Goal: Task Accomplishment & Management: Use online tool/utility

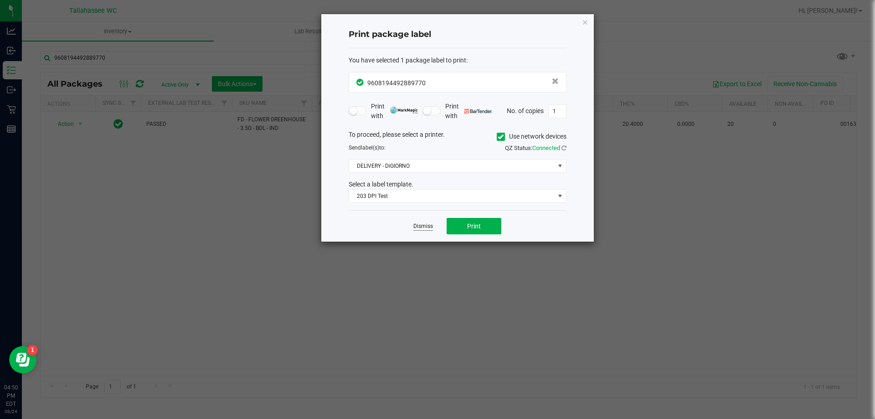
click at [418, 225] on link "Dismiss" at bounding box center [423, 226] width 20 height 8
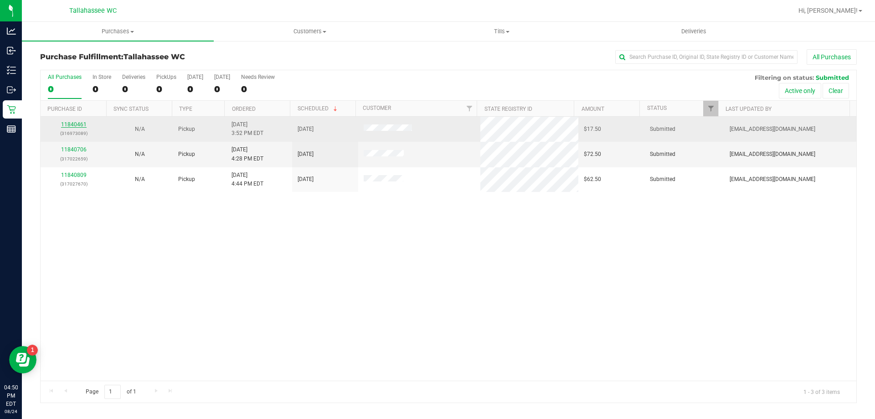
click at [79, 125] on link "11840461" at bounding box center [74, 124] width 26 height 6
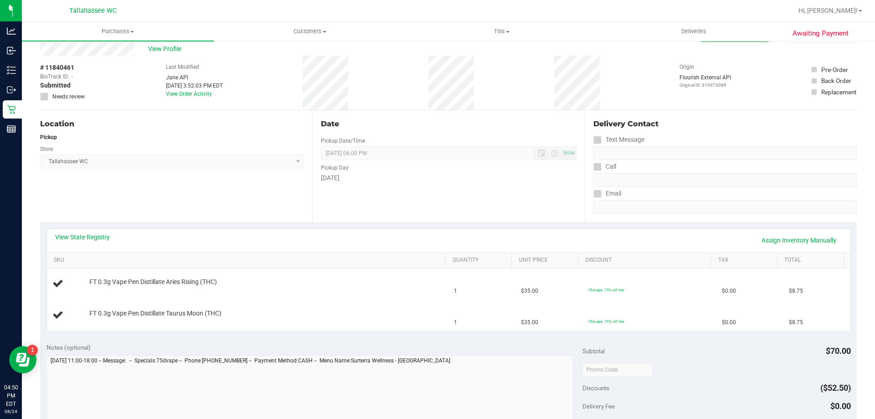
scroll to position [46, 0]
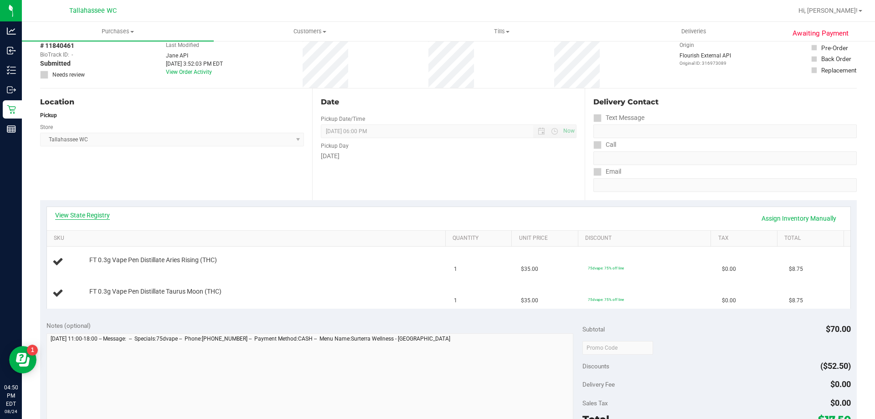
click at [103, 213] on link "View State Registry" at bounding box center [82, 215] width 55 height 9
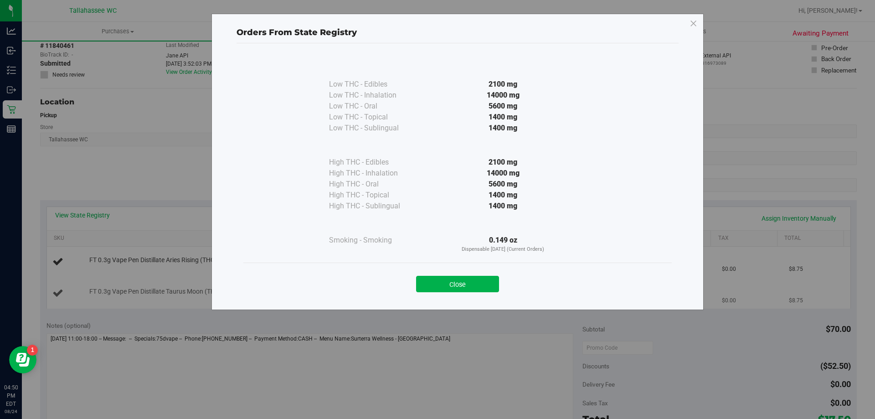
click at [434, 283] on button "Close" at bounding box center [457, 284] width 83 height 16
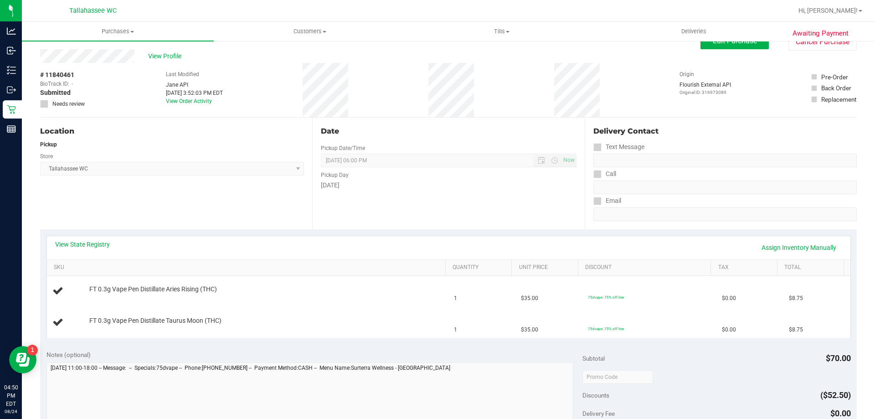
scroll to position [0, 0]
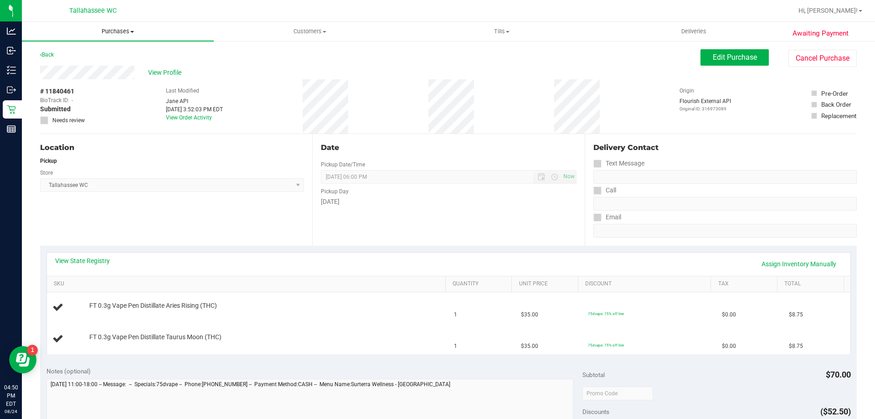
drag, startPoint x: 117, startPoint y: 28, endPoint x: 119, endPoint y: 34, distance: 5.6
click at [117, 28] on span "Purchases" at bounding box center [118, 31] width 192 height 8
click at [127, 64] on li "Fulfillment" at bounding box center [118, 66] width 192 height 11
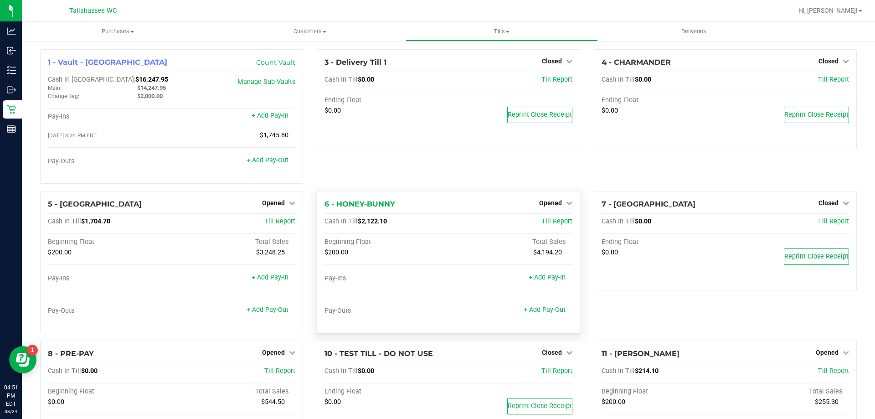
click at [360, 220] on span "$2,122.10" at bounding box center [372, 221] width 29 height 8
click at [635, 373] on span "$214.10" at bounding box center [647, 371] width 24 height 8
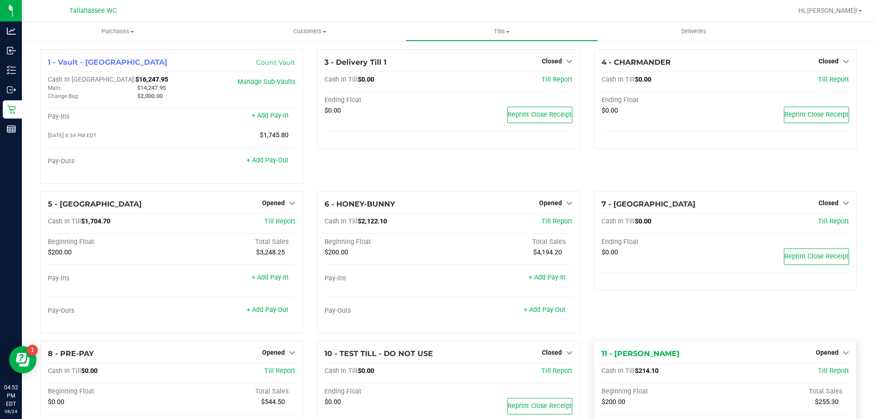
copy span "214.10"
click at [833, 353] on link "Opened" at bounding box center [832, 352] width 33 height 7
click at [816, 371] on link "Close Till" at bounding box center [828, 370] width 25 height 7
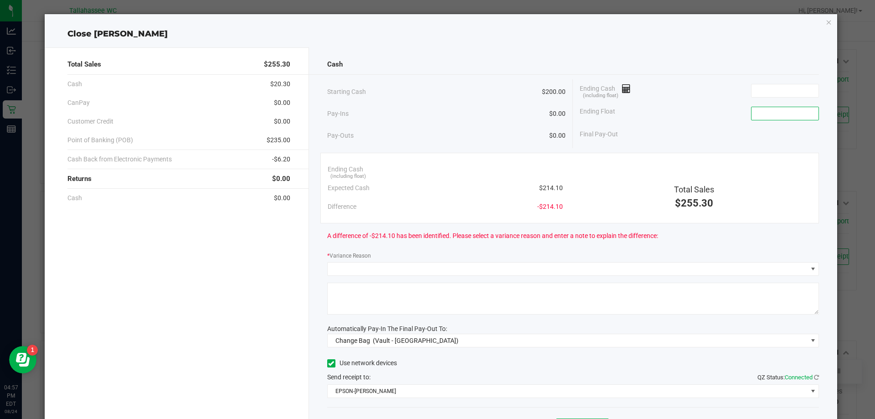
click at [770, 110] on input at bounding box center [785, 113] width 67 height 13
type input "$200.00"
click at [766, 95] on input at bounding box center [785, 90] width 67 height 13
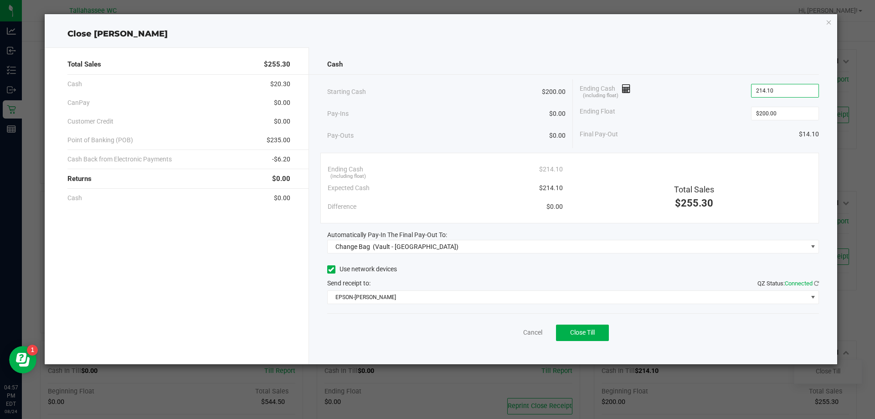
type input "$214.10"
click at [278, 158] on span "-$6.20" at bounding box center [281, 160] width 18 height 10
copy span "6.20"
click at [271, 138] on span "$235.00" at bounding box center [279, 140] width 24 height 10
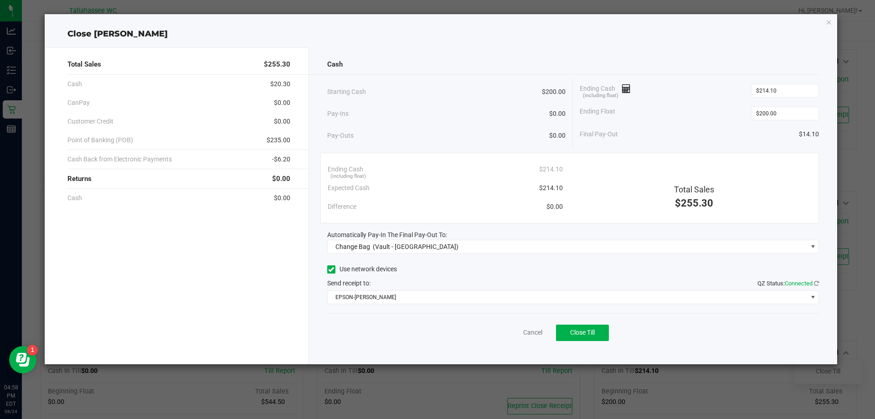
click at [271, 138] on span "$235.00" at bounding box center [279, 140] width 24 height 10
copy span "235.00"
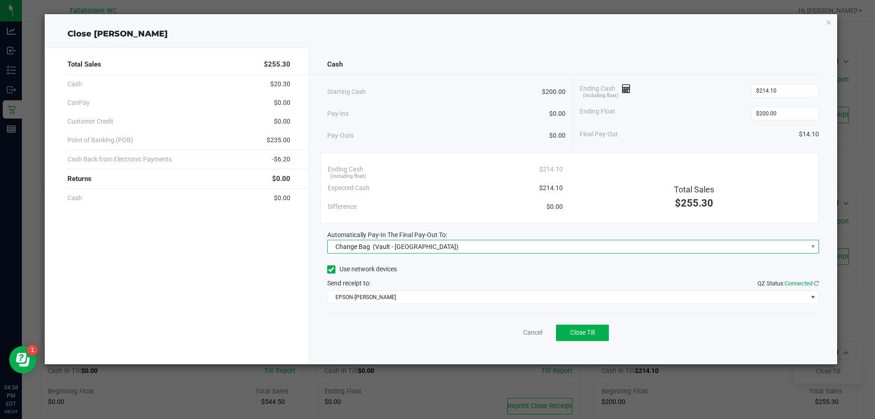
click at [640, 248] on span "Change Bag (Vault - Tallahassee)" at bounding box center [568, 246] width 480 height 13
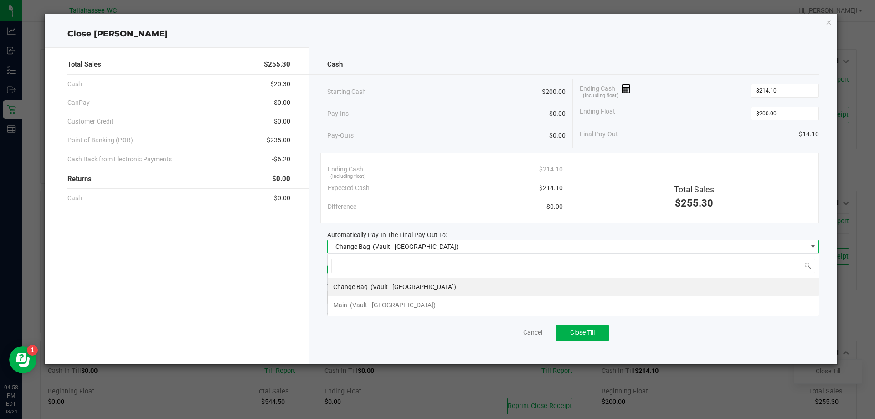
scroll to position [14, 492]
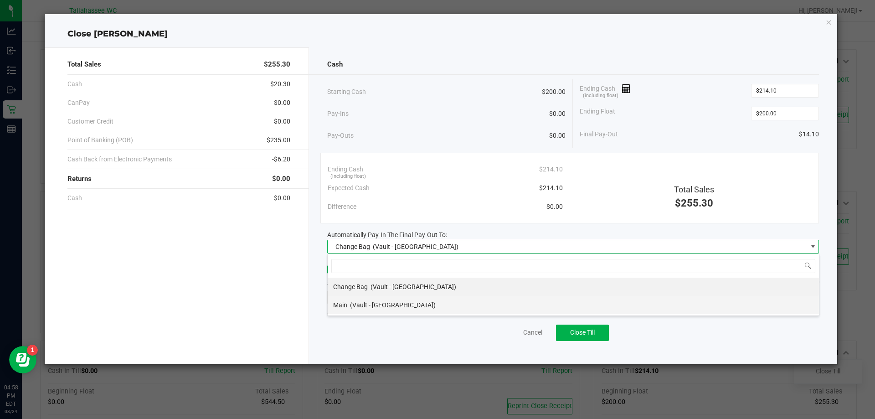
click at [597, 304] on li "Main (Vault - Tallahassee)" at bounding box center [573, 305] width 491 height 18
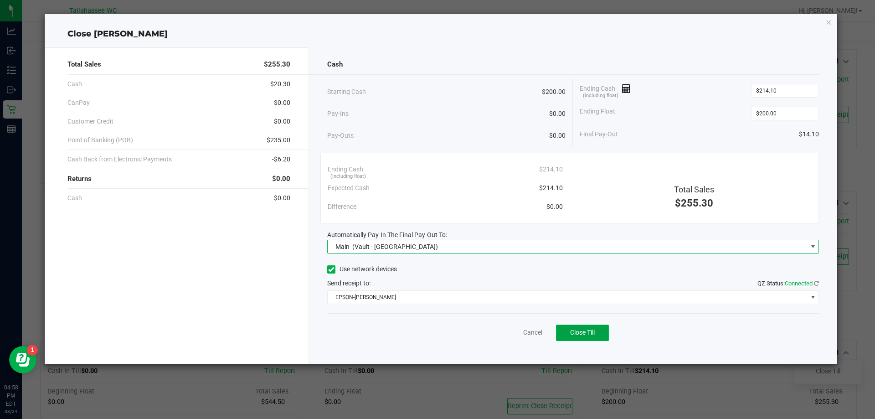
click at [593, 330] on span "Close Till" at bounding box center [582, 332] width 25 height 7
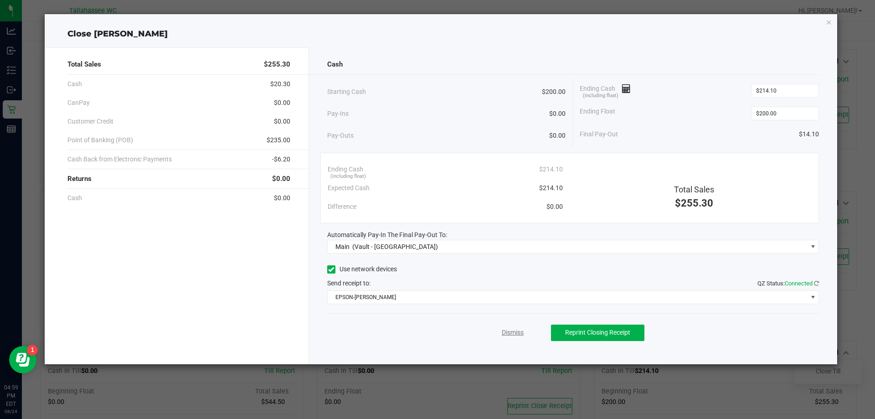
click at [508, 336] on link "Dismiss" at bounding box center [513, 333] width 22 height 10
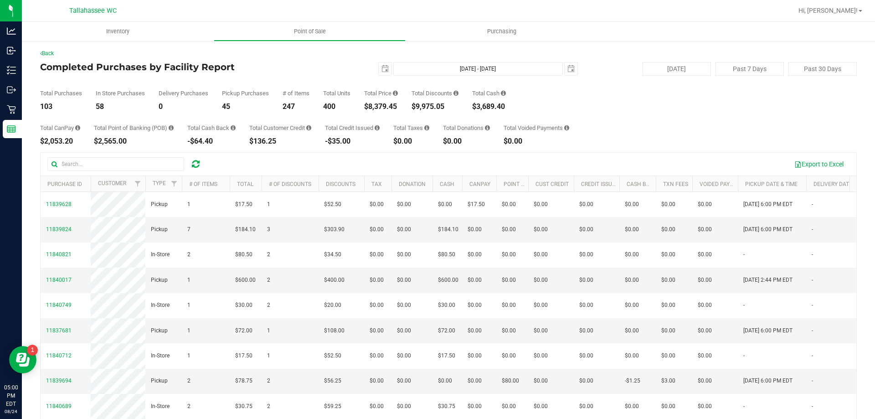
click at [371, 106] on div "$8,379.45" at bounding box center [381, 106] width 34 height 7
copy div "8,379.45"
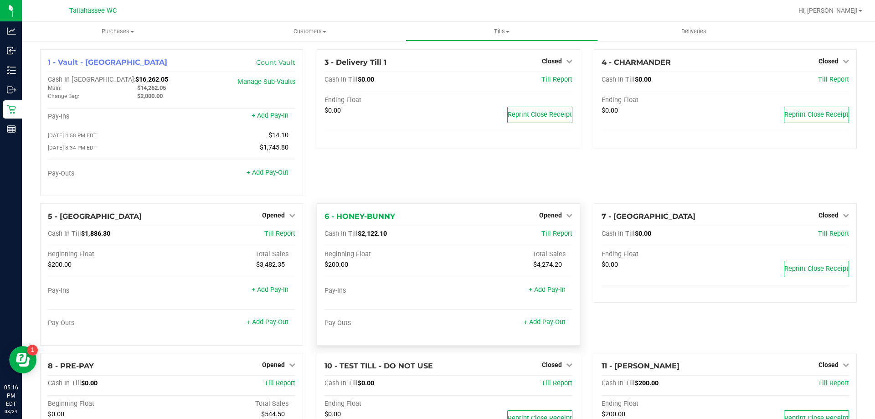
click at [362, 237] on span "$2,122.10" at bounding box center [372, 234] width 29 height 8
copy span "2,122.10"
click at [550, 216] on span "Opened" at bounding box center [550, 214] width 23 height 7
click at [545, 237] on link "Close Till" at bounding box center [551, 233] width 25 height 7
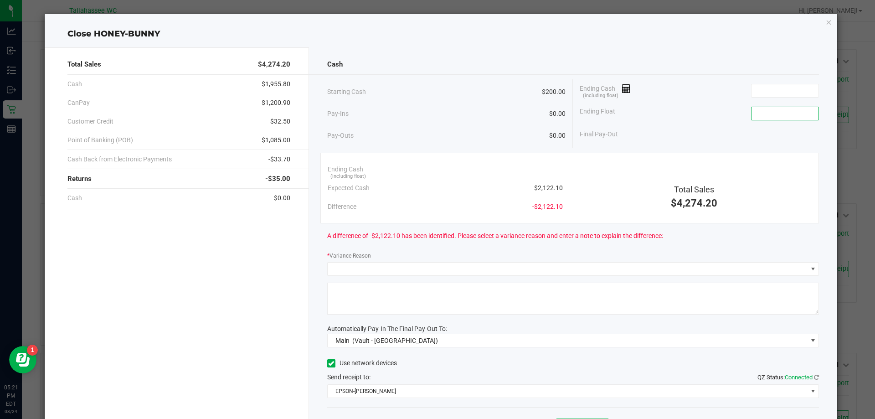
click at [768, 114] on input at bounding box center [785, 113] width 67 height 13
type input "$200.00"
click at [796, 92] on input at bounding box center [785, 90] width 67 height 13
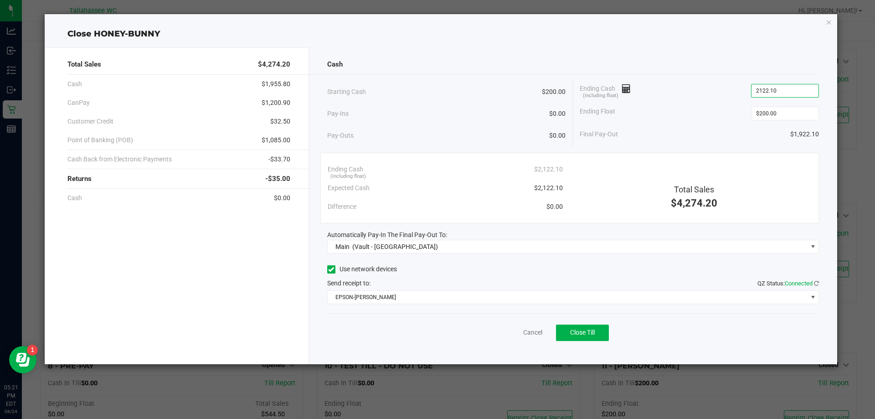
type input "$2,122.10"
click at [273, 159] on span "-$33.70" at bounding box center [279, 160] width 22 height 10
copy span "33.70"
click at [268, 99] on span "$1,200.90" at bounding box center [276, 103] width 29 height 10
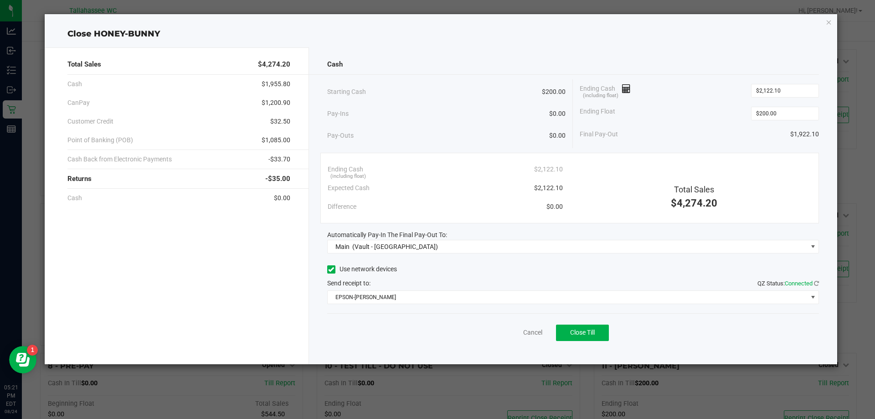
click at [268, 99] on span "$1,200.90" at bounding box center [276, 103] width 29 height 10
copy span "1,200.90"
click at [266, 141] on span "$1,085.00" at bounding box center [276, 140] width 29 height 10
copy span "1,085.00"
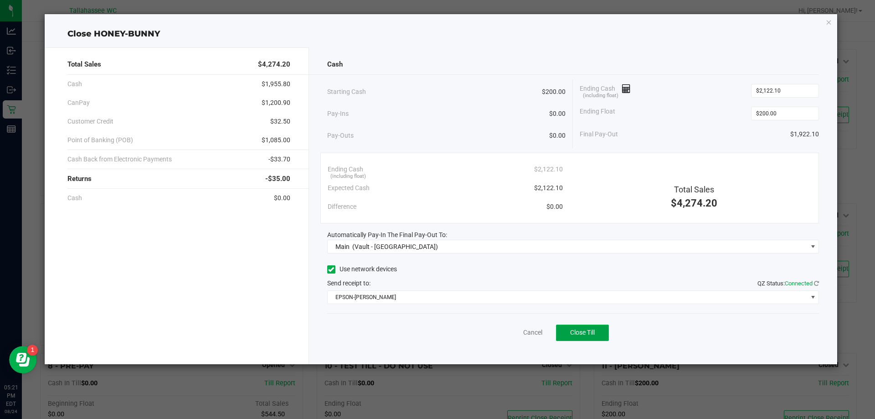
click at [585, 337] on button "Close Till" at bounding box center [582, 333] width 53 height 16
click at [503, 330] on link "Dismiss" at bounding box center [513, 333] width 22 height 10
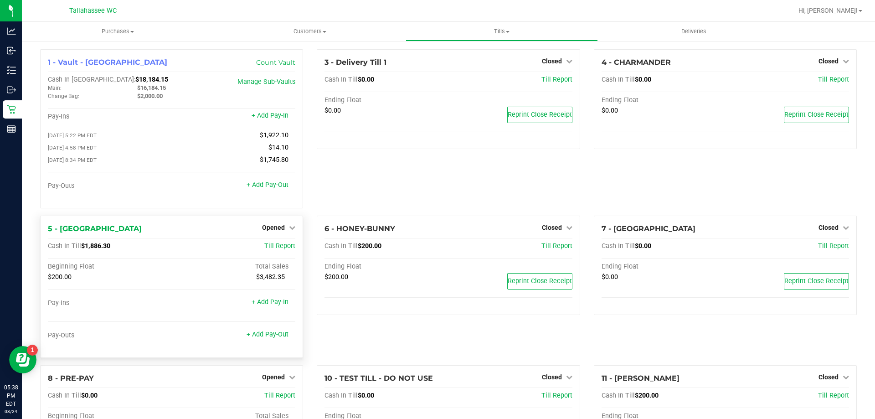
scroll to position [91, 0]
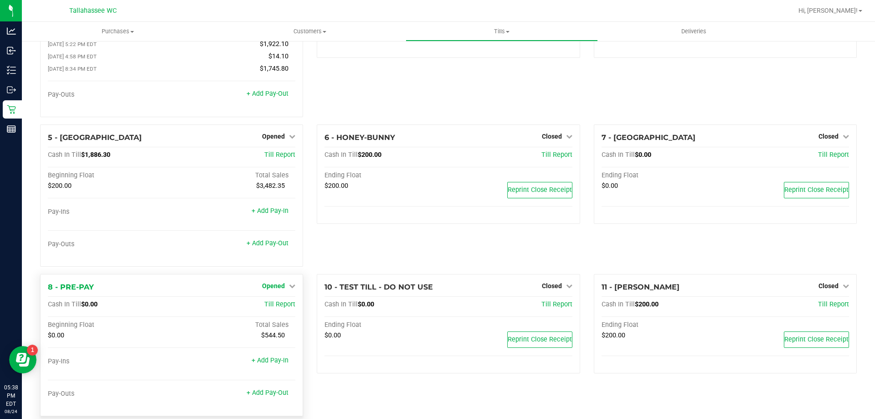
click at [272, 289] on span "Opened" at bounding box center [273, 285] width 23 height 7
click at [273, 308] on link "Close Till" at bounding box center [275, 304] width 25 height 7
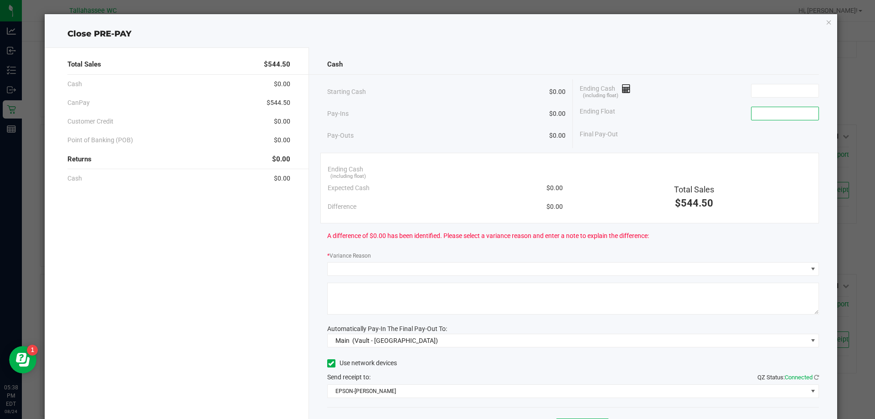
click at [762, 115] on input at bounding box center [785, 113] width 67 height 13
type input "$0.00"
click at [764, 88] on input at bounding box center [785, 90] width 67 height 13
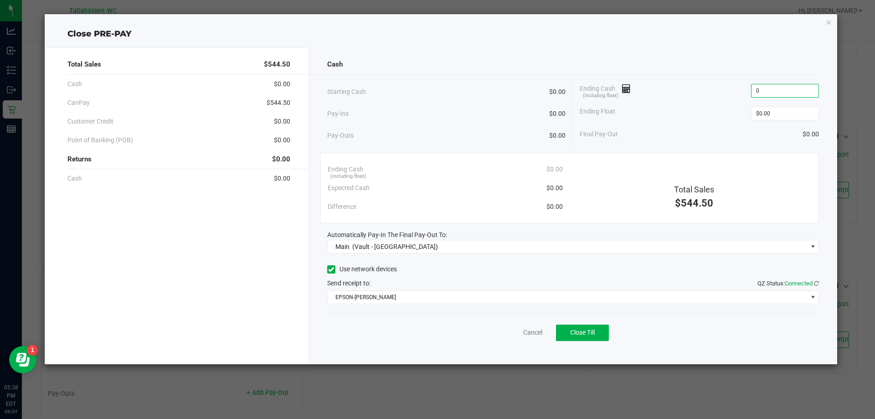
type input "$0.00"
click at [272, 102] on span "$544.50" at bounding box center [279, 103] width 24 height 10
copy span "544.50"
click at [585, 336] on span "Close Till" at bounding box center [582, 332] width 25 height 7
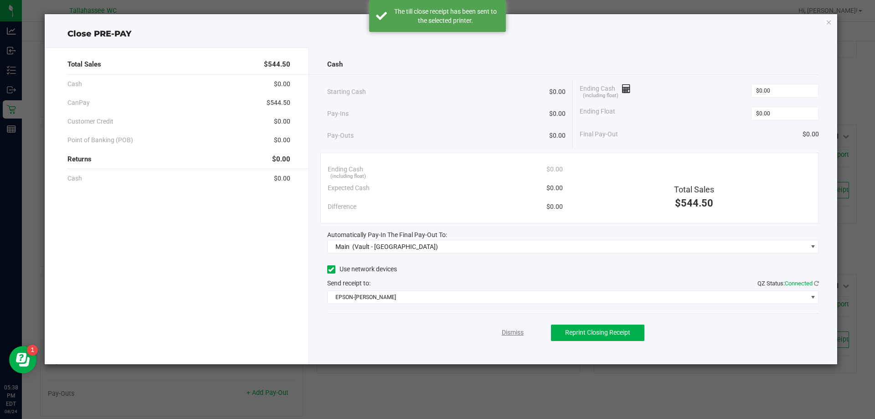
click at [516, 331] on link "Dismiss" at bounding box center [513, 333] width 22 height 10
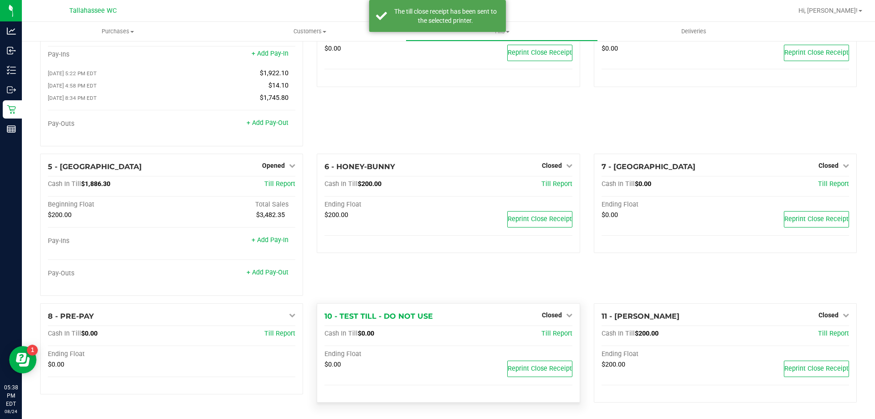
scroll to position [64, 0]
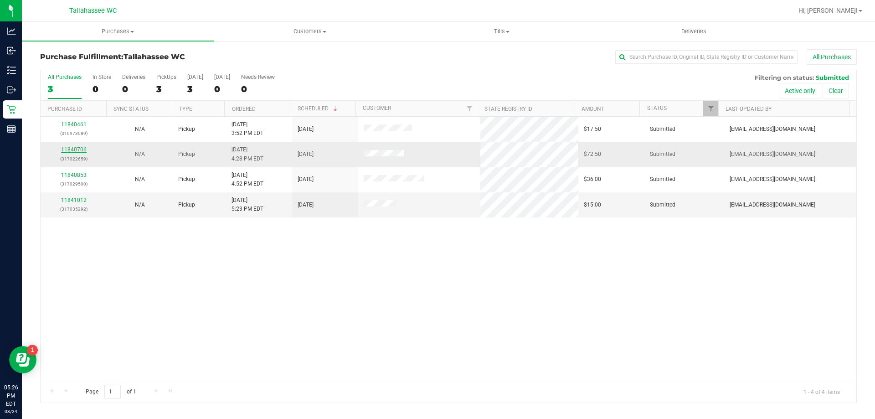
click at [79, 148] on link "11840706" at bounding box center [74, 149] width 26 height 6
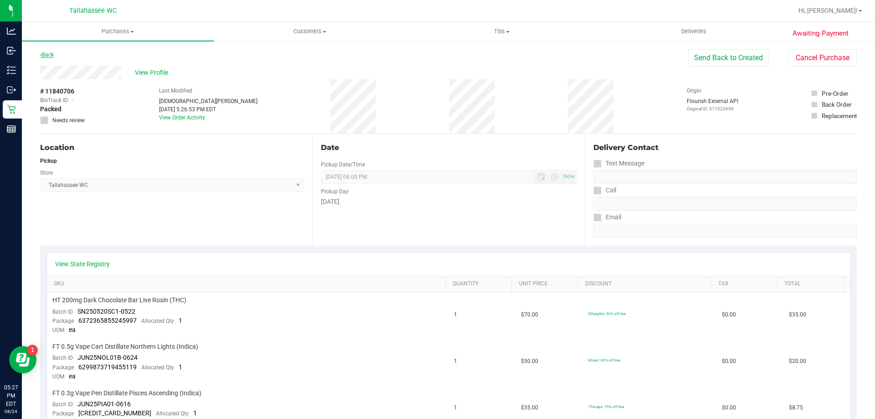
click at [51, 56] on link "Back" at bounding box center [47, 55] width 14 height 6
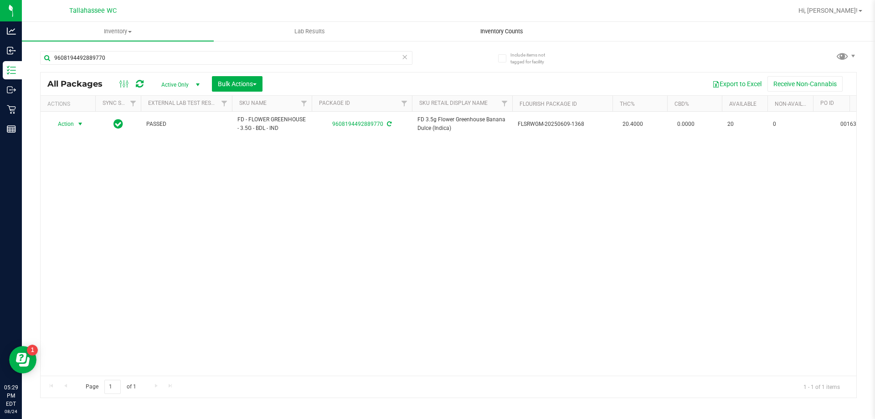
click at [484, 31] on span "Inventory Counts" at bounding box center [501, 31] width 67 height 8
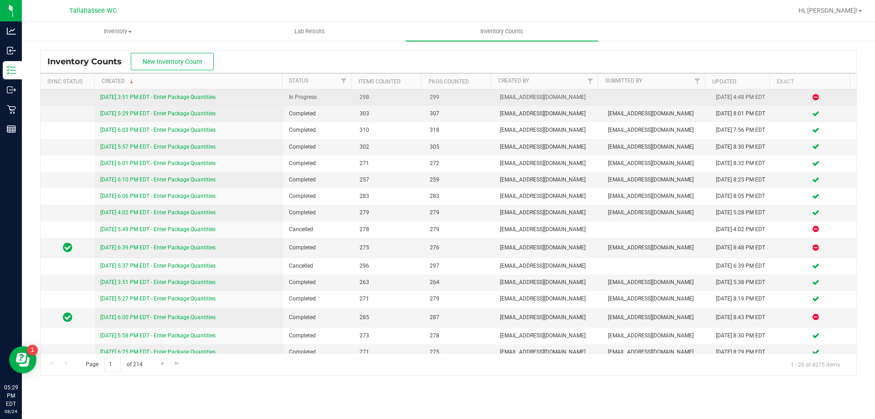
click at [183, 96] on link "8/24/25 3:51 PM EDT - Enter Package Quantities" at bounding box center [157, 97] width 115 height 6
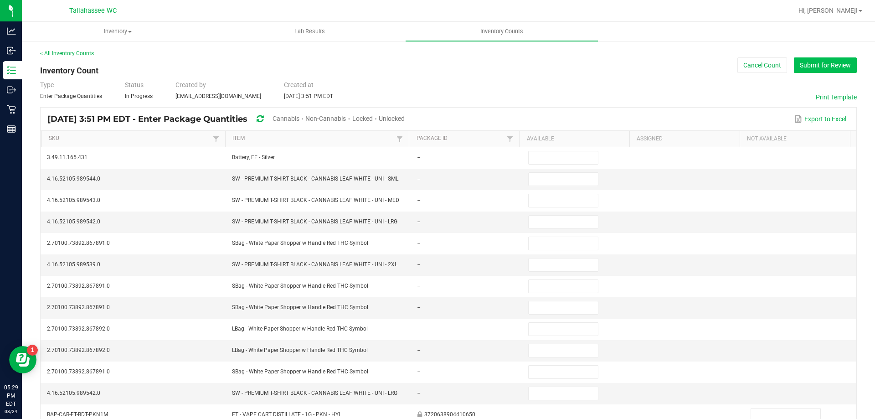
click at [835, 67] on button "Submit for Review" at bounding box center [825, 64] width 63 height 15
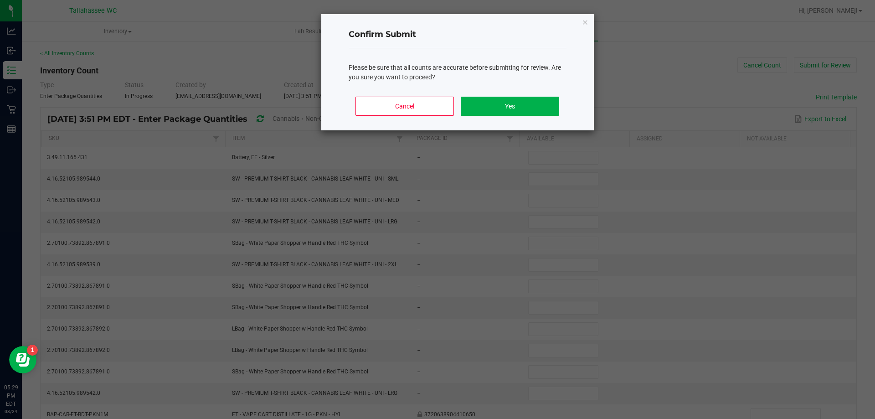
click at [590, 23] on div "Confirm Submit Please be sure that all counts are accurate before submitting fo…" at bounding box center [457, 72] width 273 height 116
click at [585, 20] on icon "Close" at bounding box center [585, 21] width 6 height 11
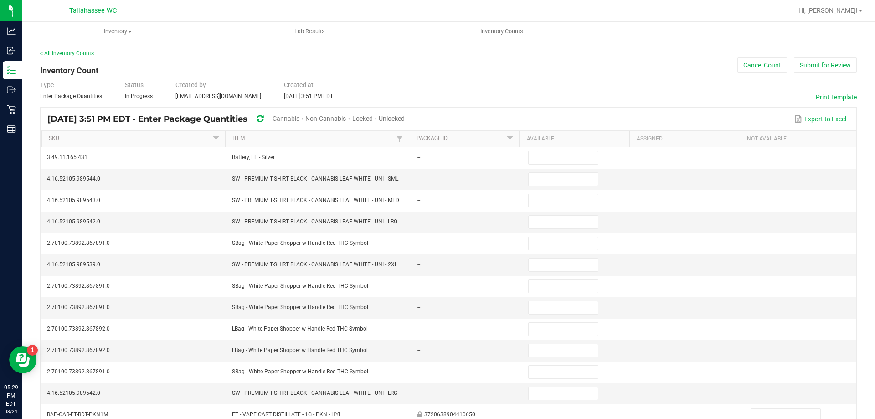
click at [65, 52] on link "< All Inventory Counts" at bounding box center [67, 53] width 54 height 6
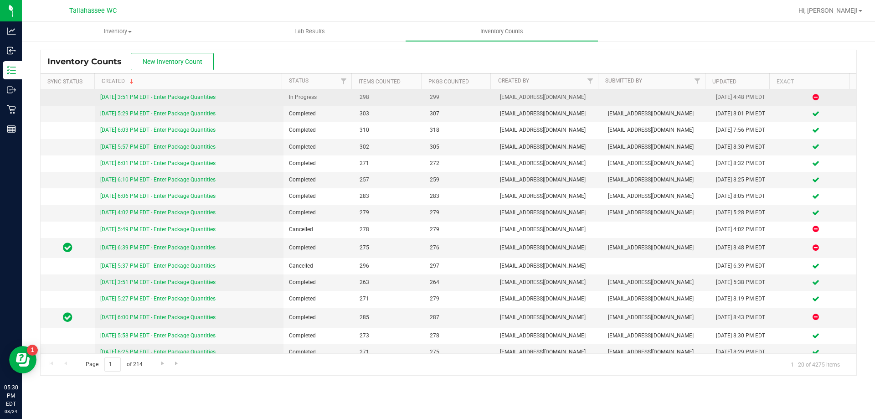
click at [196, 96] on link "8/24/25 3:51 PM EDT - Enter Package Quantities" at bounding box center [157, 97] width 115 height 6
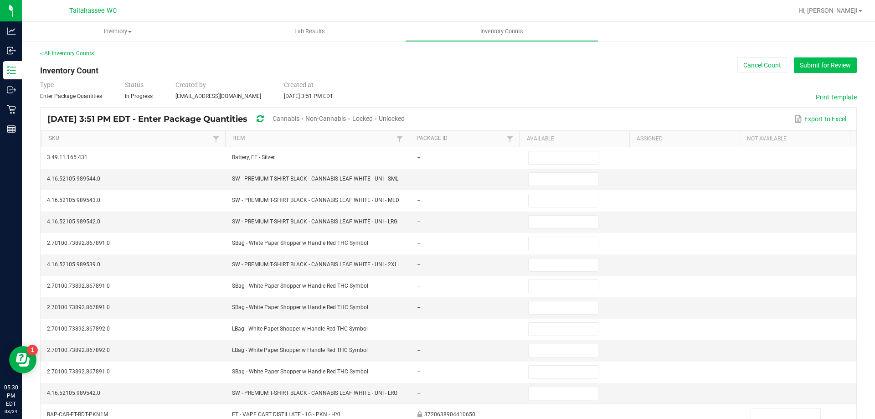
click at [798, 62] on button "Submit for Review" at bounding box center [825, 64] width 63 height 15
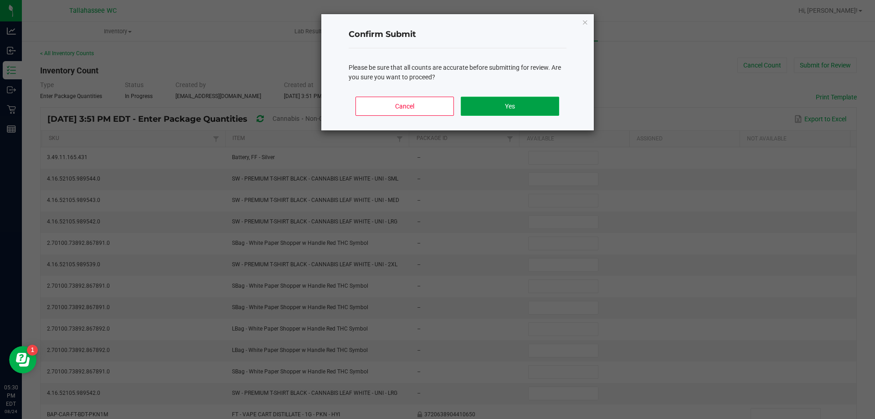
click at [534, 103] on button "Yes" at bounding box center [510, 106] width 98 height 19
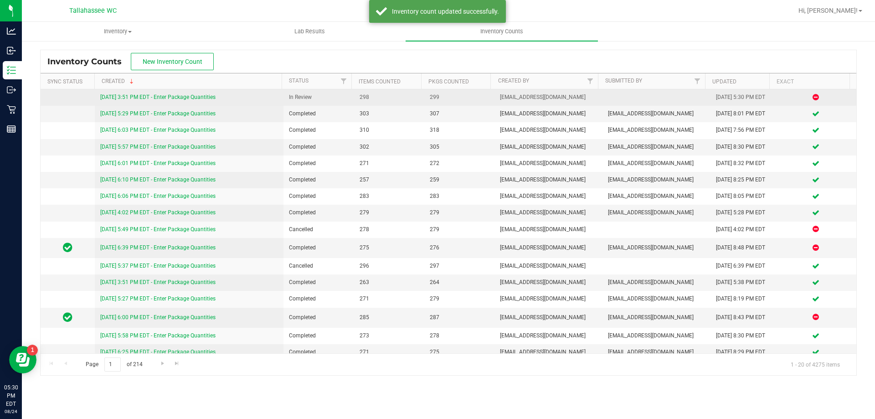
click at [190, 98] on link "8/24/25 3:51 PM EDT - Enter Package Quantities" at bounding box center [157, 97] width 115 height 6
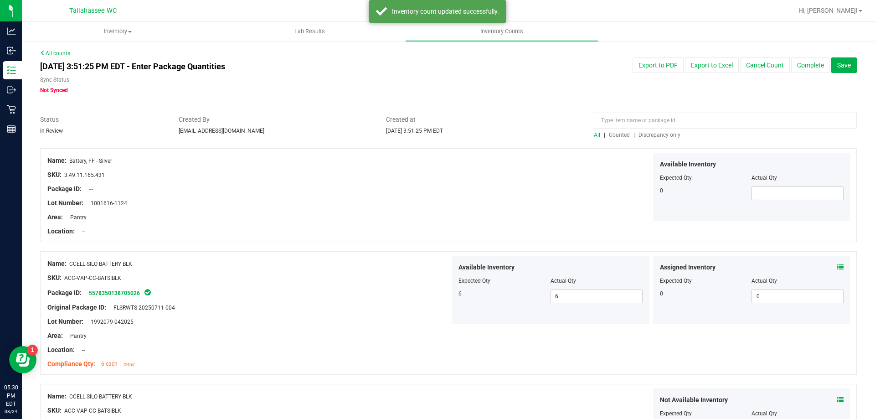
click at [662, 134] on span "Discrepancy only" at bounding box center [660, 135] width 42 height 6
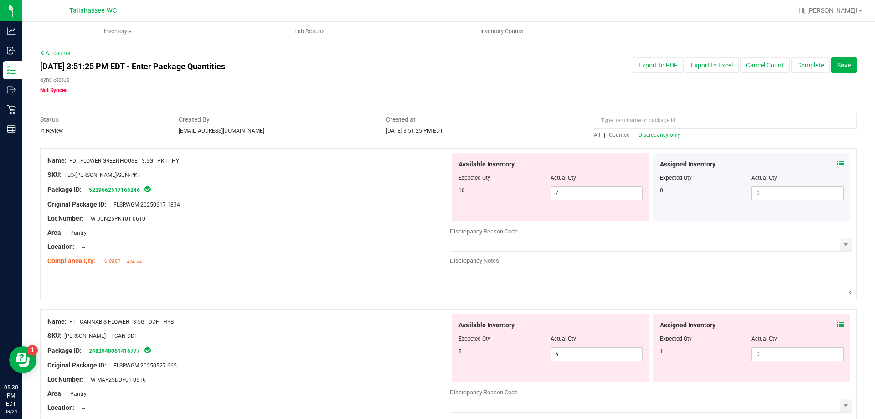
click at [837, 164] on icon at bounding box center [840, 164] width 6 height 6
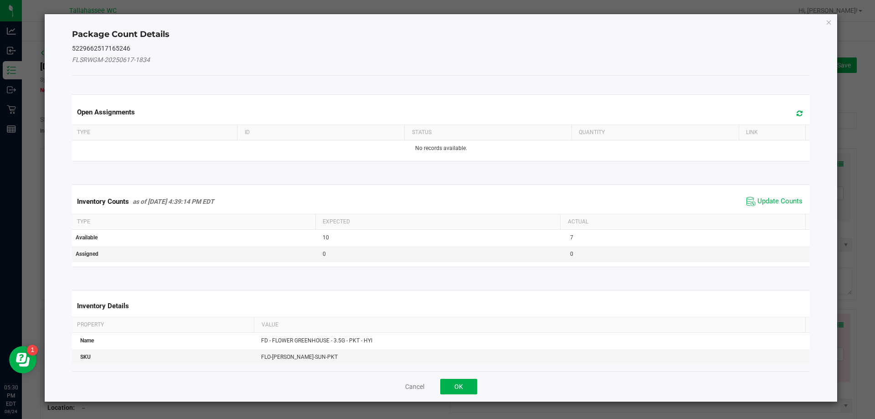
click at [762, 216] on th "Actual" at bounding box center [682, 221] width 245 height 15
click at [768, 198] on span "Update Counts" at bounding box center [780, 201] width 45 height 9
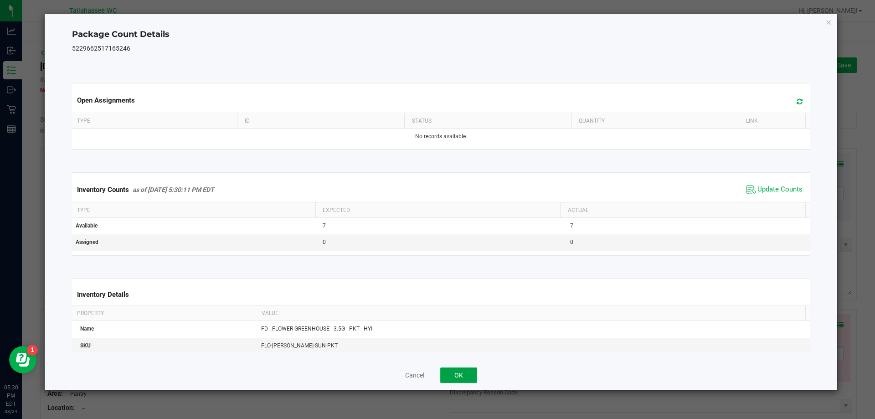
click at [472, 373] on button "OK" at bounding box center [458, 374] width 37 height 15
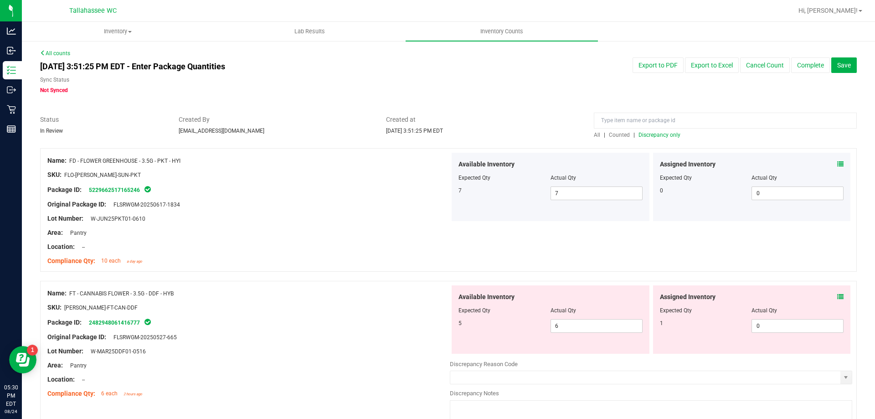
click at [837, 296] on icon at bounding box center [840, 297] width 6 height 6
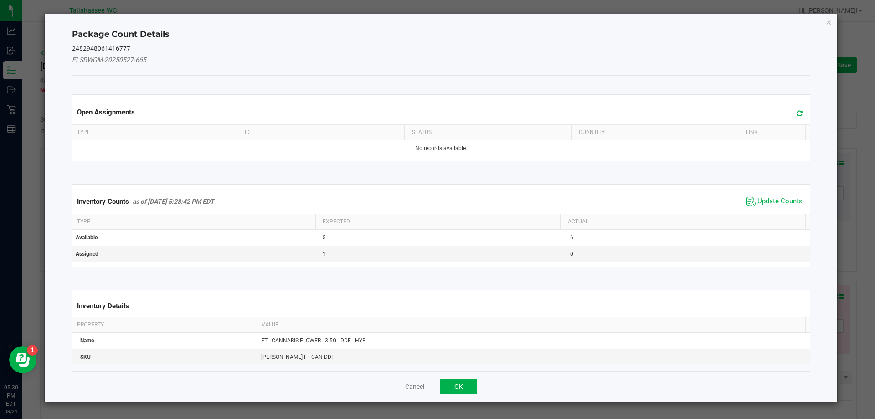
click at [770, 202] on span "Update Counts" at bounding box center [780, 201] width 45 height 9
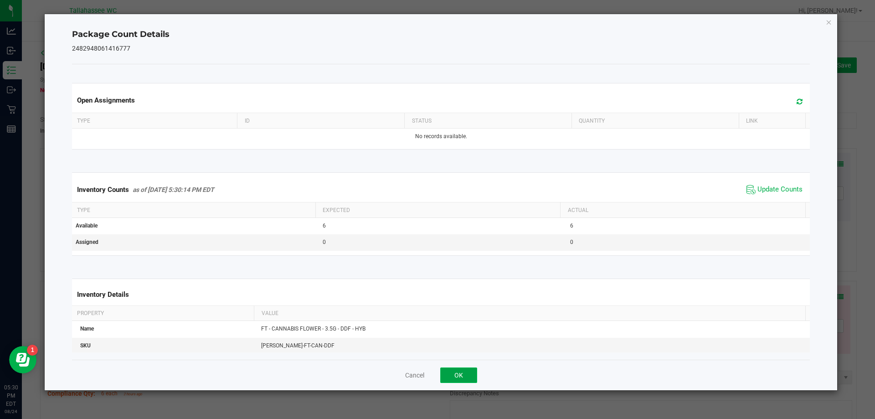
click at [464, 374] on button "OK" at bounding box center [458, 374] width 37 height 15
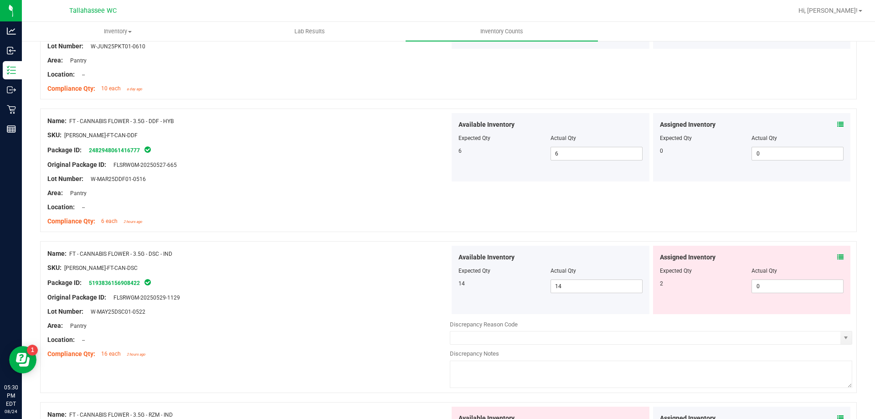
scroll to position [174, 0]
click at [837, 255] on icon at bounding box center [840, 256] width 6 height 6
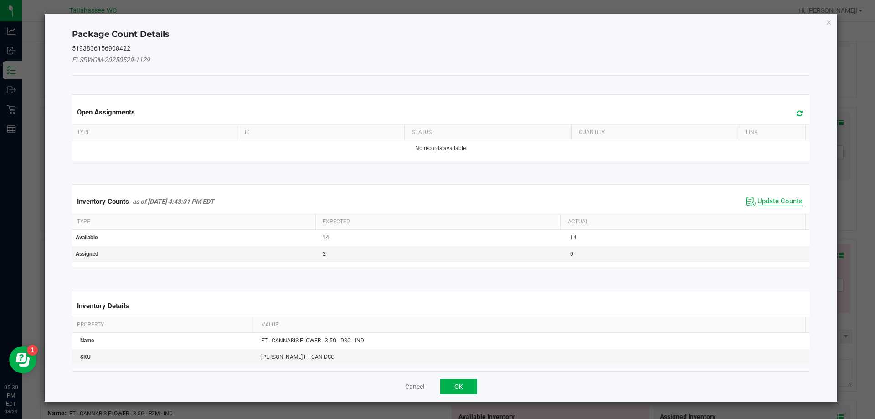
click at [775, 200] on span "Update Counts" at bounding box center [780, 201] width 45 height 9
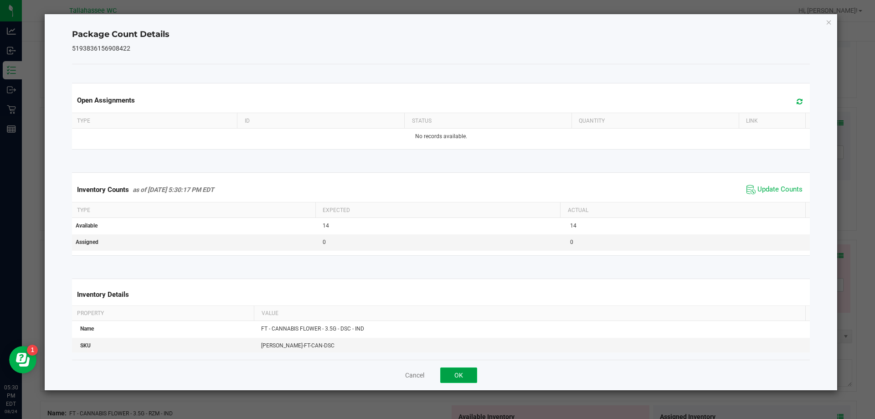
click at [459, 373] on button "OK" at bounding box center [458, 374] width 37 height 15
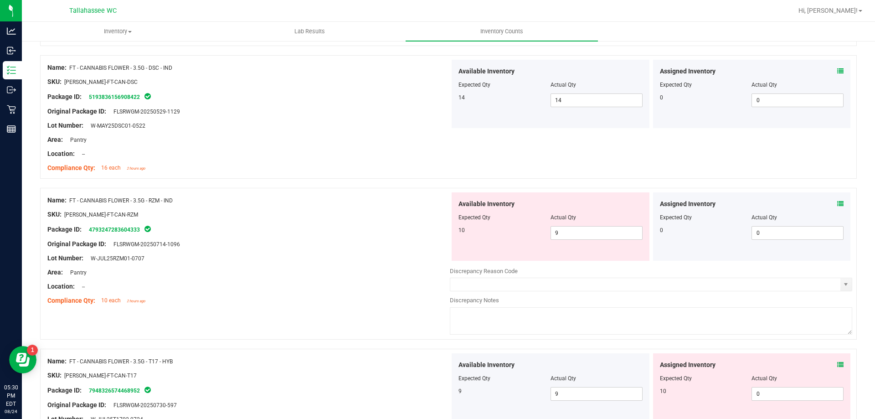
scroll to position [362, 0]
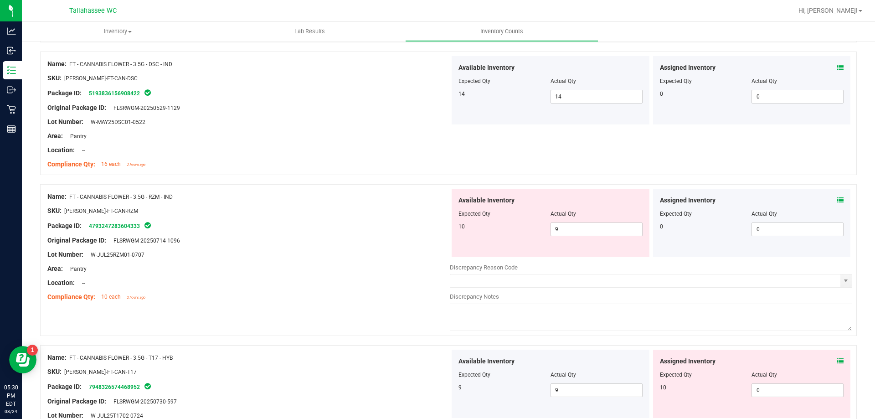
click at [837, 202] on icon at bounding box center [840, 200] width 6 height 6
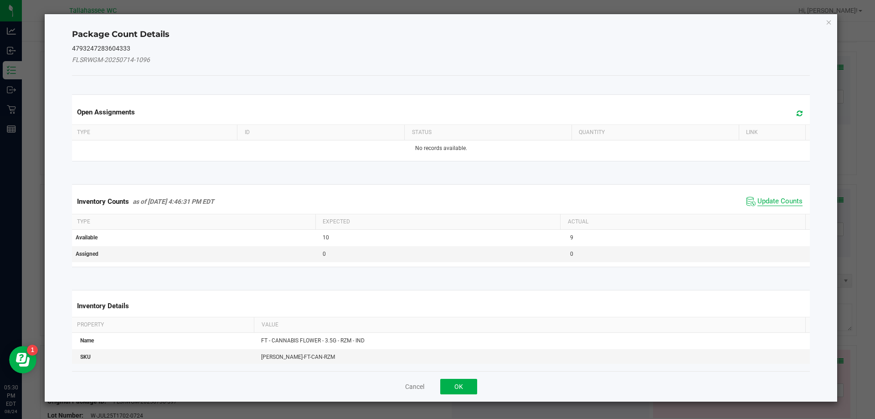
click at [758, 204] on span "Update Counts" at bounding box center [780, 201] width 45 height 9
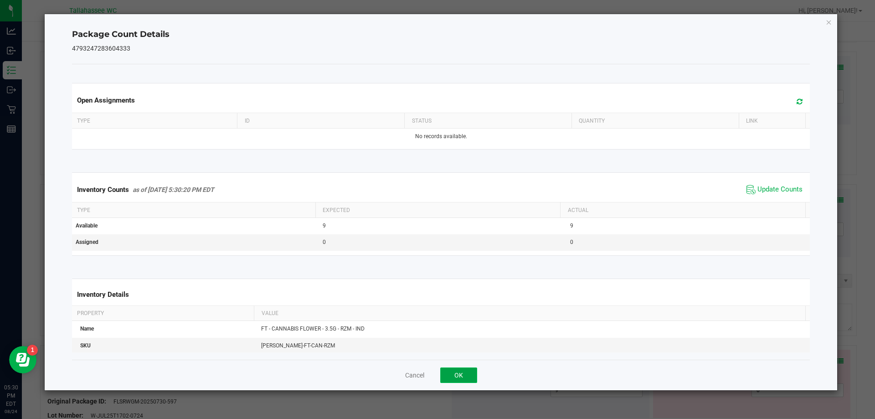
click at [453, 381] on button "OK" at bounding box center [458, 374] width 37 height 15
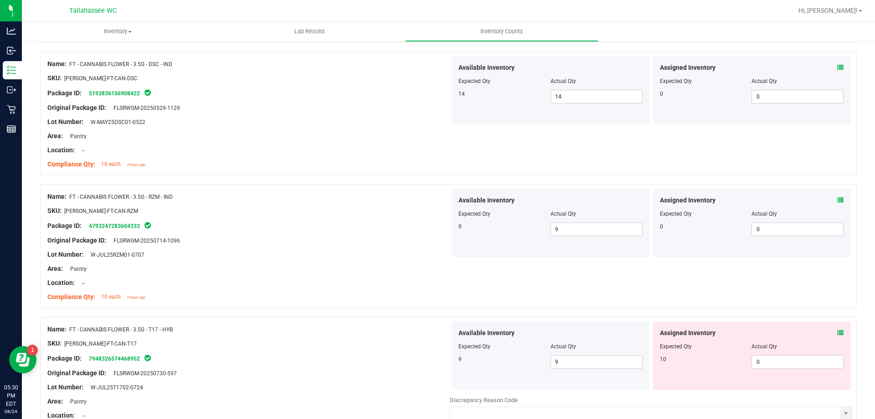
click at [837, 332] on icon at bounding box center [840, 333] width 6 height 6
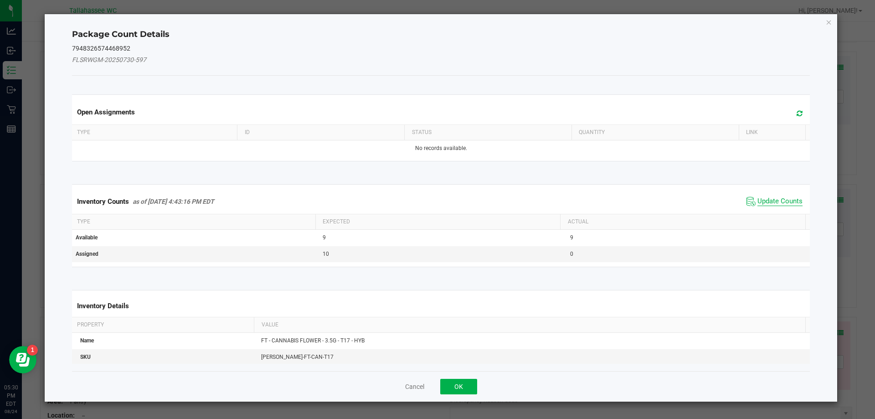
click at [771, 199] on span "Update Counts" at bounding box center [780, 201] width 45 height 9
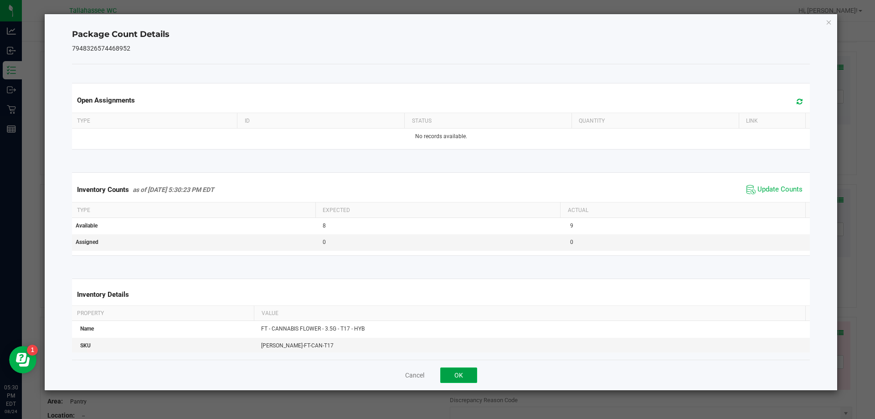
click at [461, 377] on button "OK" at bounding box center [458, 374] width 37 height 15
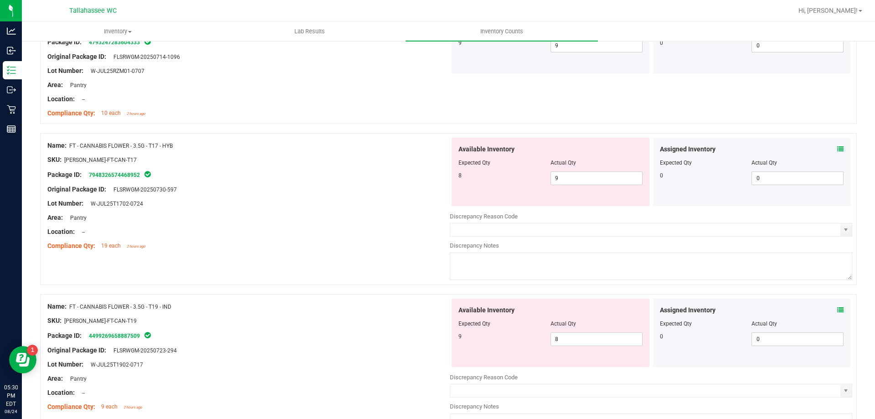
scroll to position [550, 0]
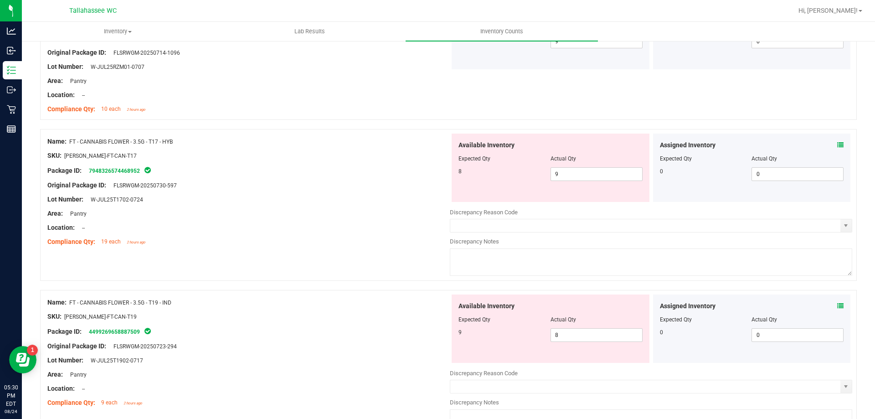
click at [837, 308] on icon at bounding box center [840, 306] width 6 height 6
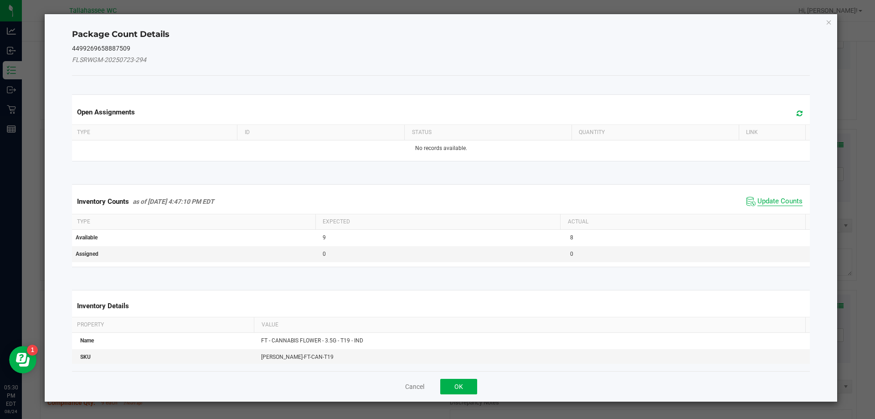
click at [760, 200] on span "Update Counts" at bounding box center [780, 201] width 45 height 9
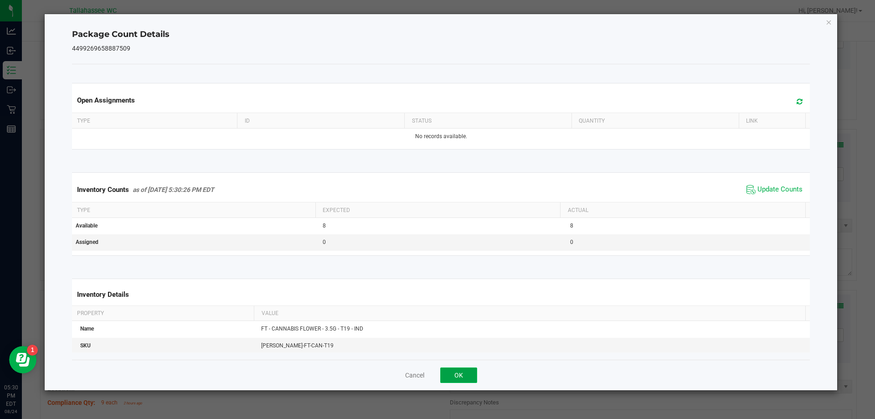
click at [469, 371] on button "OK" at bounding box center [458, 374] width 37 height 15
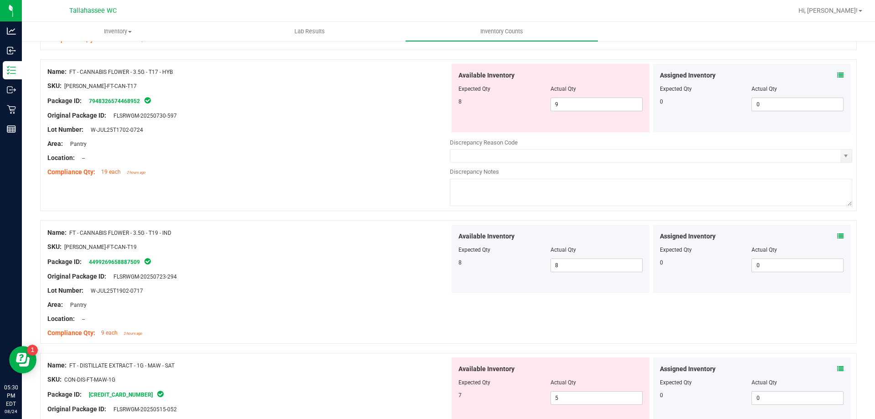
scroll to position [621, 0]
click at [837, 366] on icon at bounding box center [840, 367] width 6 height 6
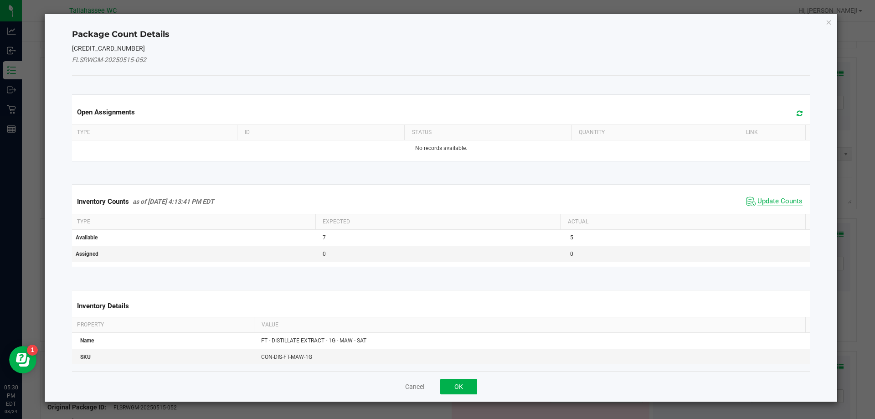
click at [761, 204] on span "Update Counts" at bounding box center [780, 201] width 45 height 9
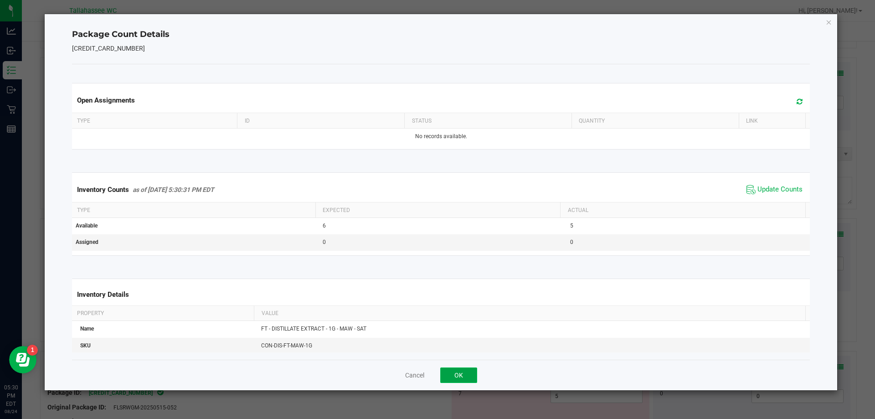
click at [459, 374] on button "OK" at bounding box center [458, 374] width 37 height 15
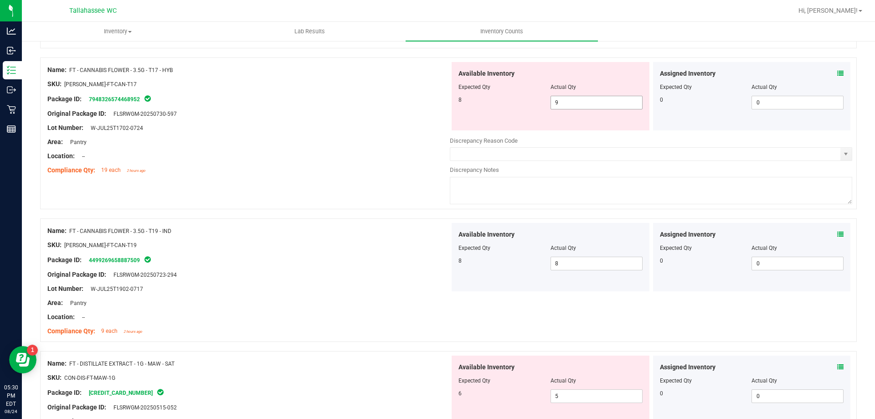
click at [570, 104] on span "9 9" at bounding box center [597, 103] width 92 height 14
type input "8"
click at [369, 271] on div "Name: FT - CANNABIS FLOWER - 3.5G - T19 - IND SKU: FLO-BUD-FT-CAN-T19 Package I…" at bounding box center [248, 281] width 402 height 116
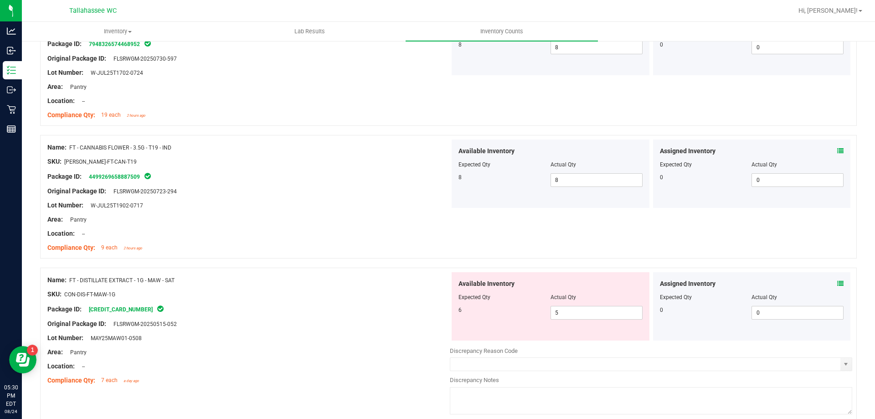
scroll to position [804, 0]
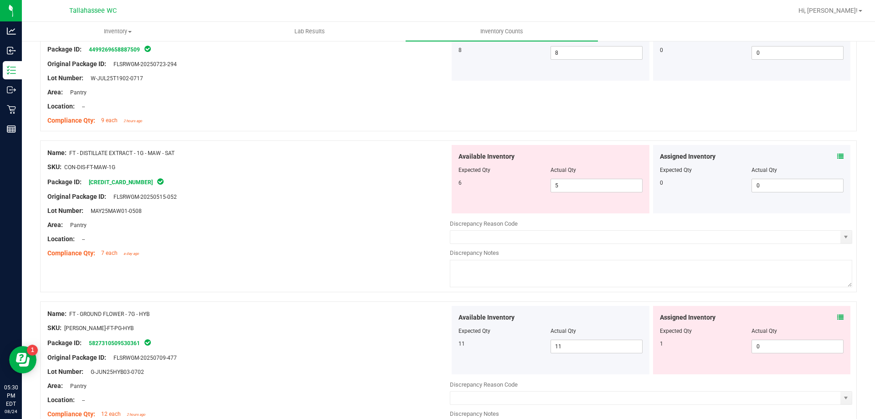
click at [837, 317] on icon at bounding box center [840, 317] width 6 height 6
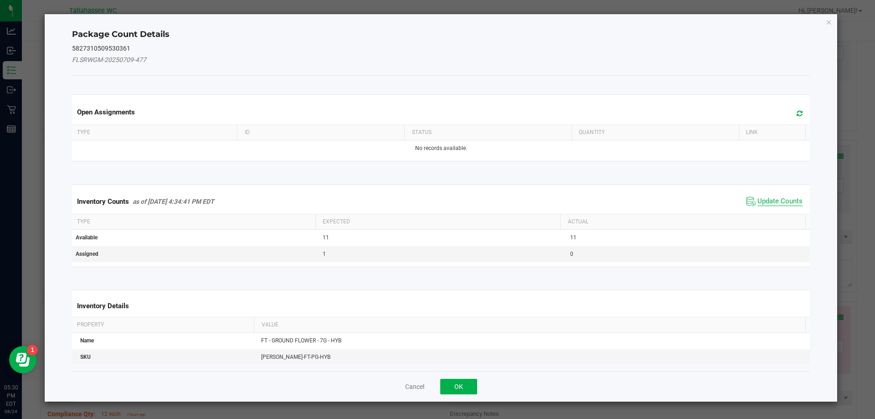
click at [768, 202] on span "Update Counts" at bounding box center [780, 201] width 45 height 9
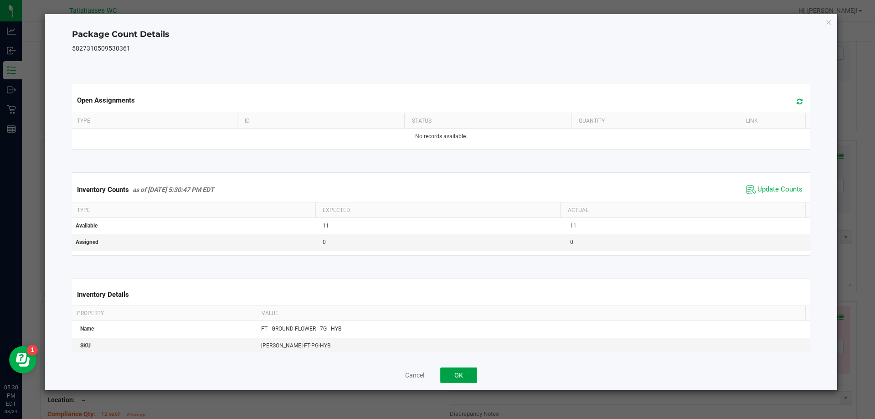
click at [457, 376] on button "OK" at bounding box center [458, 374] width 37 height 15
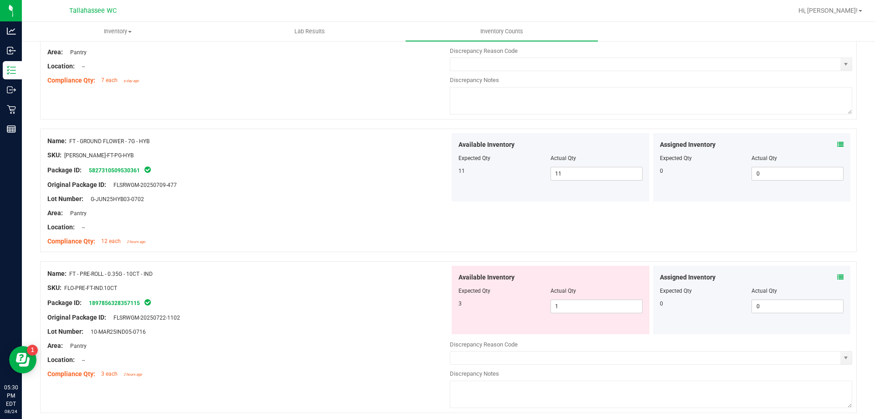
scroll to position [977, 0]
click at [837, 274] on icon at bounding box center [840, 276] width 6 height 6
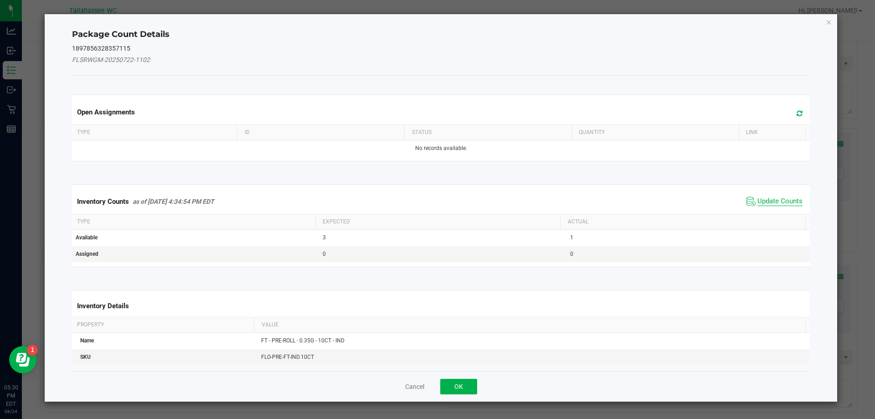
click at [778, 198] on span "Update Counts" at bounding box center [780, 201] width 45 height 9
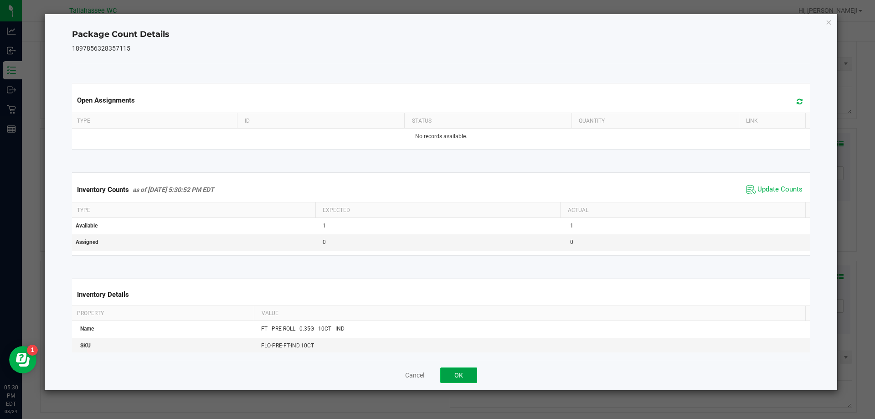
click at [467, 374] on button "OK" at bounding box center [458, 374] width 37 height 15
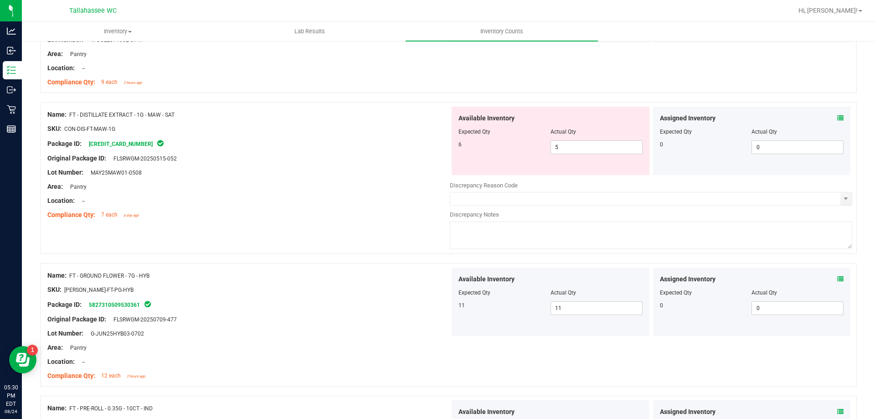
scroll to position [843, 0]
click at [584, 147] on input "5" at bounding box center [596, 145] width 91 height 13
type input "6"
click at [400, 195] on div "Location: --" at bounding box center [248, 200] width 402 height 10
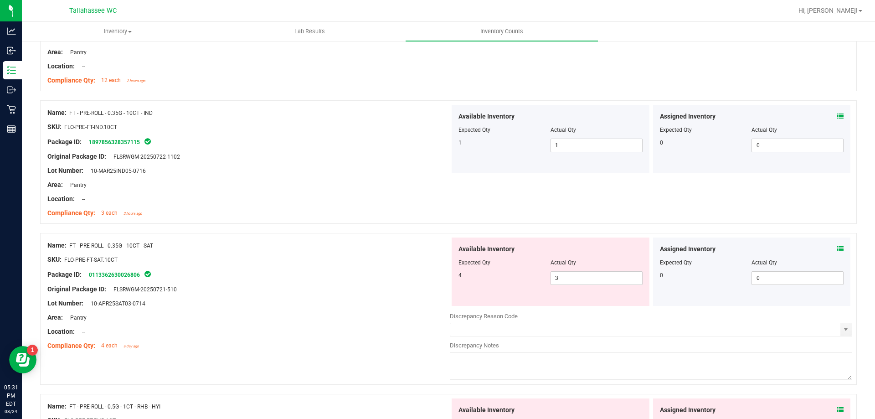
scroll to position [1117, 0]
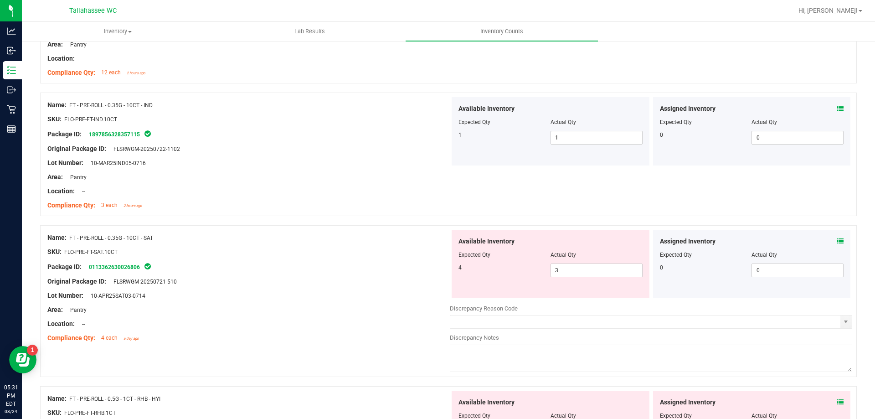
click at [837, 241] on icon at bounding box center [840, 241] width 6 height 6
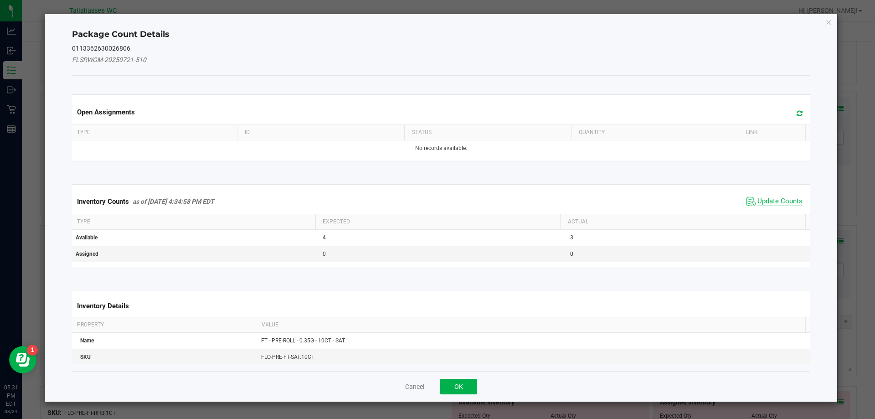
click at [772, 204] on span "Update Counts" at bounding box center [780, 201] width 45 height 9
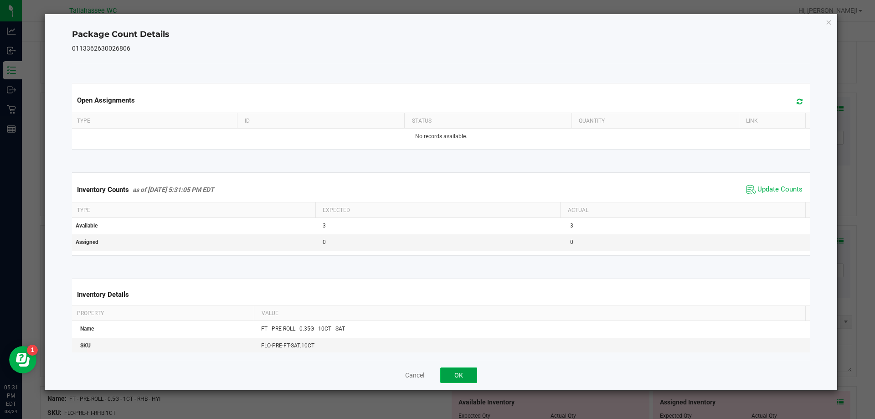
click at [464, 373] on button "OK" at bounding box center [458, 374] width 37 height 15
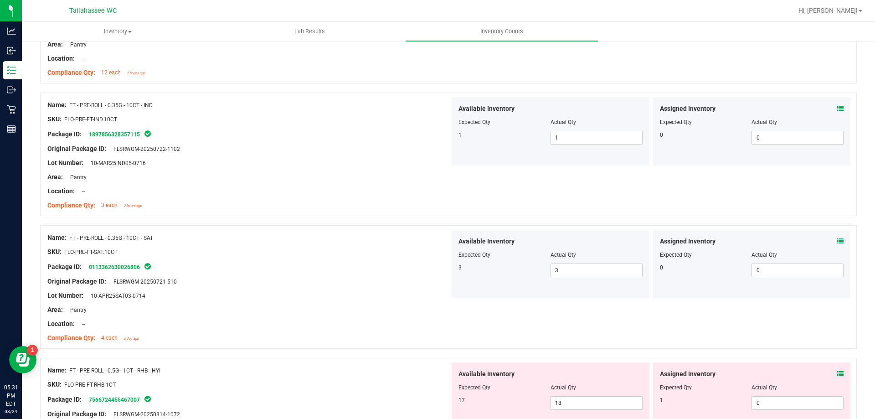
click at [837, 372] on icon at bounding box center [840, 374] width 6 height 6
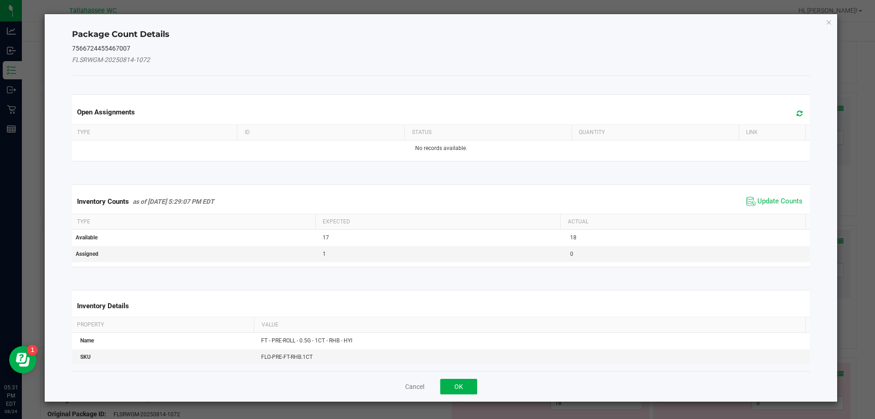
click at [765, 217] on th "Actual" at bounding box center [682, 221] width 245 height 15
click at [784, 206] on span "Update Counts" at bounding box center [780, 201] width 45 height 9
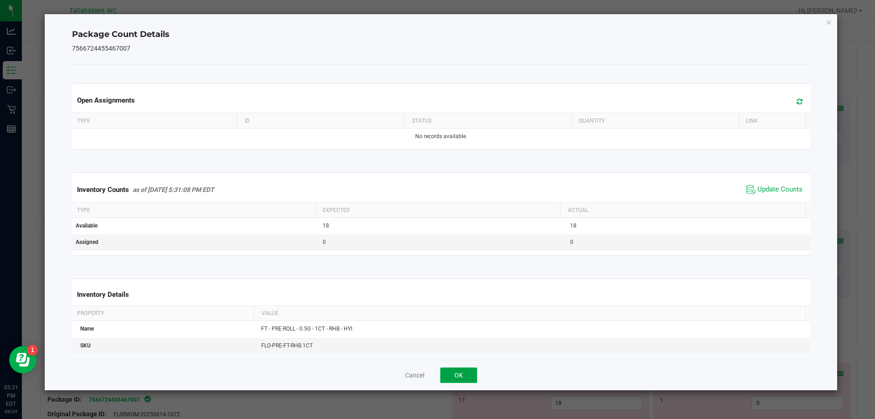
click at [464, 376] on button "OK" at bounding box center [458, 374] width 37 height 15
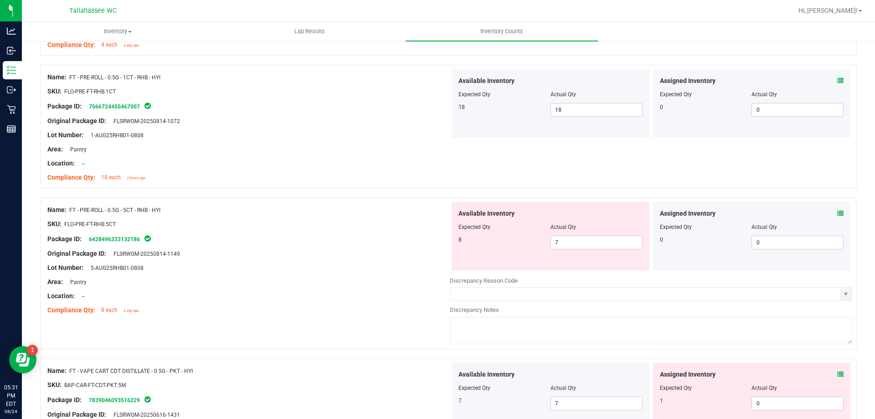
scroll to position [1415, 0]
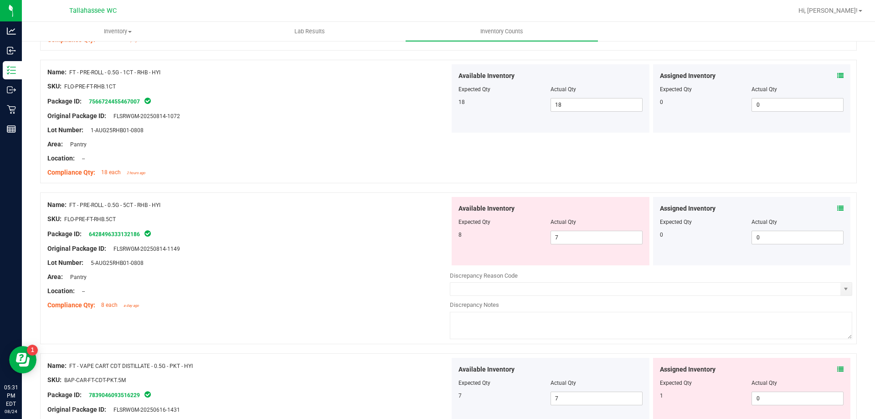
click at [837, 207] on icon at bounding box center [840, 208] width 6 height 6
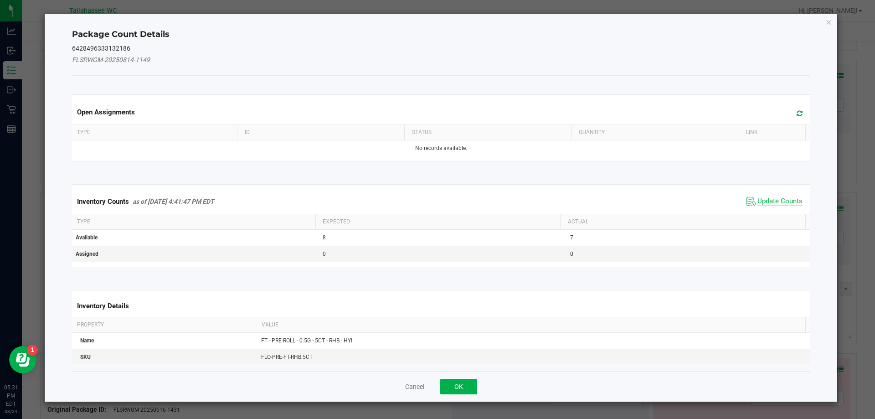
click at [767, 204] on span "Update Counts" at bounding box center [780, 201] width 45 height 9
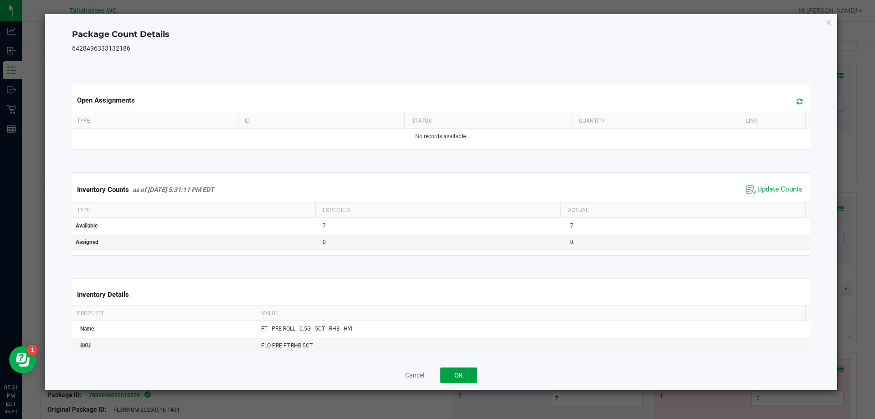
click at [465, 368] on button "OK" at bounding box center [458, 374] width 37 height 15
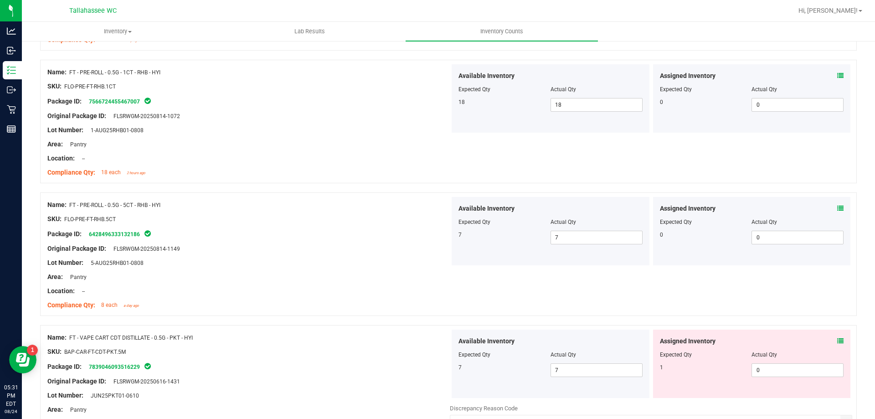
click at [837, 343] on icon at bounding box center [840, 341] width 6 height 6
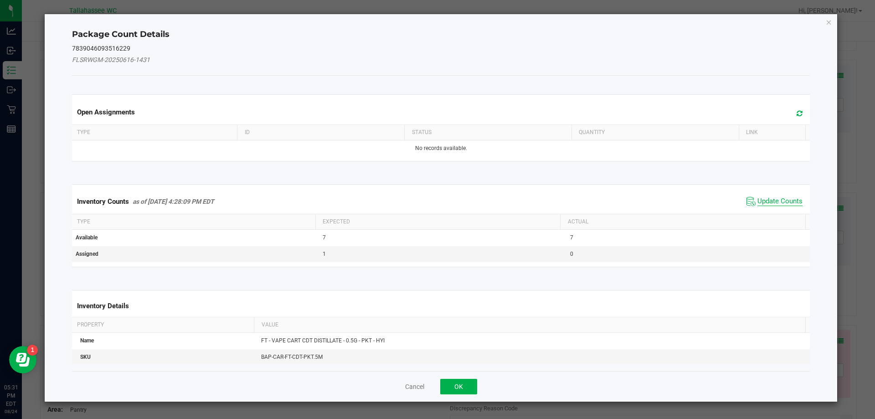
click at [765, 200] on span "Update Counts" at bounding box center [780, 201] width 45 height 9
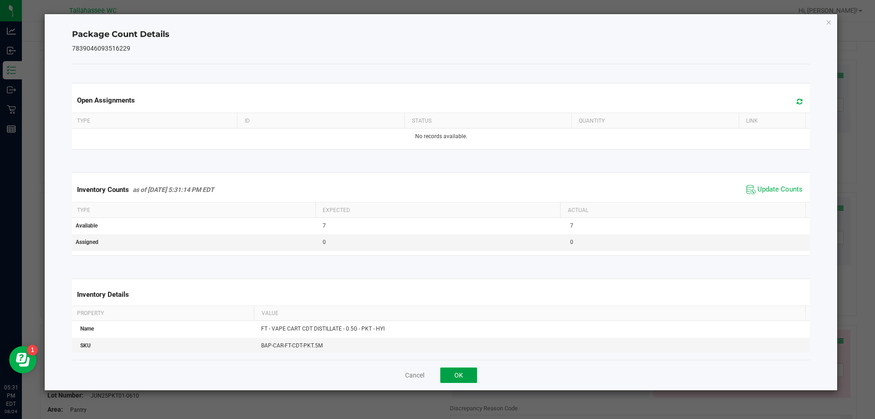
click at [456, 377] on button "OK" at bounding box center [458, 374] width 37 height 15
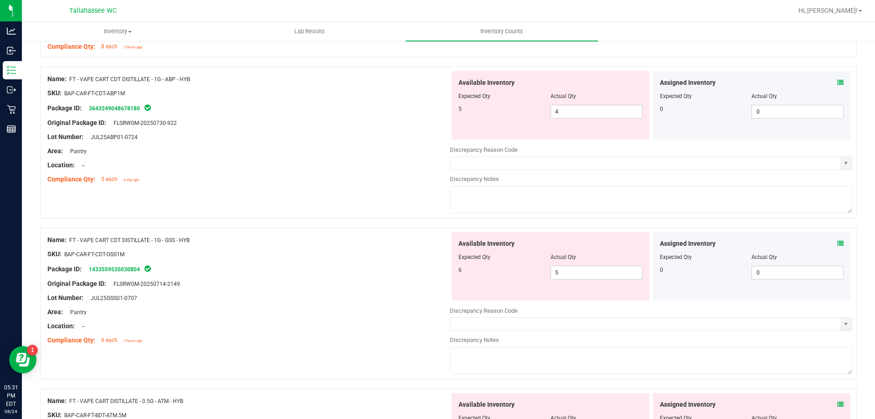
scroll to position [1806, 0]
click at [837, 81] on icon at bounding box center [840, 82] width 6 height 6
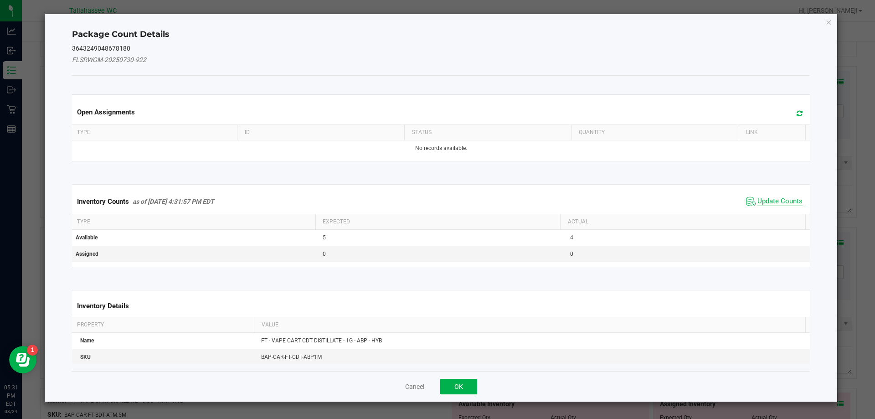
click at [758, 202] on span "Update Counts" at bounding box center [780, 201] width 45 height 9
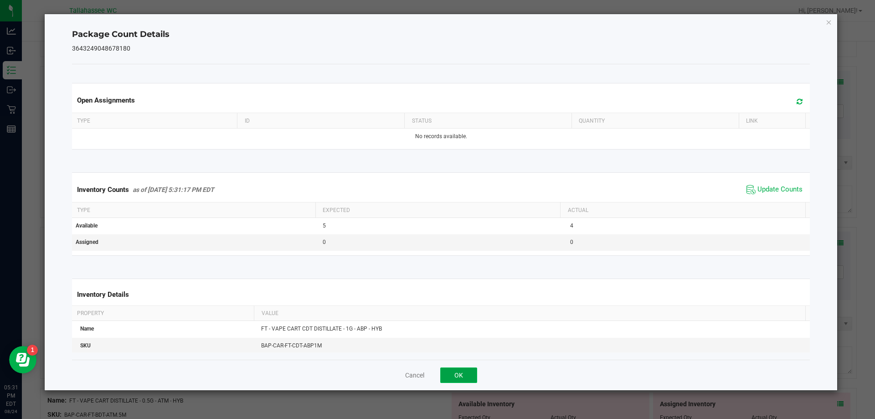
click at [462, 375] on button "OK" at bounding box center [458, 374] width 37 height 15
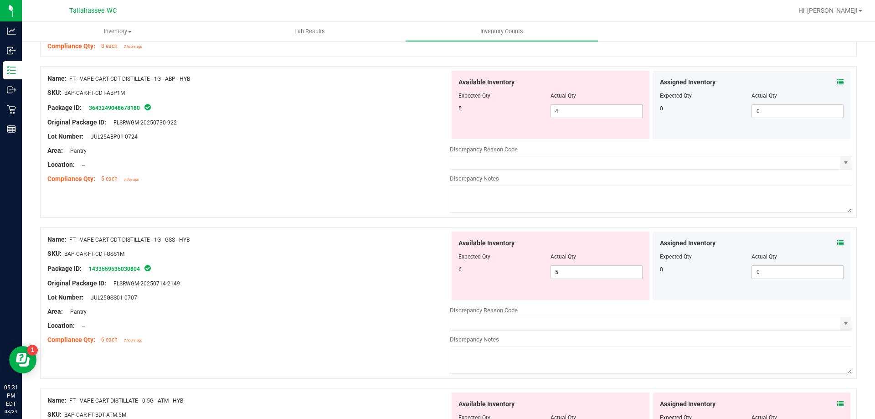
click at [837, 242] on icon at bounding box center [840, 243] width 6 height 6
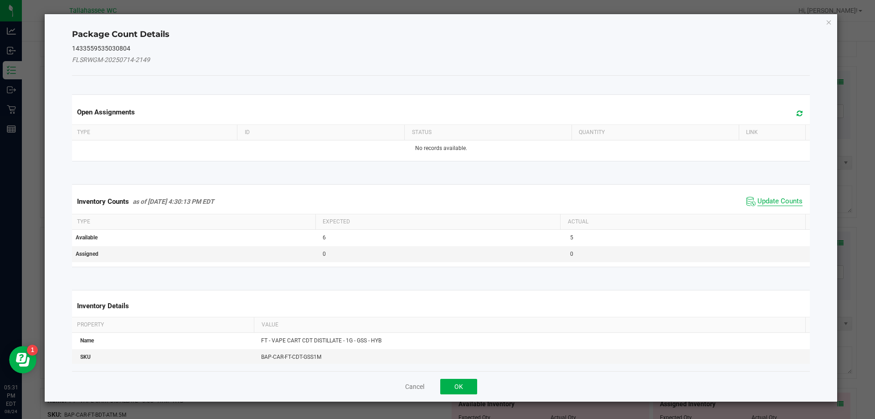
click at [768, 206] on span "Update Counts" at bounding box center [780, 201] width 45 height 9
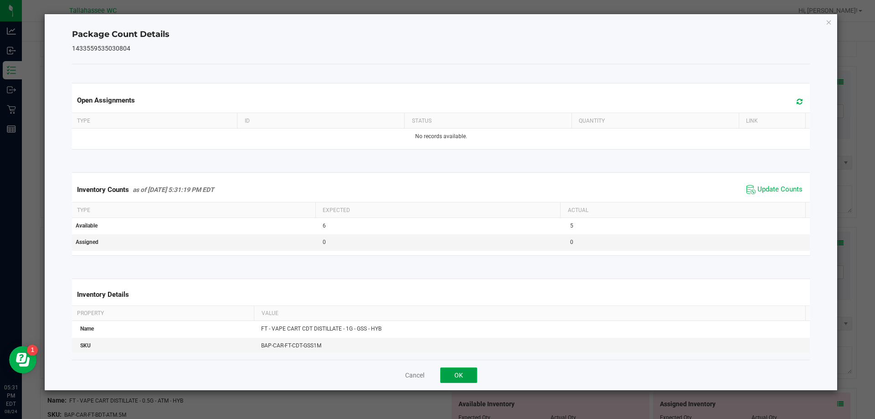
click at [454, 378] on button "OK" at bounding box center [458, 374] width 37 height 15
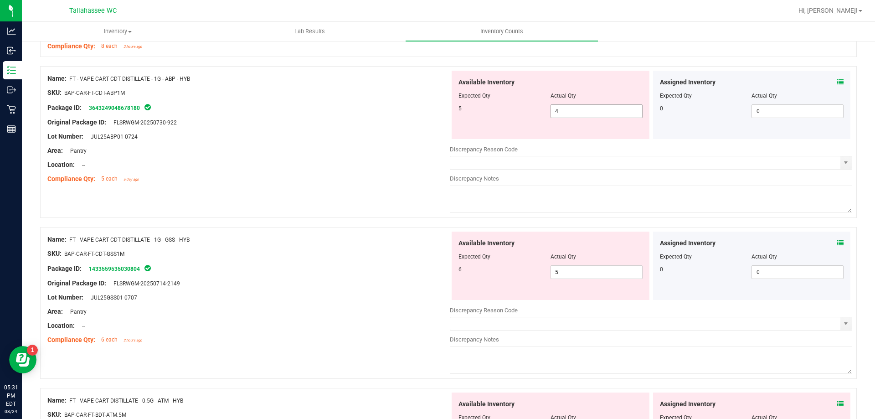
click at [579, 111] on input "4" at bounding box center [596, 111] width 91 height 13
type input "5"
click at [383, 175] on div "Compliance Qty: 5 each a day ago" at bounding box center [248, 179] width 402 height 10
type input "5"
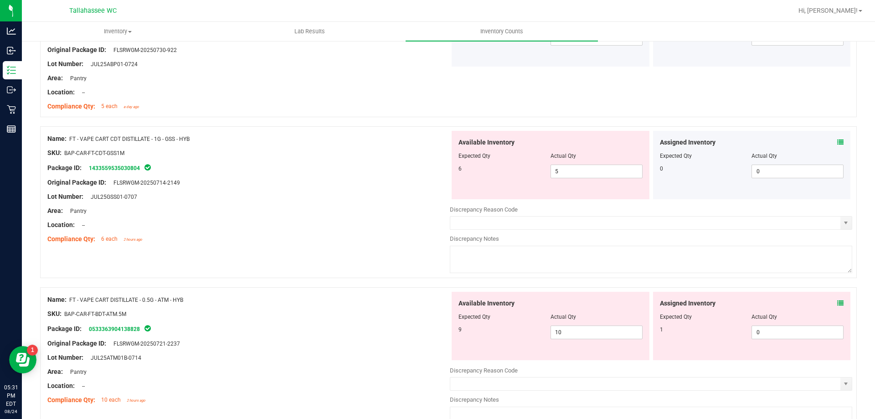
scroll to position [1885, 0]
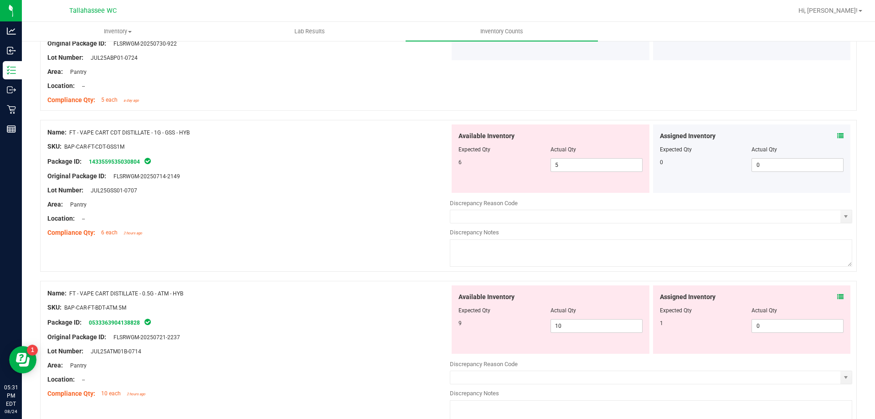
click at [837, 296] on icon at bounding box center [840, 297] width 6 height 6
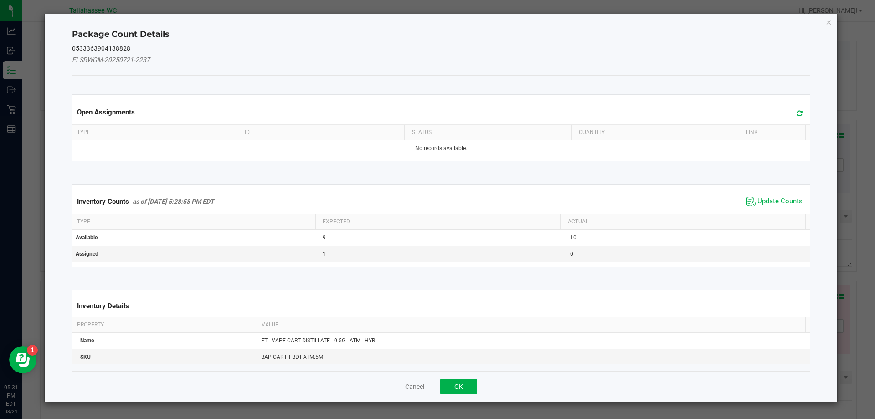
click at [770, 202] on span "Update Counts" at bounding box center [780, 201] width 45 height 9
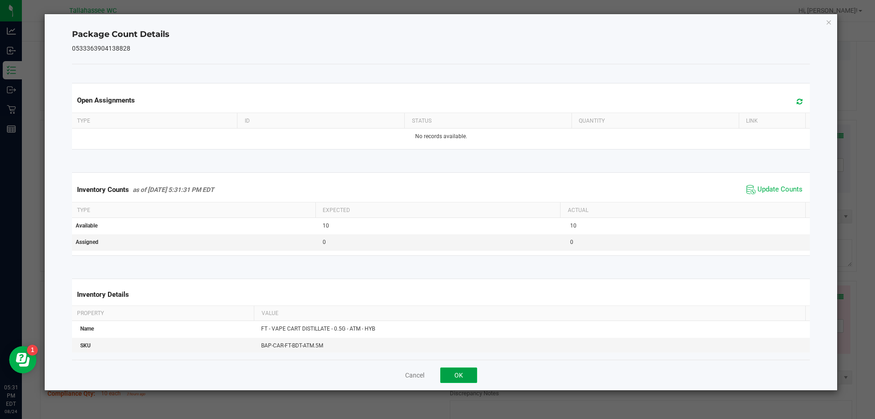
click at [471, 382] on button "OK" at bounding box center [458, 374] width 37 height 15
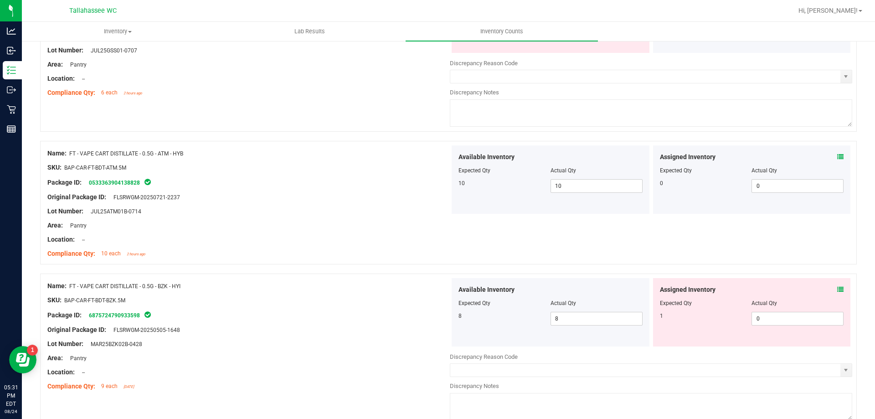
scroll to position [2057, 0]
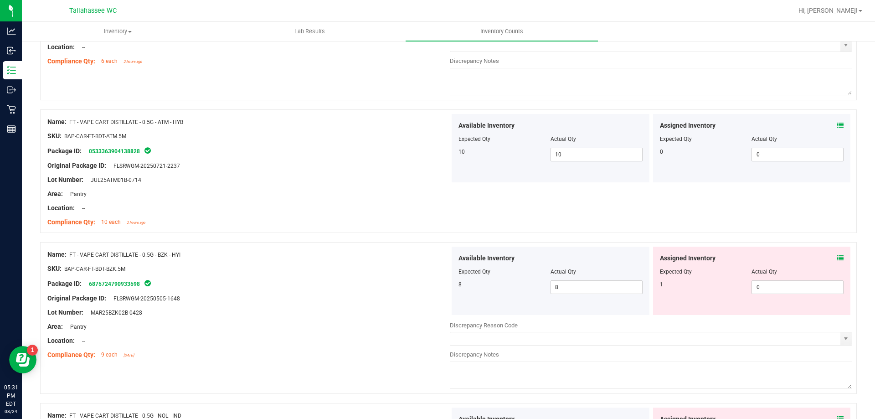
click at [837, 258] on icon at bounding box center [840, 258] width 6 height 6
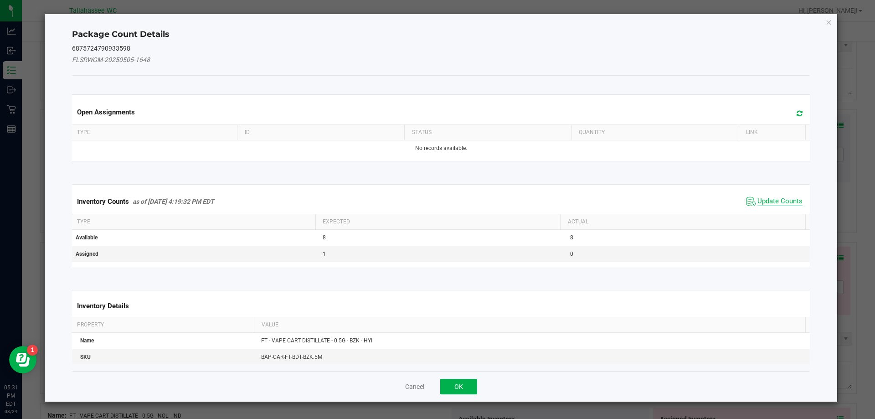
click at [762, 199] on span "Update Counts" at bounding box center [780, 201] width 45 height 9
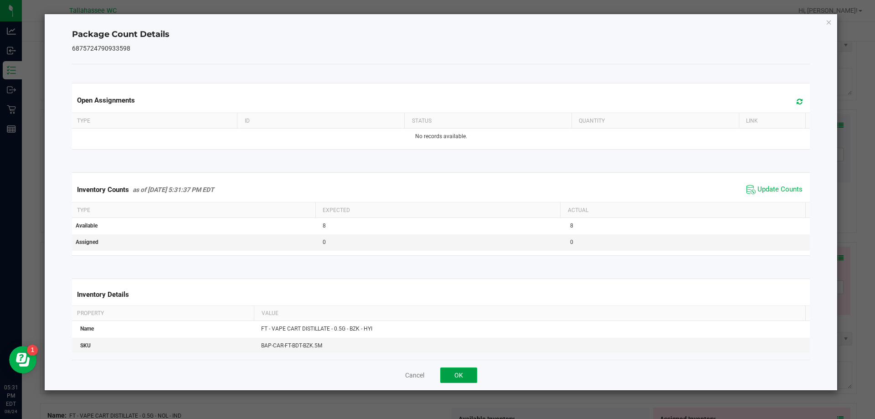
click at [459, 377] on button "OK" at bounding box center [458, 374] width 37 height 15
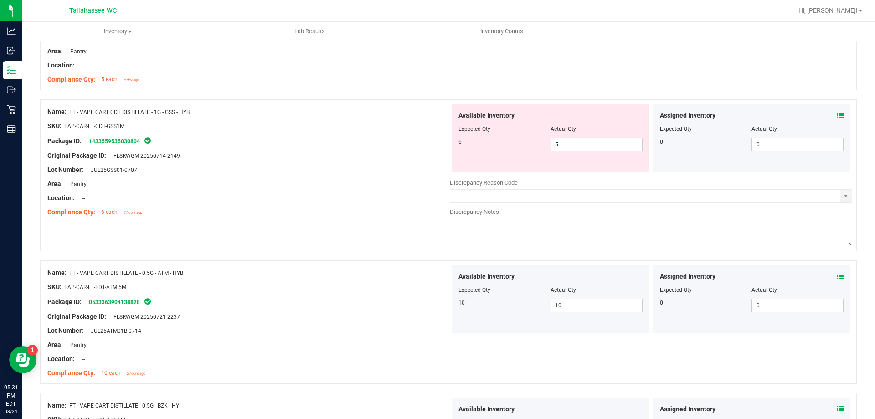
scroll to position [1900, 0]
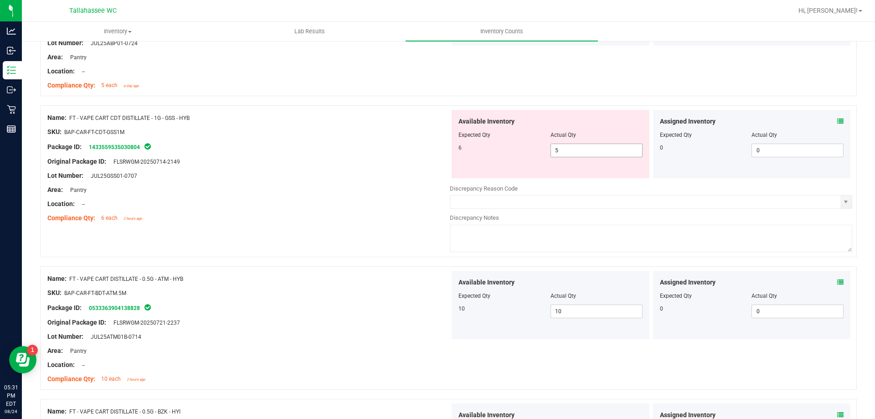
click at [583, 151] on input "5" at bounding box center [596, 150] width 91 height 13
click at [333, 187] on div "Area: Pantry" at bounding box center [248, 190] width 402 height 10
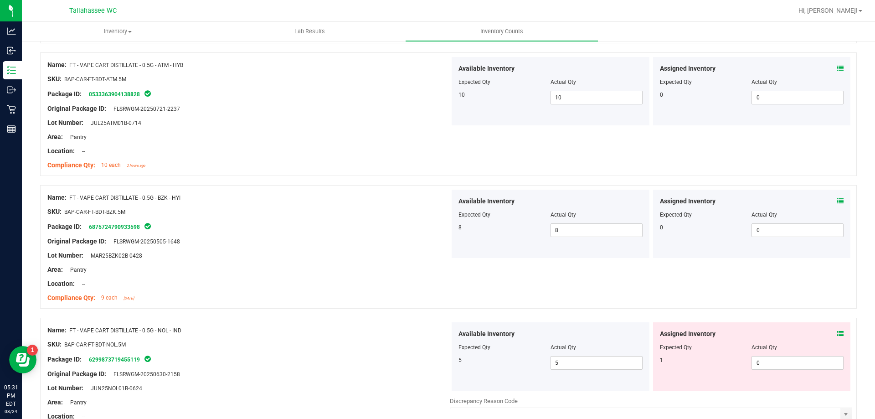
scroll to position [2134, 0]
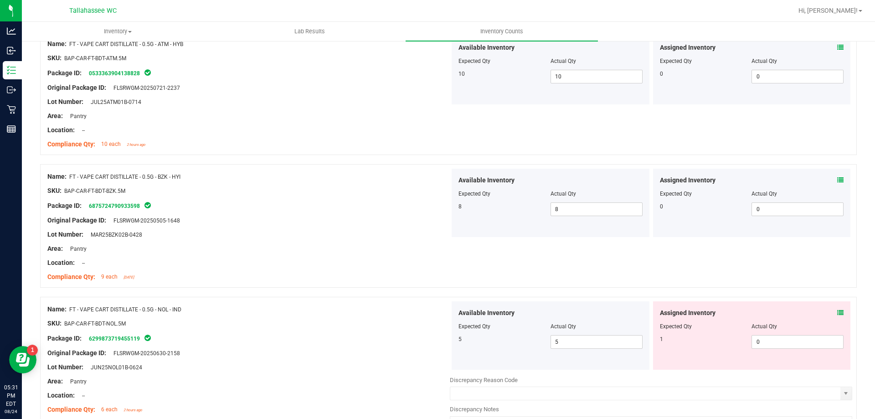
click at [837, 314] on icon at bounding box center [840, 312] width 6 height 6
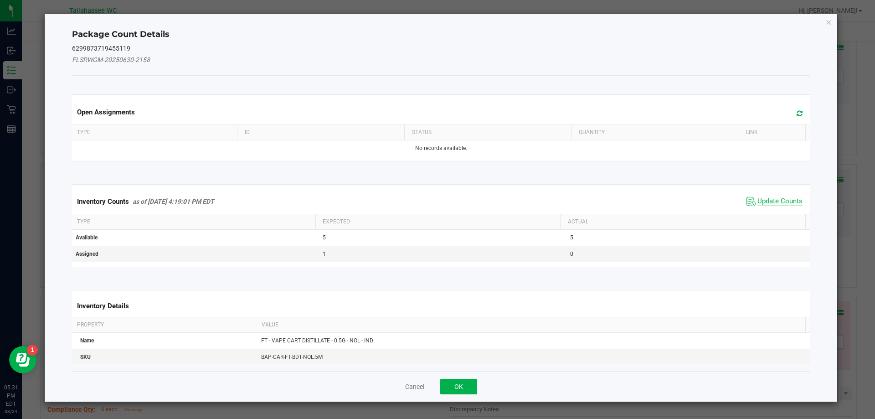
click at [758, 203] on span "Update Counts" at bounding box center [780, 201] width 45 height 9
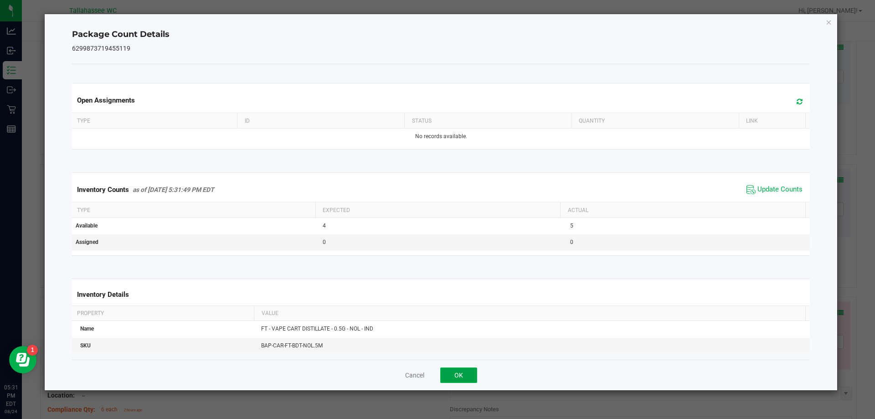
click at [465, 368] on button "OK" at bounding box center [458, 374] width 37 height 15
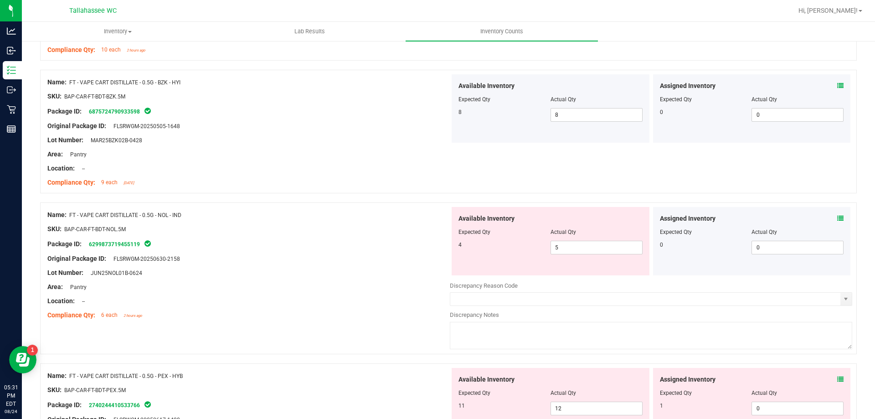
scroll to position [2232, 0]
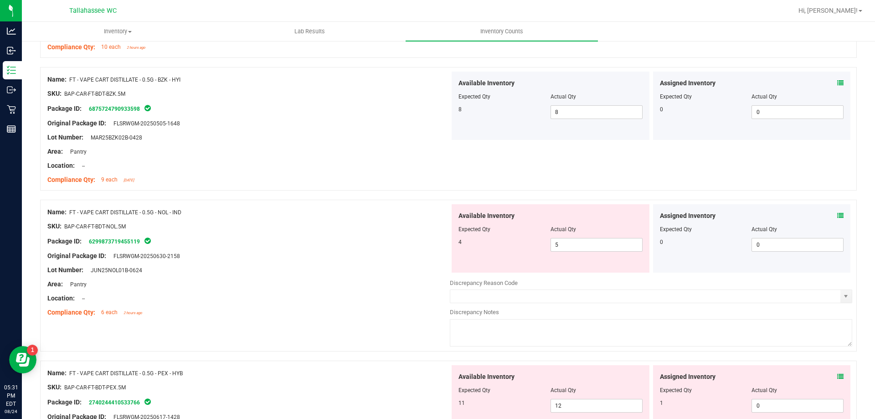
click at [837, 378] on icon at bounding box center [840, 376] width 6 height 6
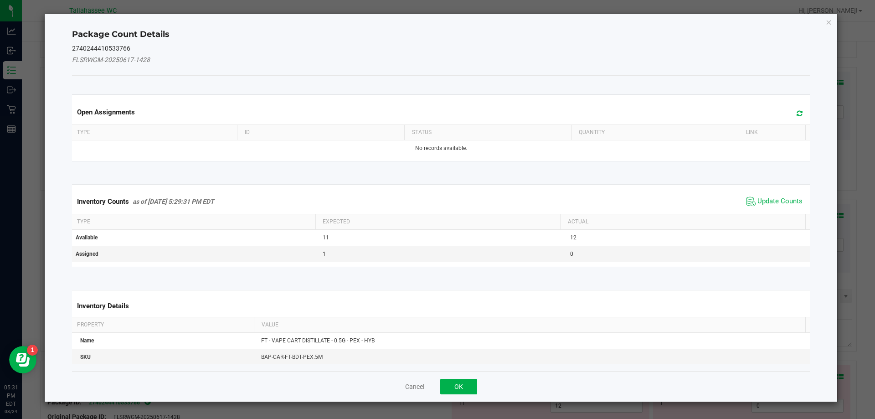
click at [831, 376] on div "Package Count Details 2740244410533766 FLSRWGM-20250617-1428 Open Assignments T…" at bounding box center [441, 207] width 793 height 387
click at [759, 200] on span "Update Counts" at bounding box center [780, 201] width 45 height 9
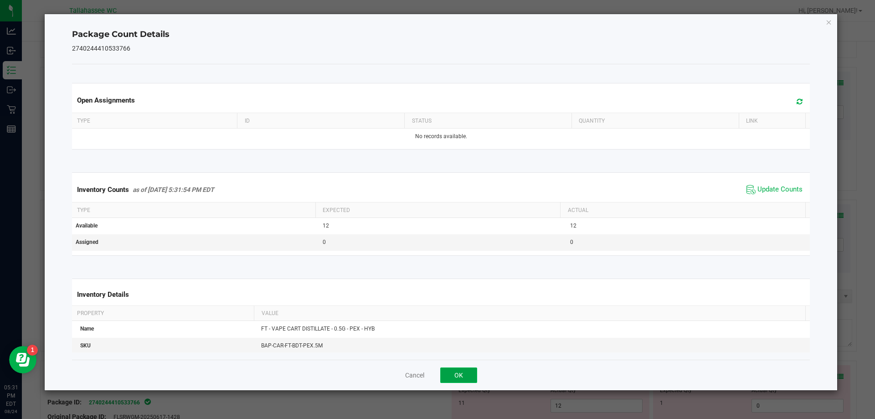
click at [466, 370] on button "OK" at bounding box center [458, 374] width 37 height 15
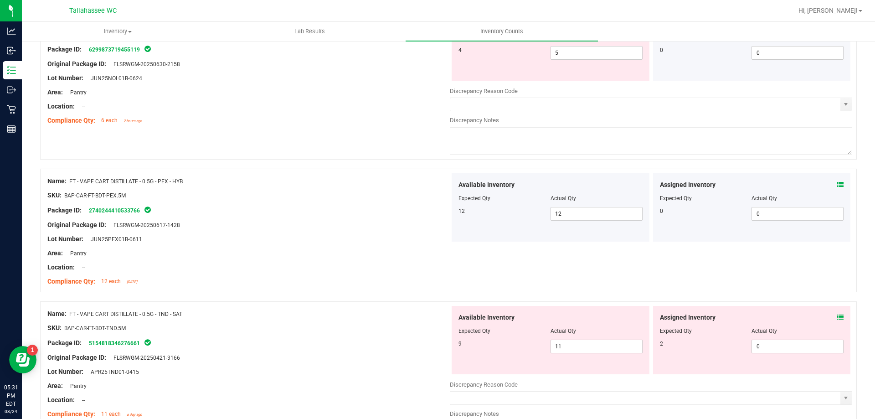
scroll to position [2498, 0]
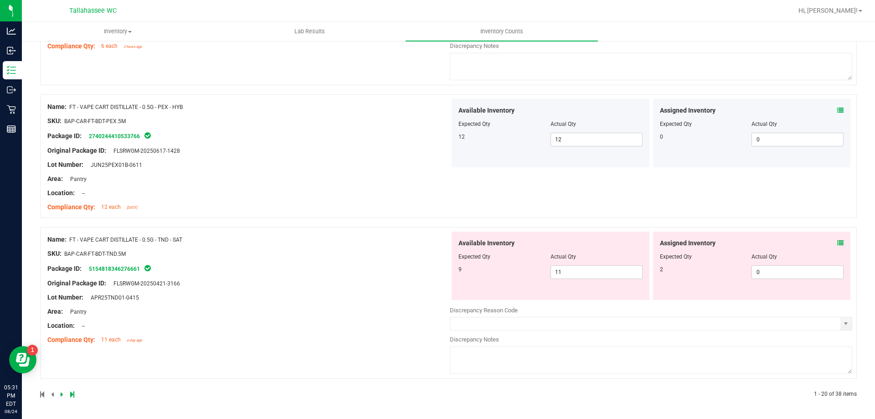
click at [837, 242] on icon at bounding box center [840, 243] width 6 height 6
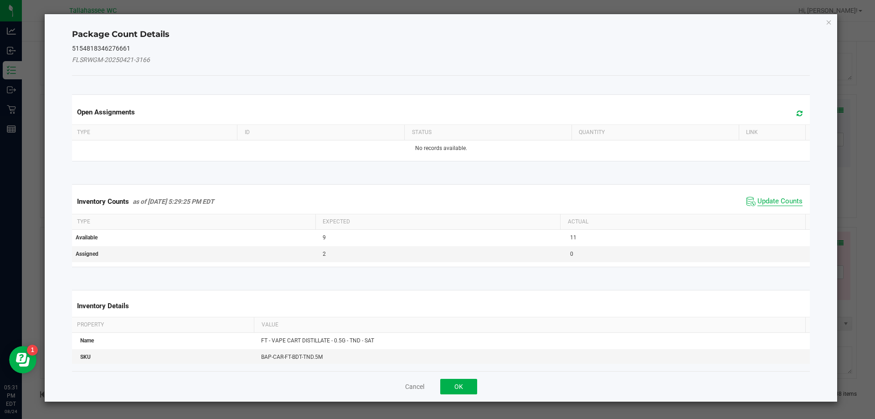
click at [763, 204] on span "Update Counts" at bounding box center [780, 201] width 45 height 9
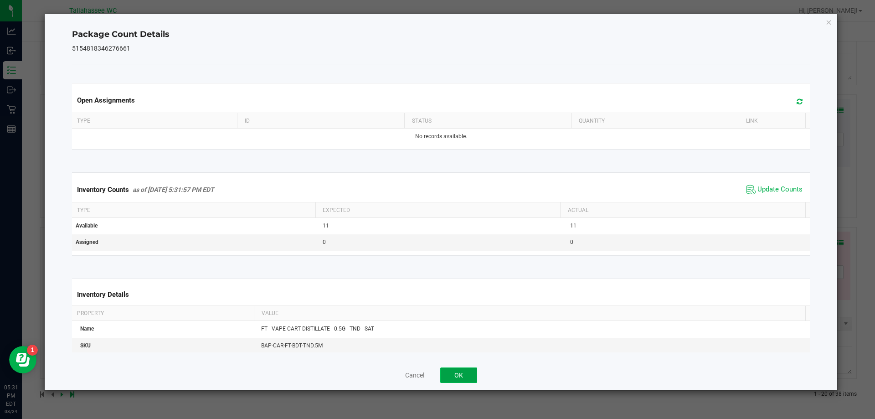
click at [460, 378] on button "OK" at bounding box center [458, 374] width 37 height 15
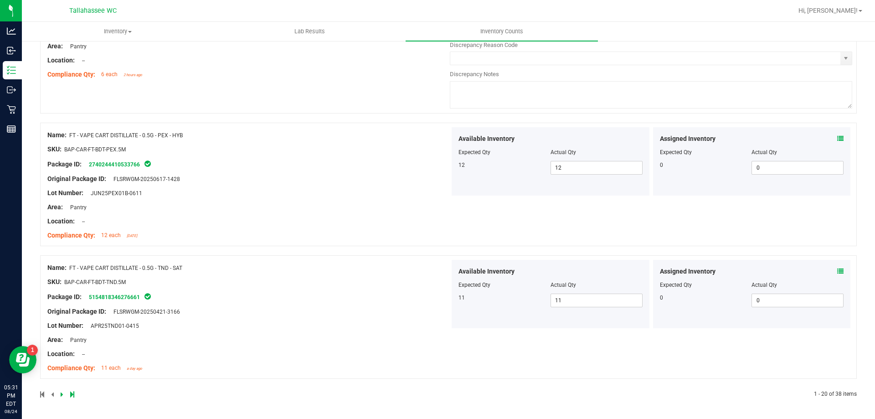
scroll to position [2469, 0]
click at [64, 394] on link at bounding box center [63, 394] width 4 height 6
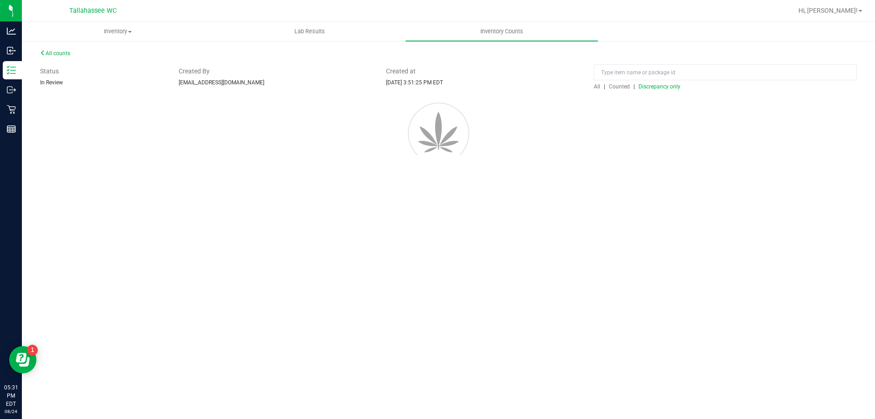
scroll to position [0, 0]
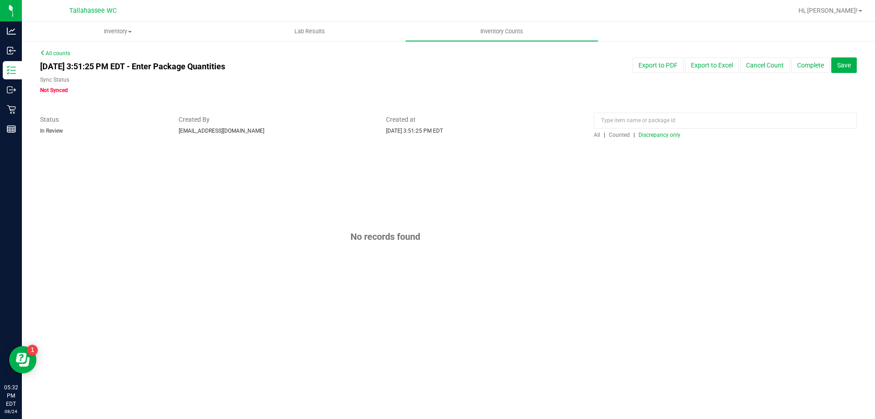
click at [664, 133] on span "Discrepancy only" at bounding box center [660, 135] width 42 height 6
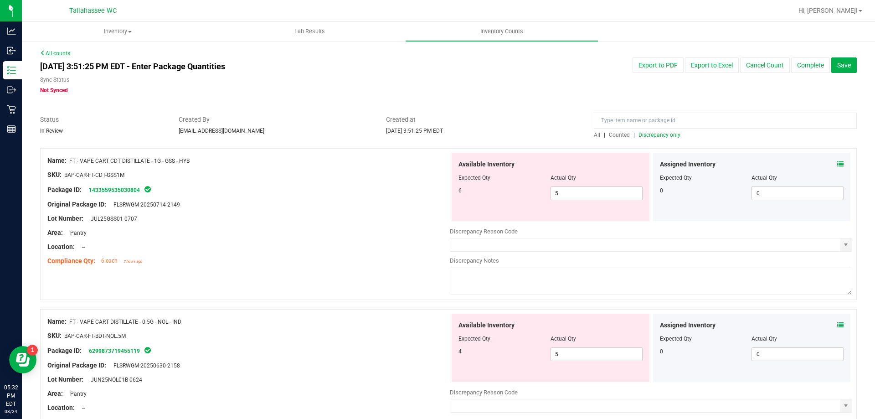
click at [837, 164] on icon at bounding box center [840, 164] width 6 height 6
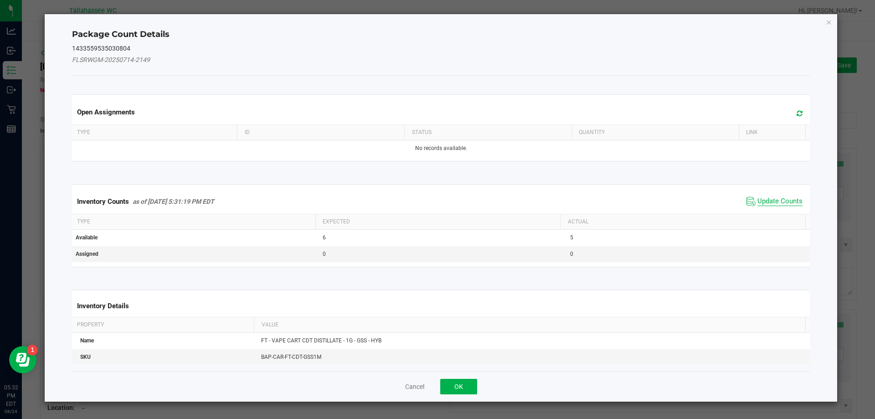
click at [769, 203] on span "Update Counts" at bounding box center [780, 201] width 45 height 9
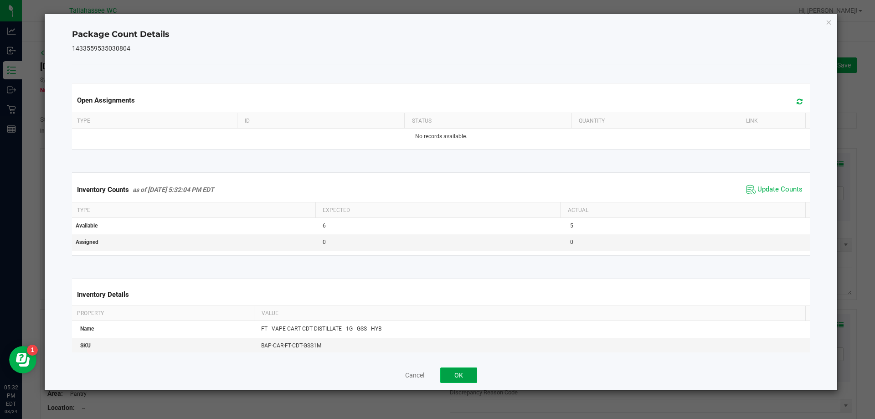
click at [459, 376] on button "OK" at bounding box center [458, 374] width 37 height 15
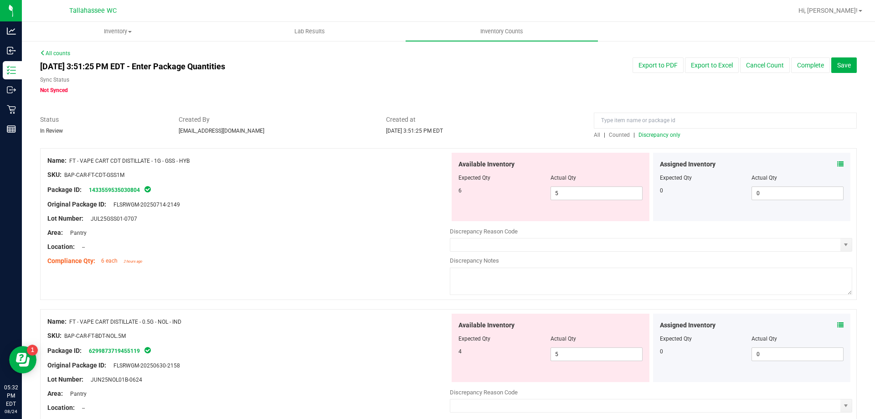
click at [837, 325] on icon at bounding box center [840, 325] width 6 height 6
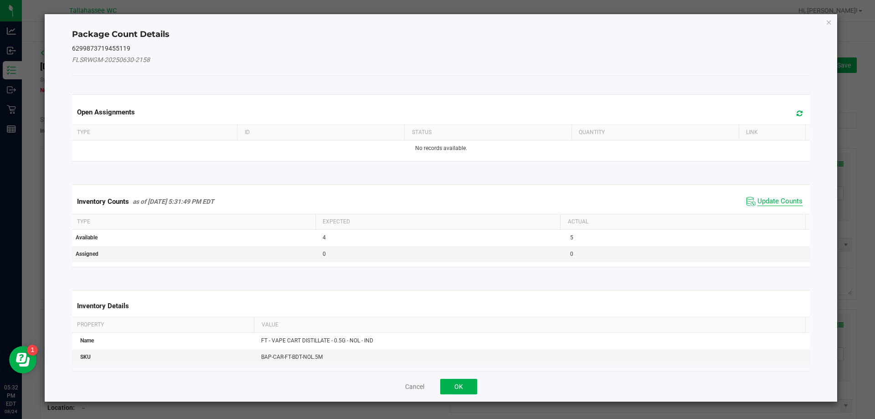
click at [773, 202] on span "Update Counts" at bounding box center [780, 201] width 45 height 9
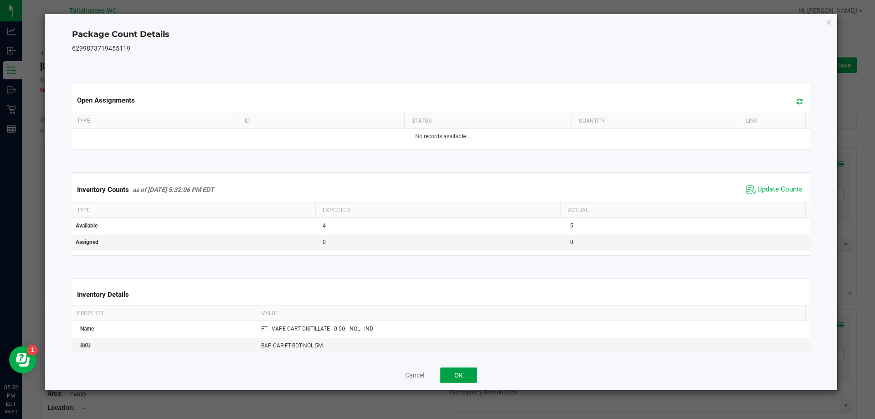
click at [457, 376] on button "OK" at bounding box center [458, 374] width 37 height 15
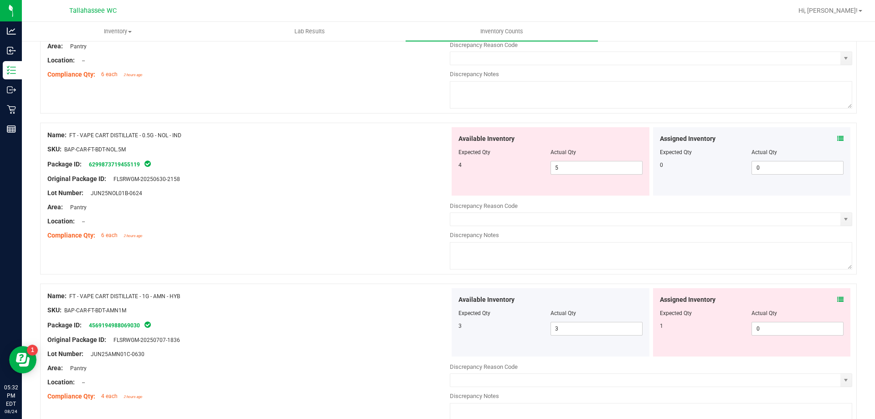
scroll to position [200, 0]
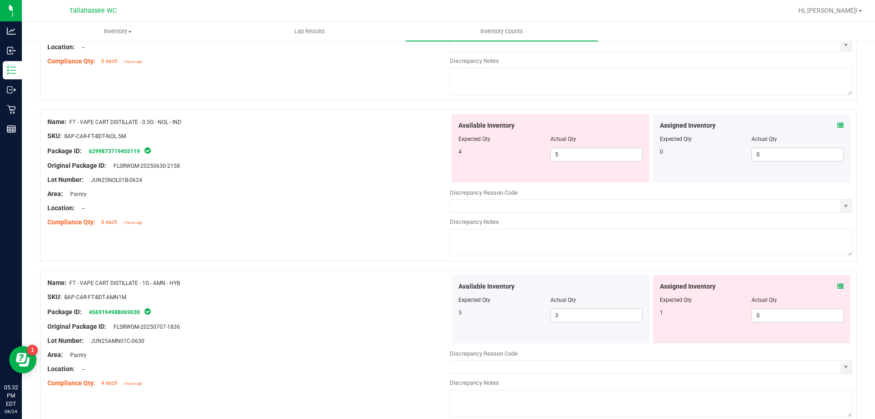
click at [837, 286] on icon at bounding box center [840, 286] width 6 height 6
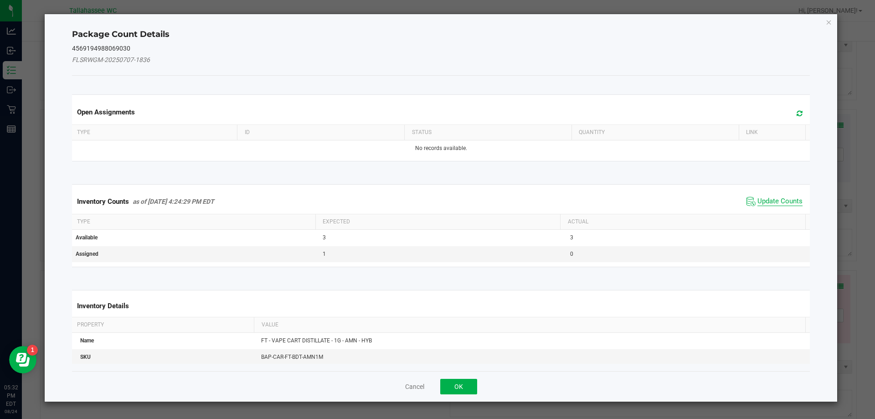
click at [762, 200] on span "Update Counts" at bounding box center [780, 201] width 45 height 9
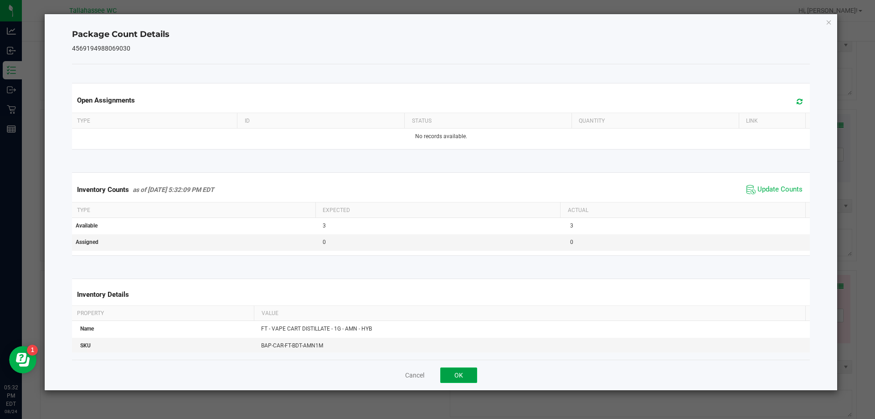
click at [447, 380] on button "OK" at bounding box center [458, 374] width 37 height 15
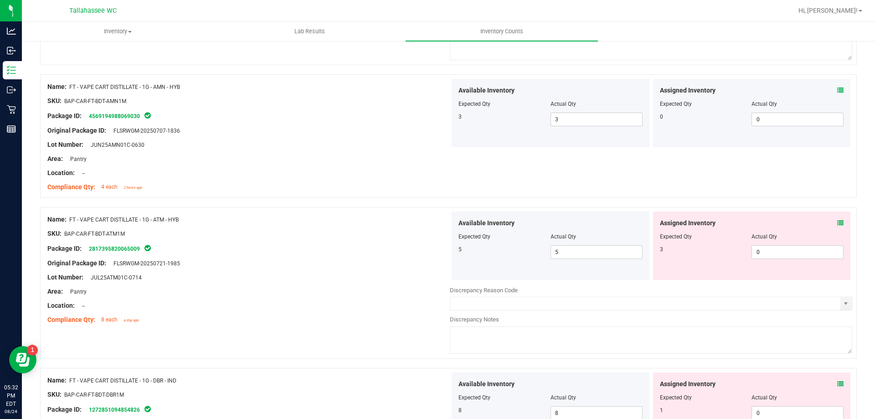
scroll to position [412, 0]
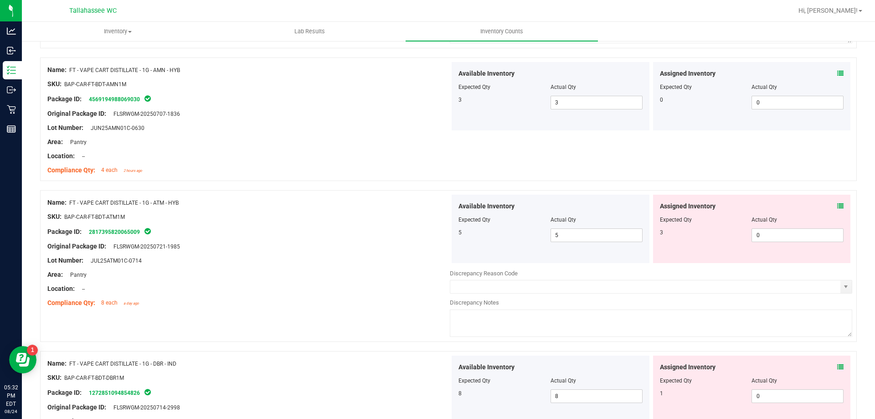
click at [837, 206] on icon at bounding box center [840, 206] width 6 height 6
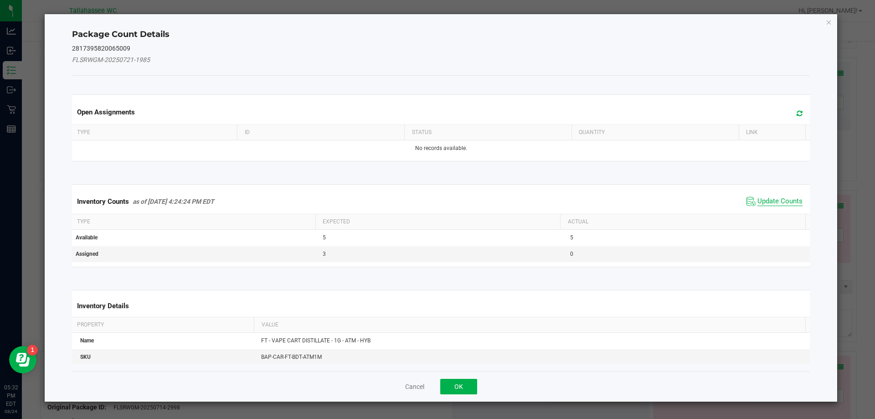
click at [762, 203] on span "Update Counts" at bounding box center [780, 201] width 45 height 9
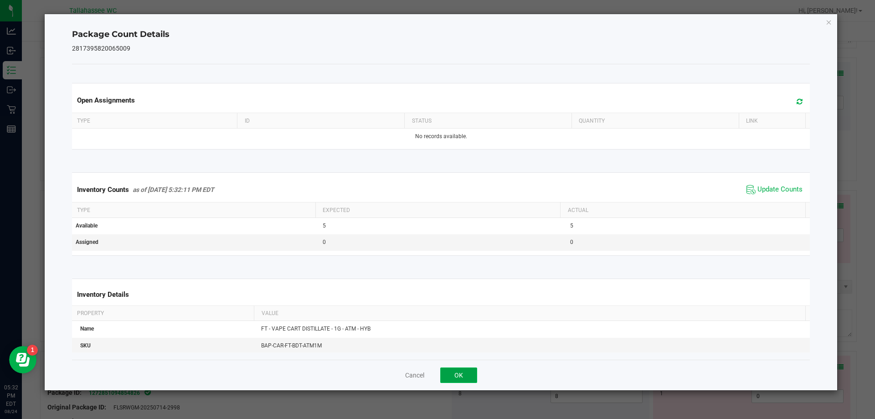
click at [456, 374] on button "OK" at bounding box center [458, 374] width 37 height 15
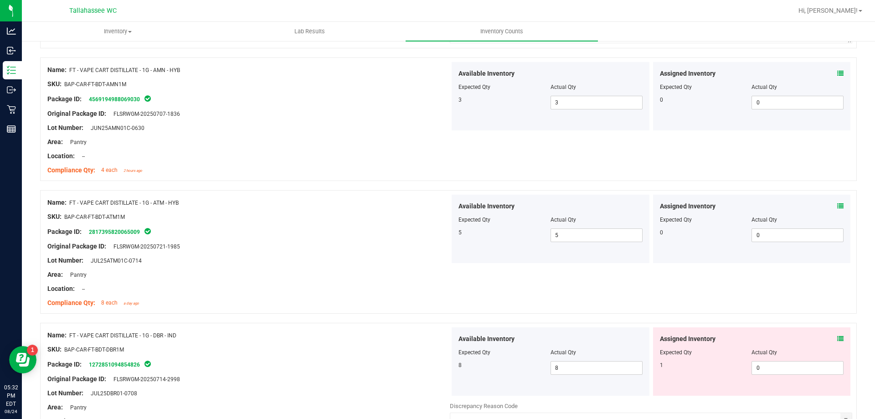
click at [837, 337] on icon at bounding box center [840, 338] width 6 height 6
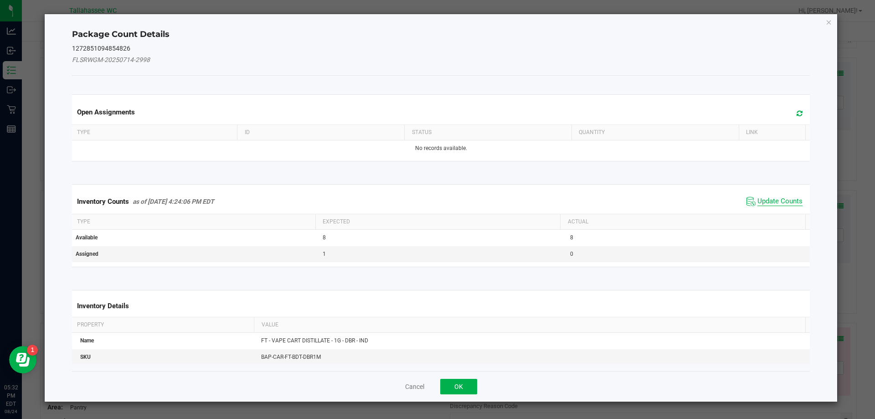
click at [758, 203] on span "Update Counts" at bounding box center [780, 201] width 45 height 9
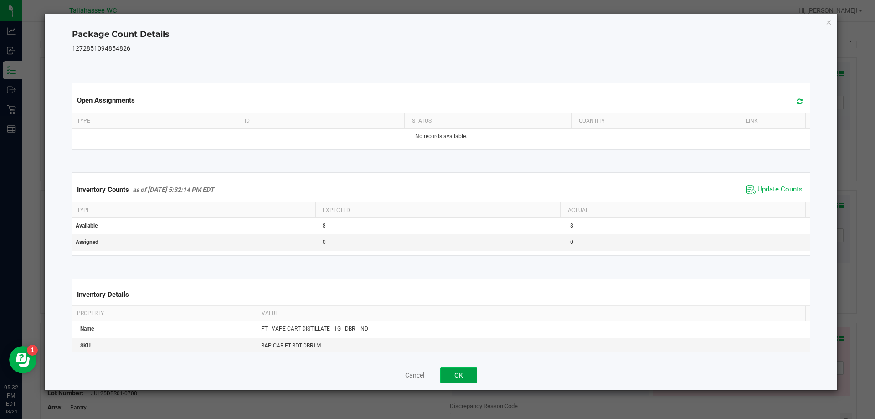
click at [467, 373] on button "OK" at bounding box center [458, 374] width 37 height 15
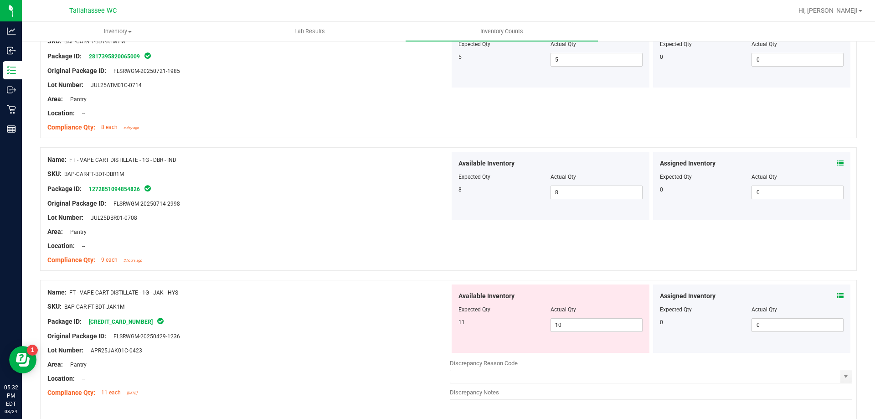
scroll to position [608, 0]
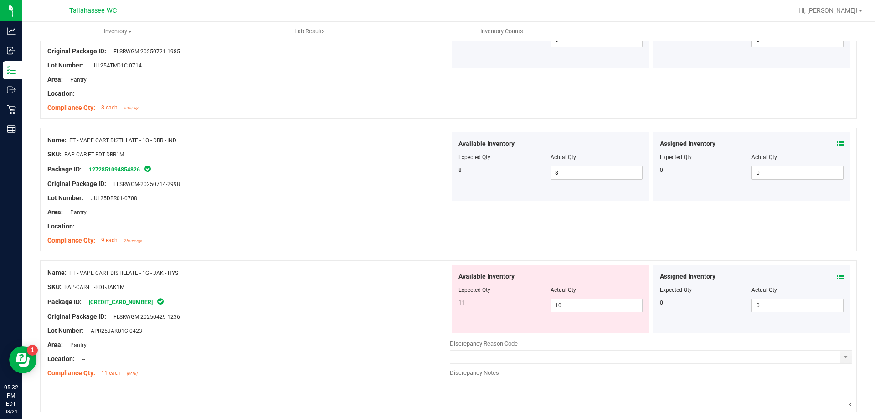
click at [837, 273] on icon at bounding box center [840, 276] width 6 height 6
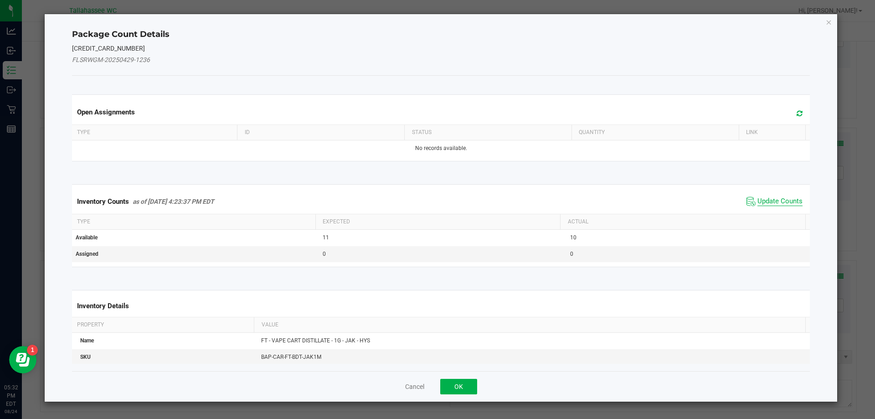
click at [776, 199] on span "Update Counts" at bounding box center [780, 201] width 45 height 9
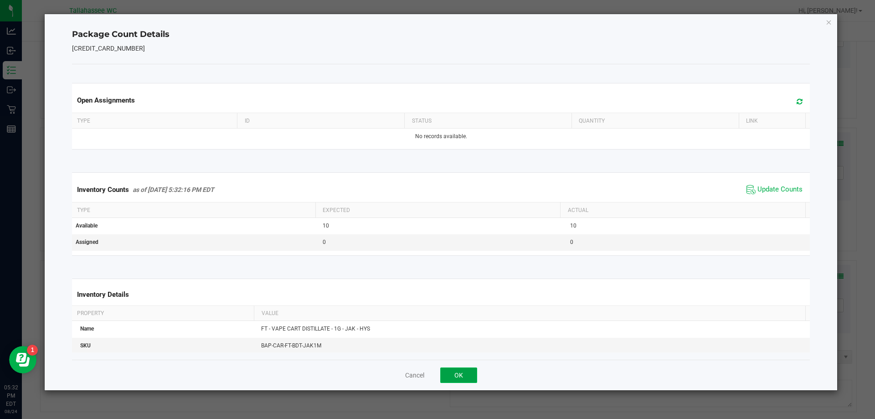
click at [465, 379] on button "OK" at bounding box center [458, 374] width 37 height 15
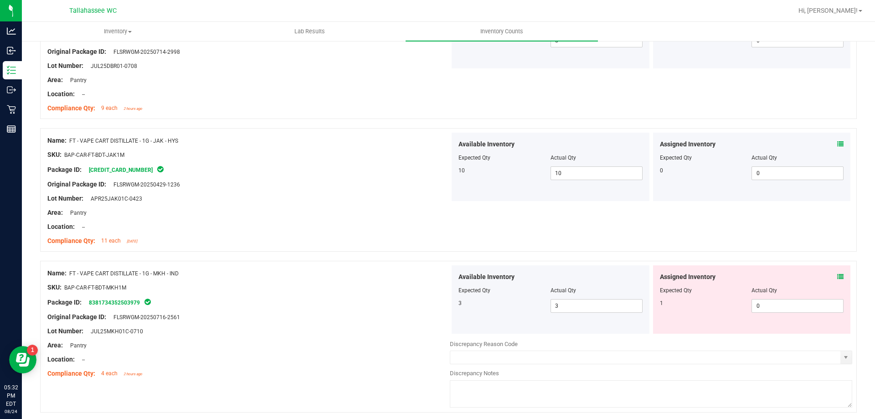
scroll to position [740, 0]
click at [837, 277] on icon at bounding box center [840, 276] width 6 height 6
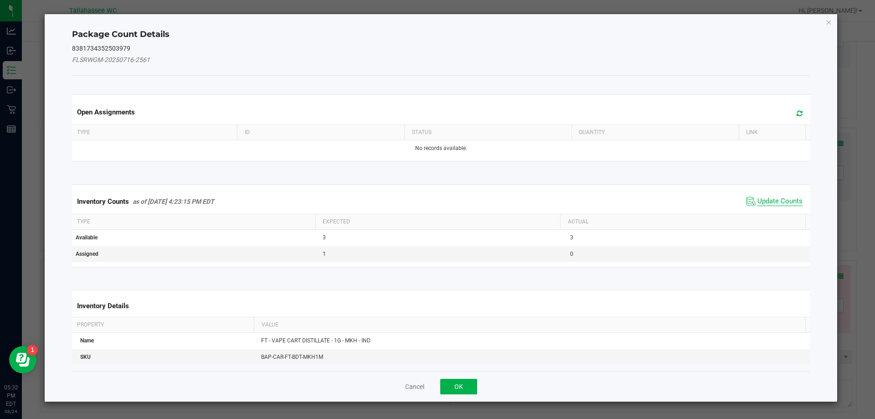
click at [775, 201] on span "Update Counts" at bounding box center [780, 201] width 45 height 9
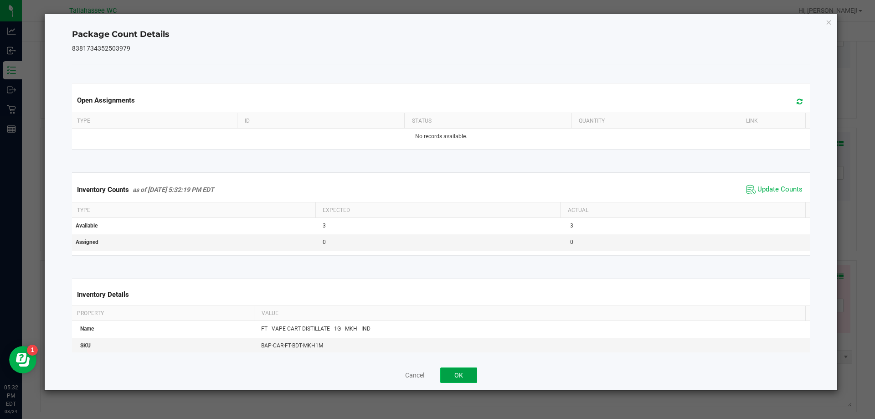
click at [462, 381] on button "OK" at bounding box center [458, 374] width 37 height 15
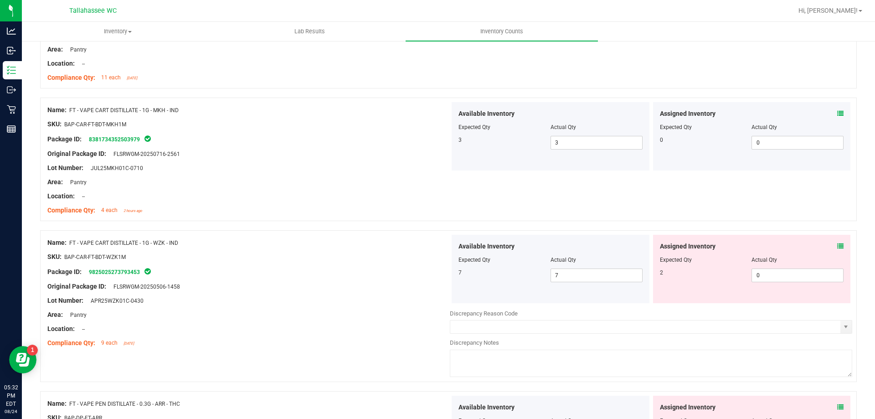
scroll to position [916, 0]
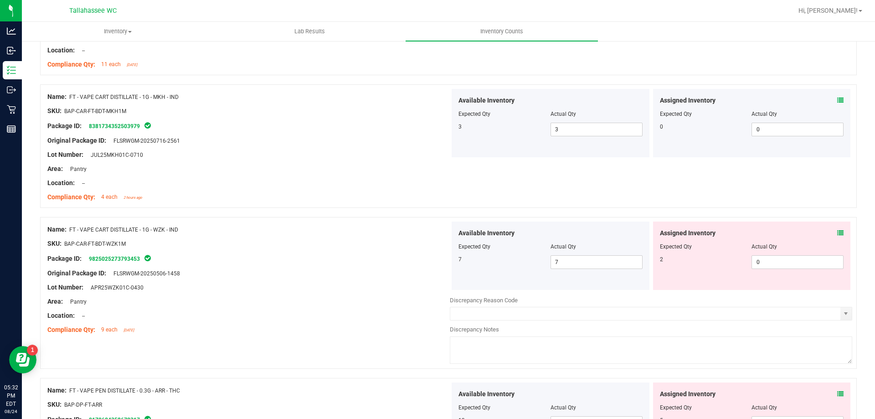
click at [837, 232] on icon at bounding box center [840, 233] width 6 height 6
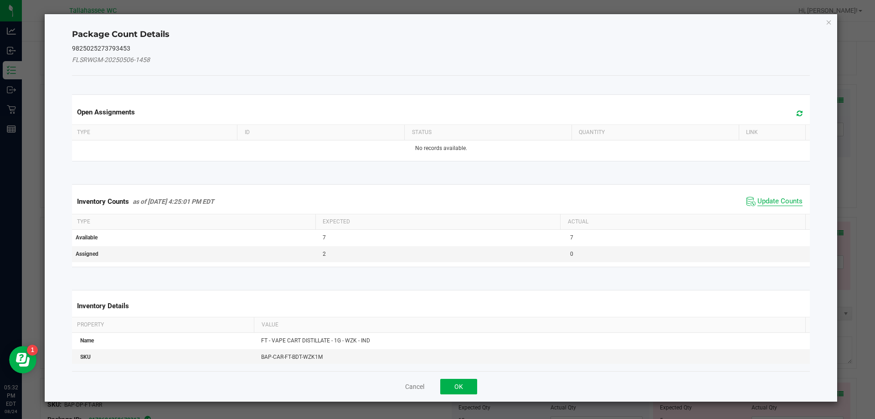
click at [768, 205] on span "Update Counts" at bounding box center [780, 201] width 45 height 9
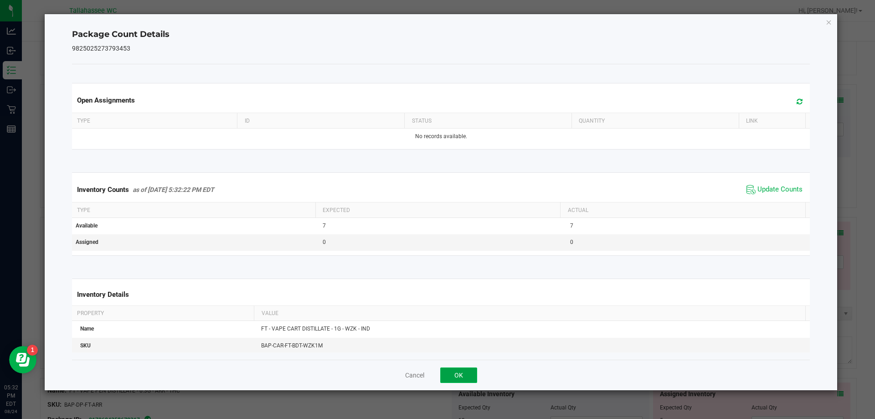
click at [462, 376] on button "OK" at bounding box center [458, 374] width 37 height 15
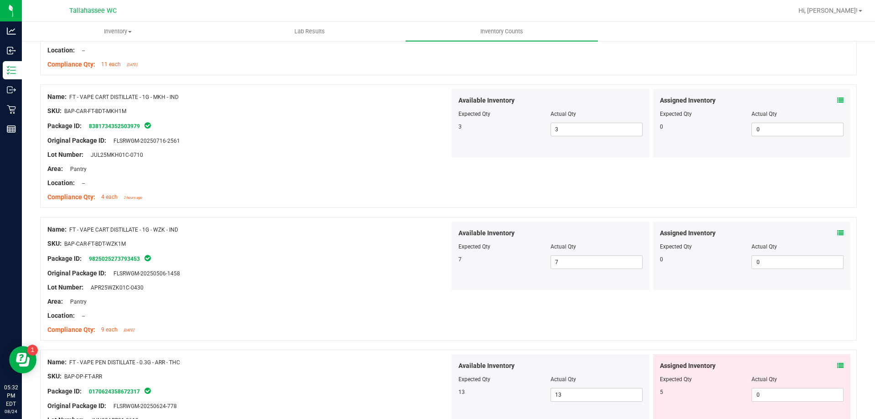
click at [837, 365] on icon at bounding box center [840, 365] width 6 height 6
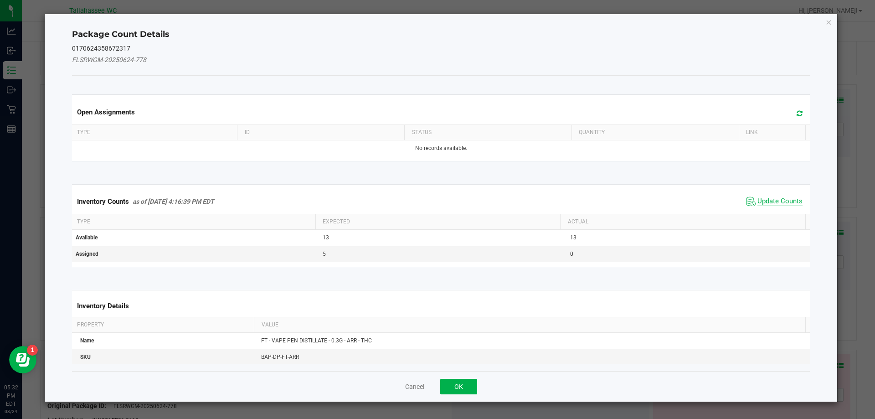
click at [760, 202] on span "Update Counts" at bounding box center [780, 201] width 45 height 9
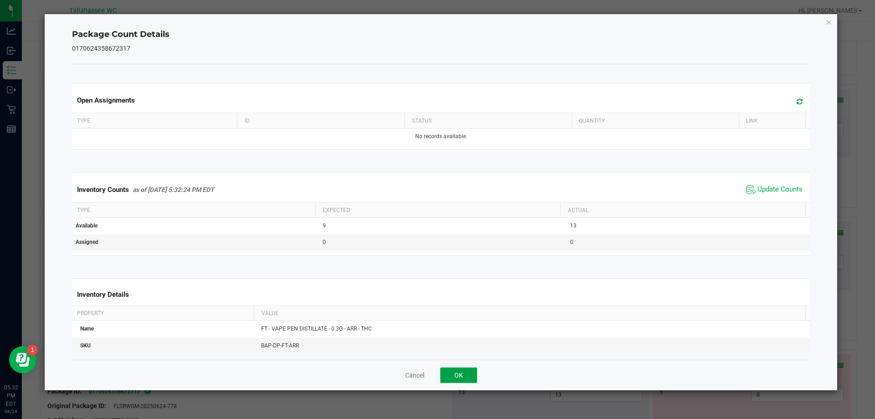
click at [465, 376] on button "OK" at bounding box center [458, 374] width 37 height 15
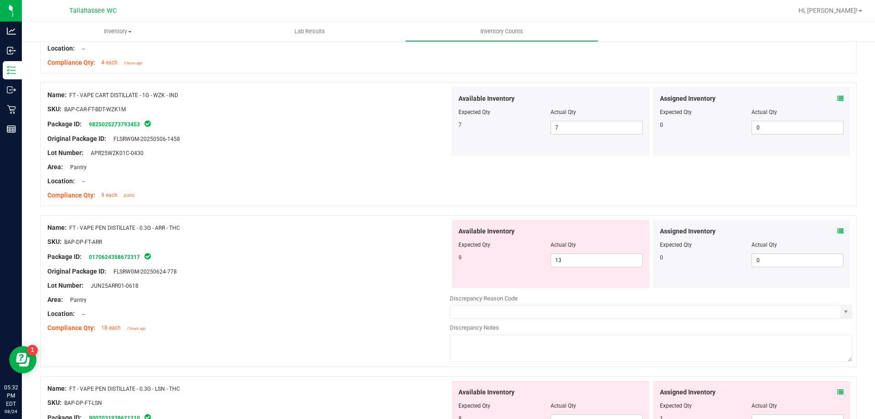
scroll to position [1070, 0]
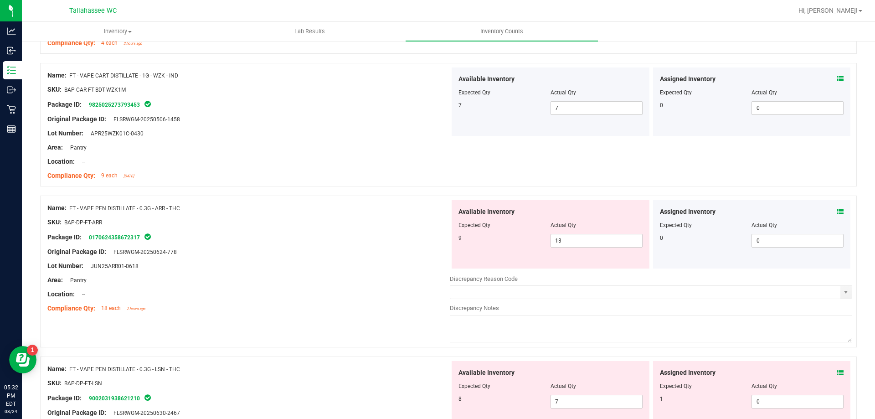
click at [837, 372] on icon at bounding box center [840, 372] width 6 height 6
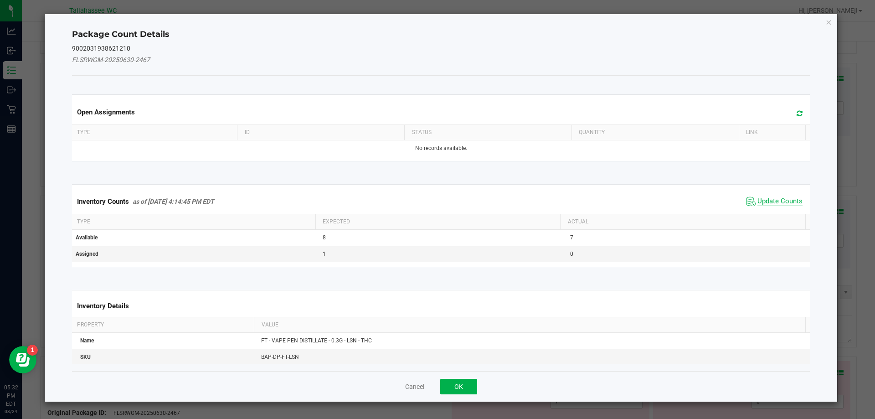
click at [758, 204] on span "Update Counts" at bounding box center [780, 201] width 45 height 9
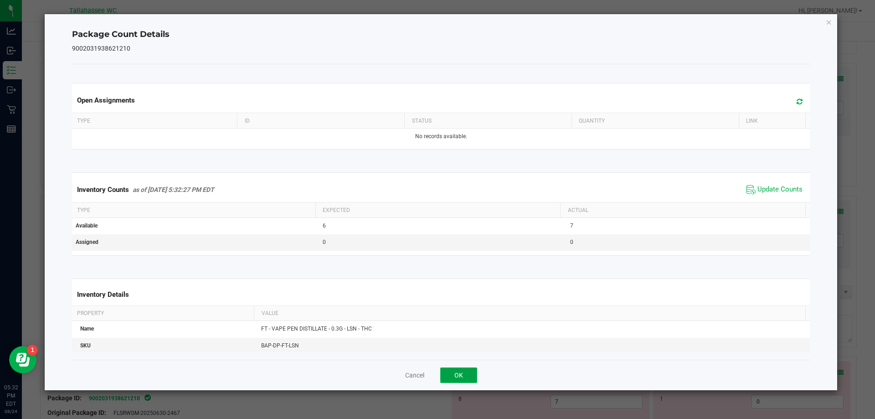
click at [462, 368] on button "OK" at bounding box center [458, 374] width 37 height 15
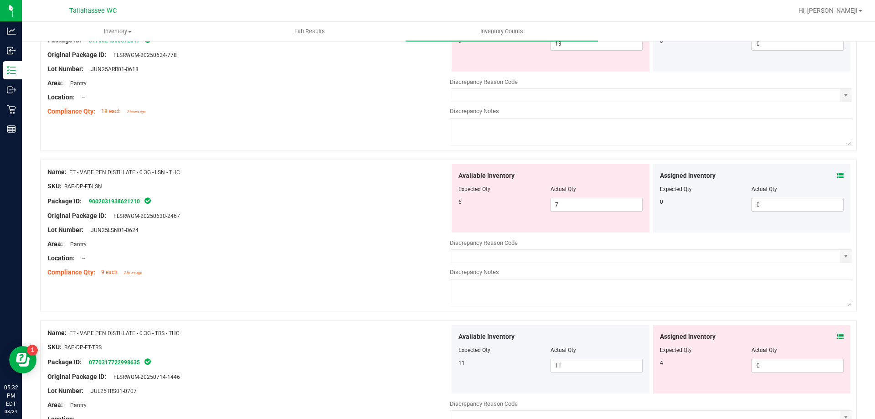
scroll to position [1269, 0]
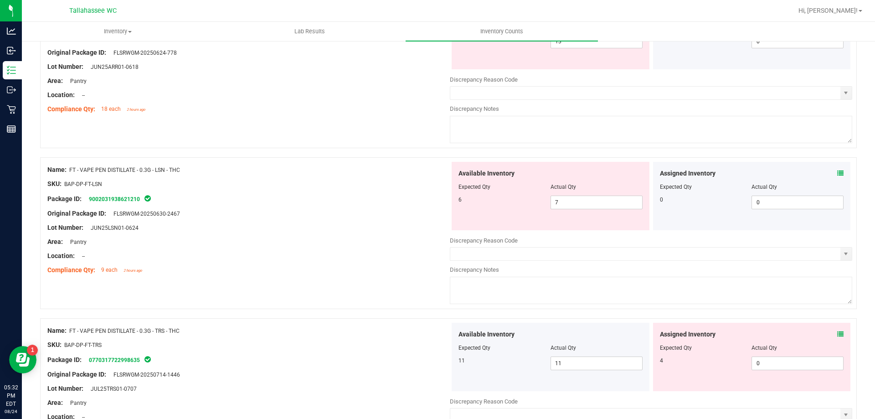
click at [837, 336] on icon at bounding box center [840, 334] width 6 height 6
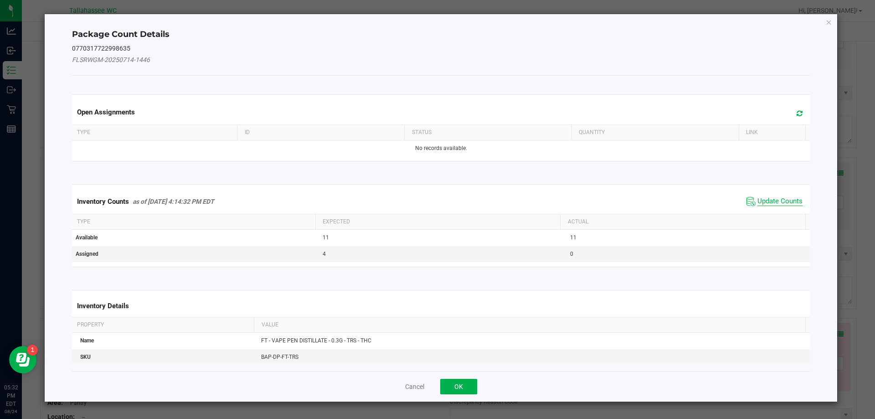
click at [764, 204] on span "Update Counts" at bounding box center [780, 201] width 45 height 9
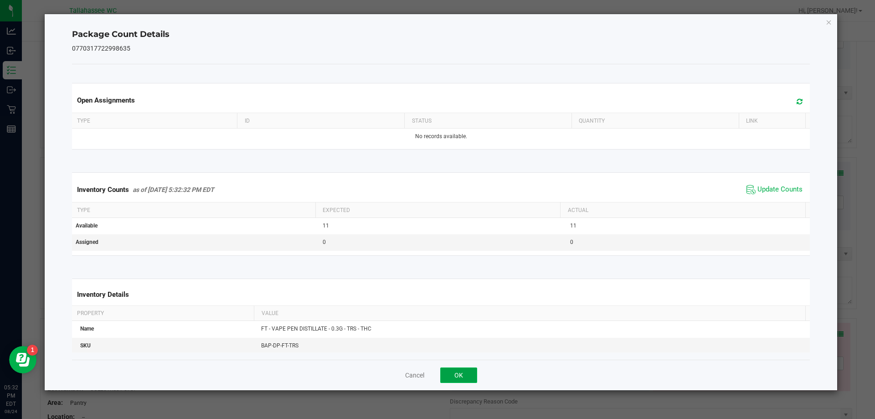
click at [461, 369] on button "OK" at bounding box center [458, 374] width 37 height 15
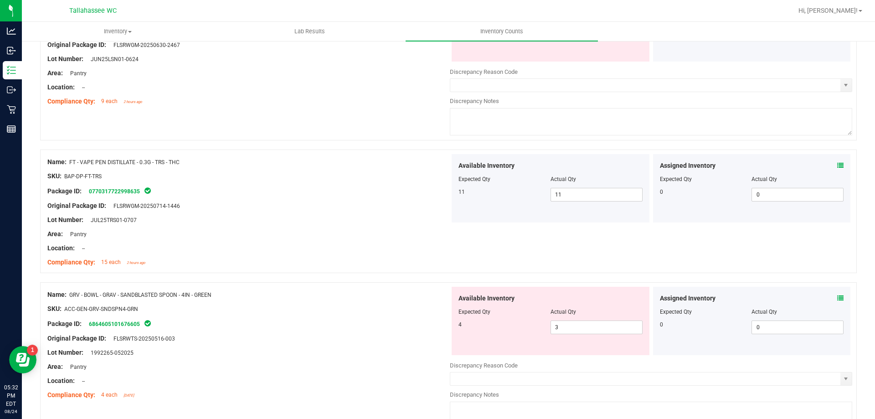
scroll to position [1443, 0]
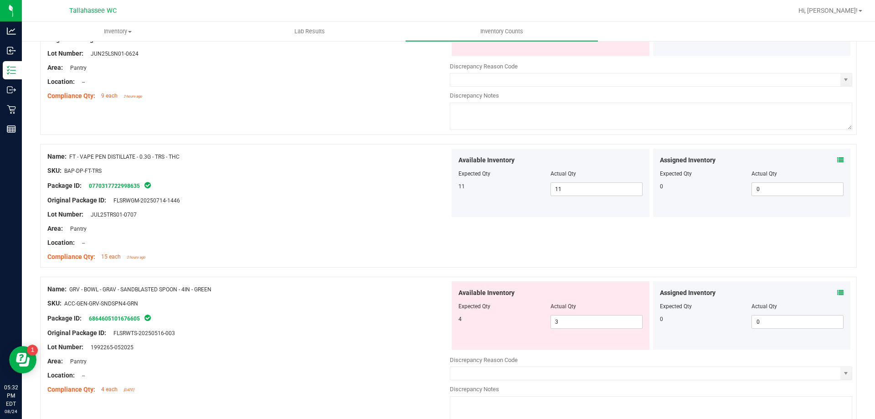
click at [837, 294] on icon at bounding box center [840, 292] width 6 height 6
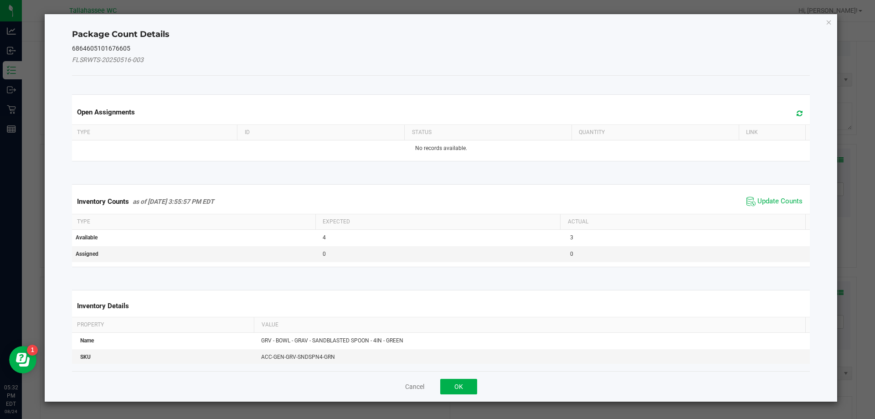
click at [766, 216] on th "Actual" at bounding box center [682, 221] width 245 height 15
click at [763, 203] on span "Update Counts" at bounding box center [780, 201] width 45 height 9
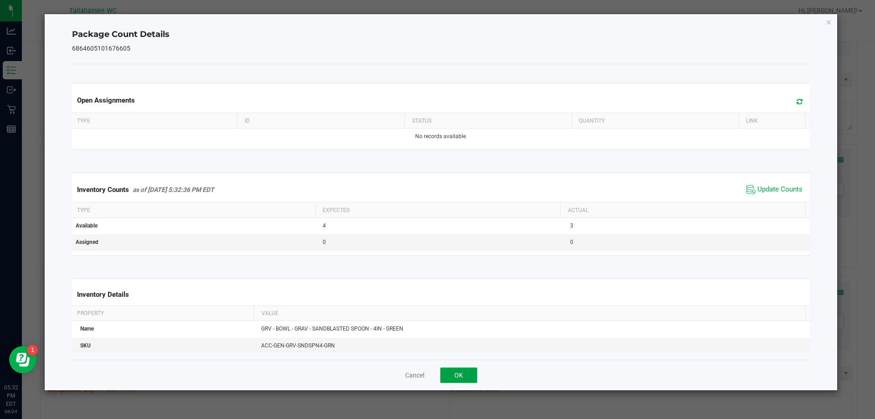
click at [447, 381] on button "OK" at bounding box center [458, 374] width 37 height 15
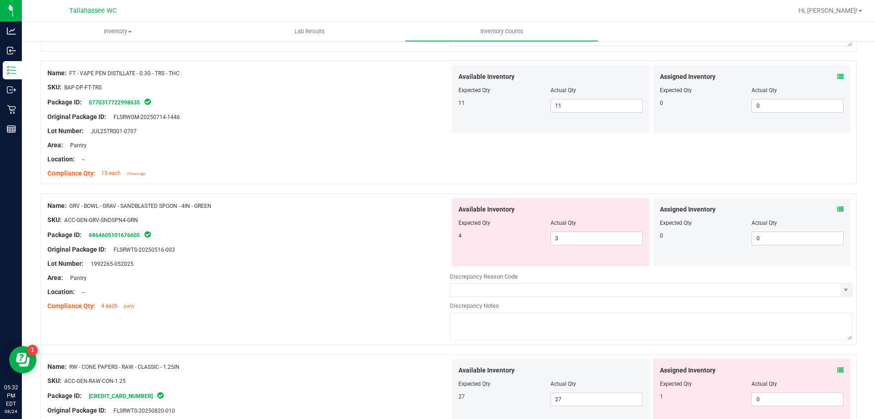
scroll to position [1542, 0]
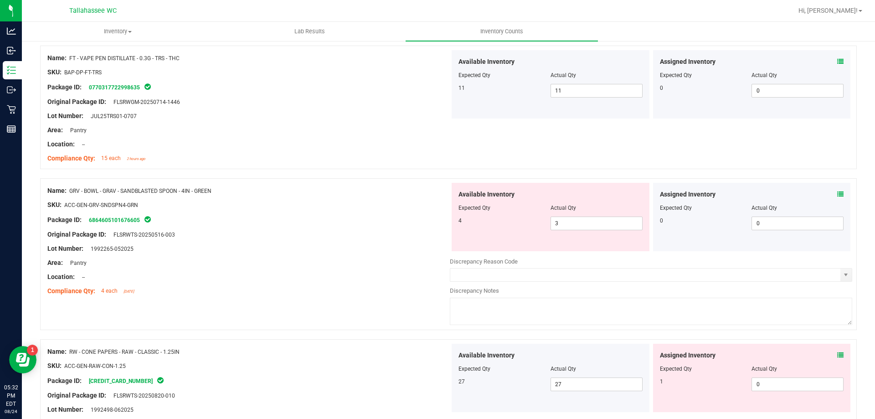
click at [837, 355] on icon at bounding box center [840, 355] width 6 height 6
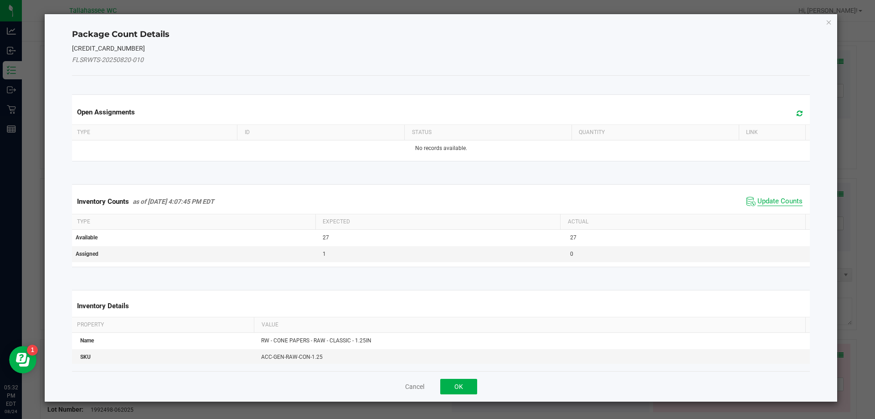
click at [769, 199] on span "Update Counts" at bounding box center [780, 201] width 45 height 9
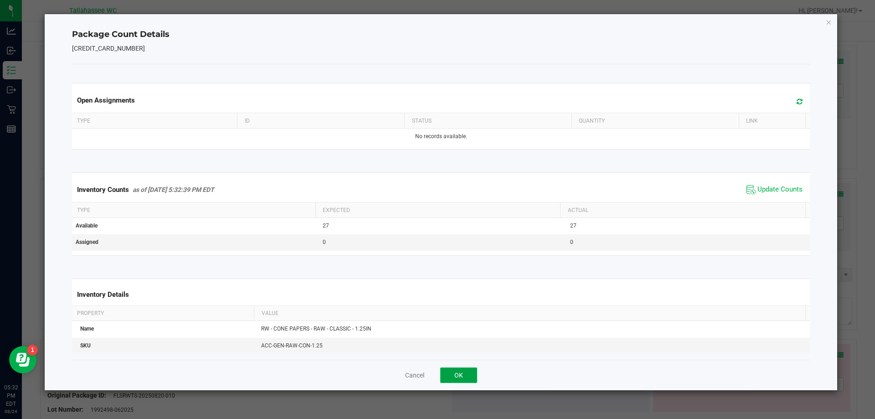
click at [463, 378] on button "OK" at bounding box center [458, 374] width 37 height 15
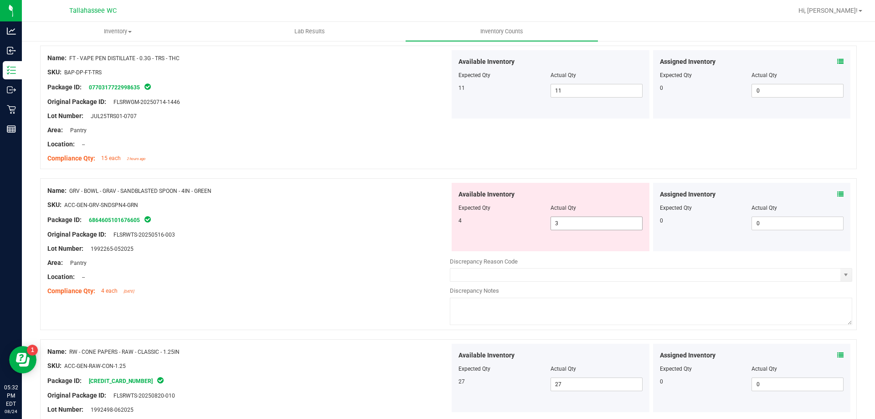
click at [587, 222] on input "3" at bounding box center [596, 223] width 91 height 13
type input "4"
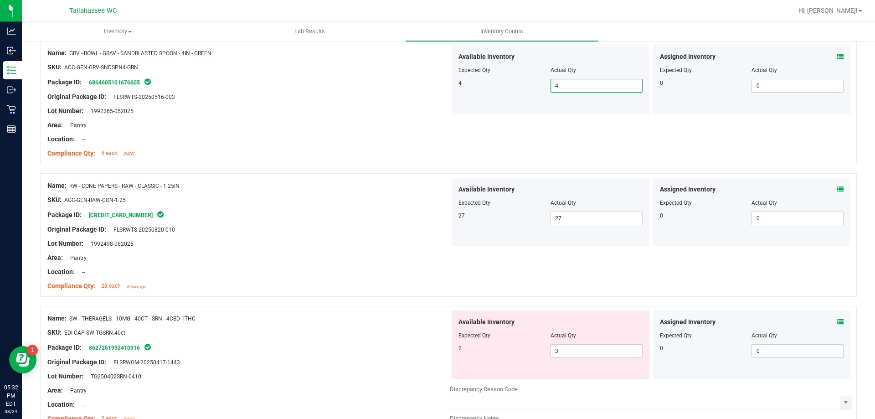
scroll to position [1724, 0]
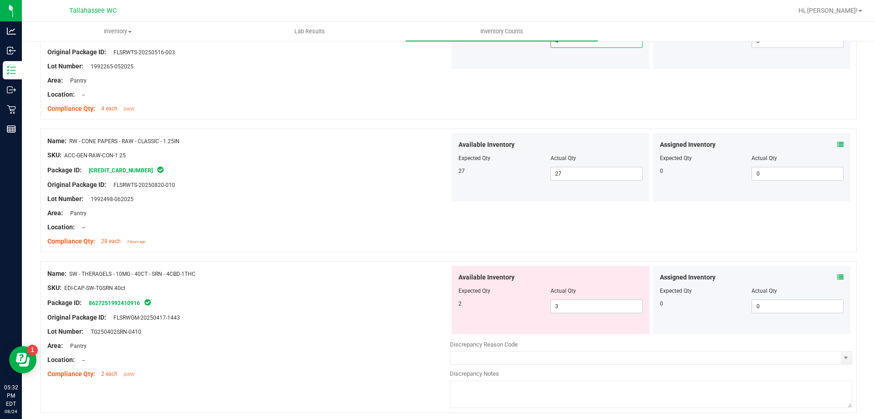
click at [837, 277] on icon at bounding box center [840, 277] width 6 height 6
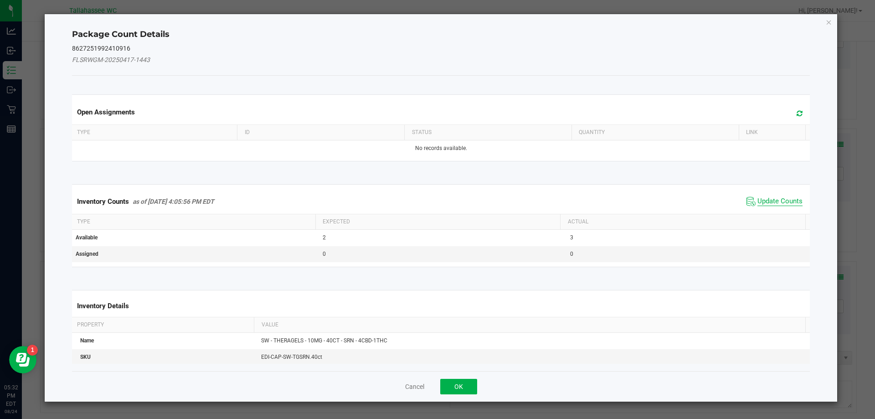
click at [766, 203] on span "Update Counts" at bounding box center [780, 201] width 45 height 9
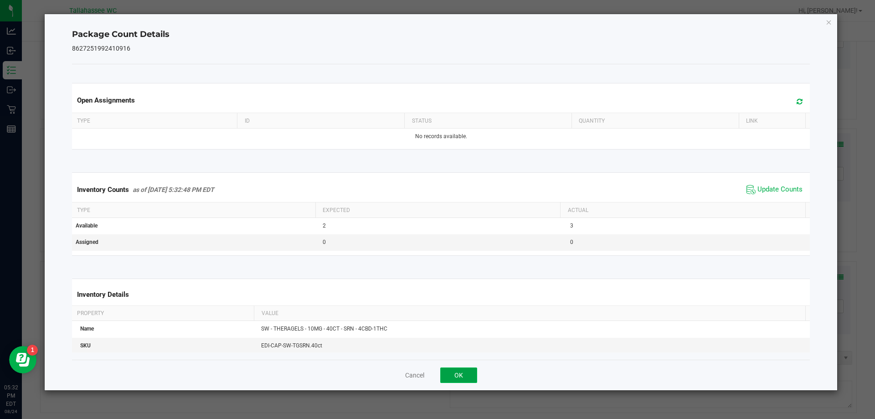
click at [476, 371] on button "OK" at bounding box center [458, 374] width 37 height 15
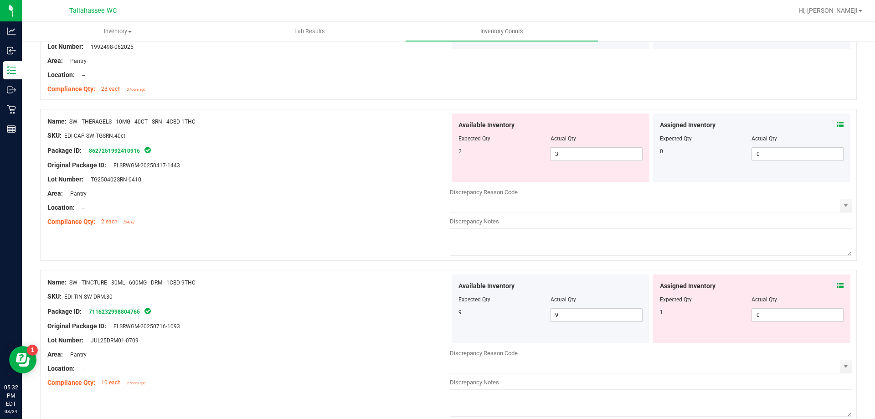
scroll to position [1884, 0]
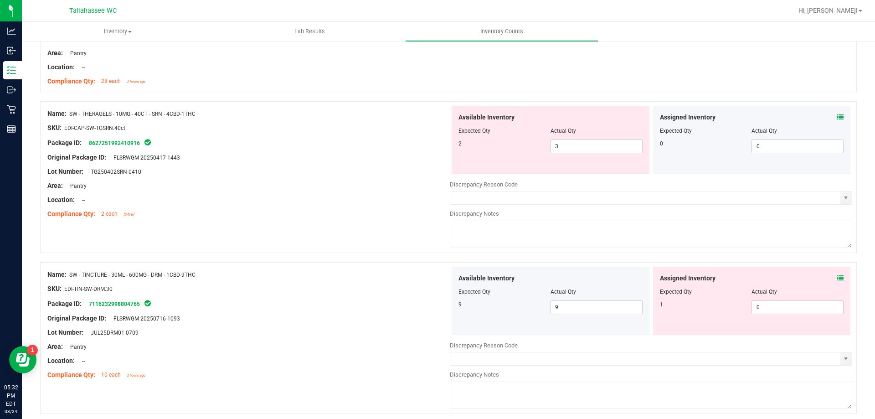
click at [837, 278] on icon at bounding box center [840, 278] width 6 height 6
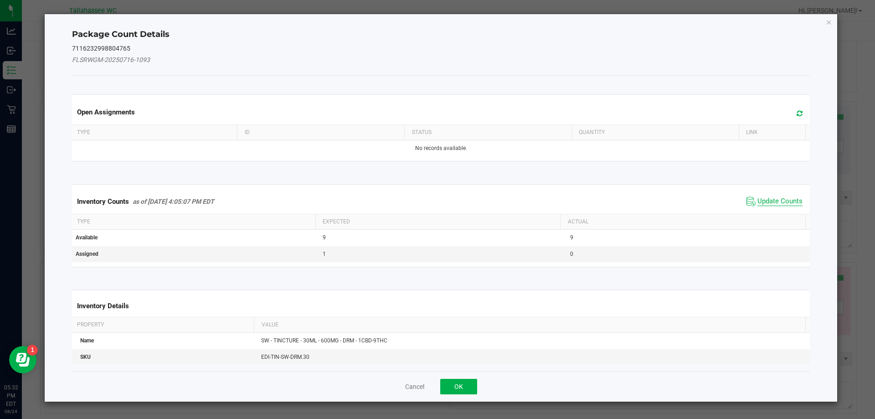
click at [769, 199] on span "Update Counts" at bounding box center [780, 201] width 45 height 9
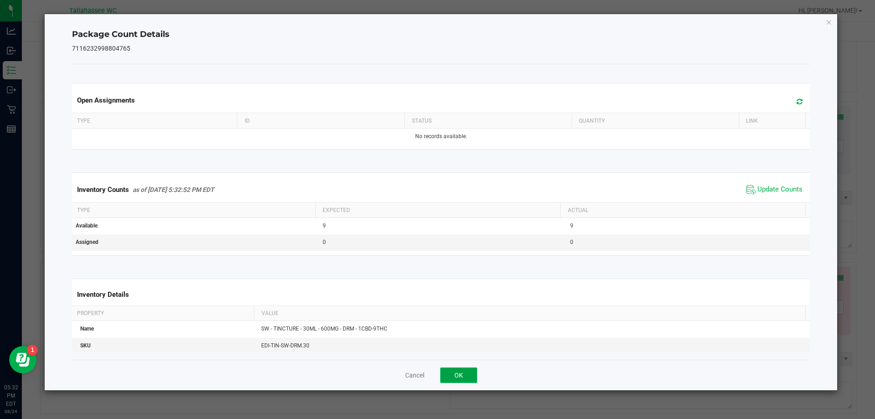
click at [459, 373] on button "OK" at bounding box center [458, 374] width 37 height 15
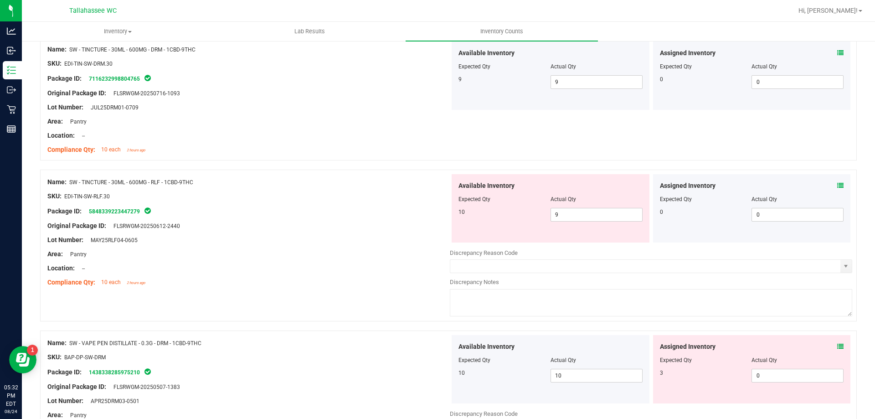
scroll to position [2110, 0]
click at [837, 184] on icon at bounding box center [840, 184] width 6 height 6
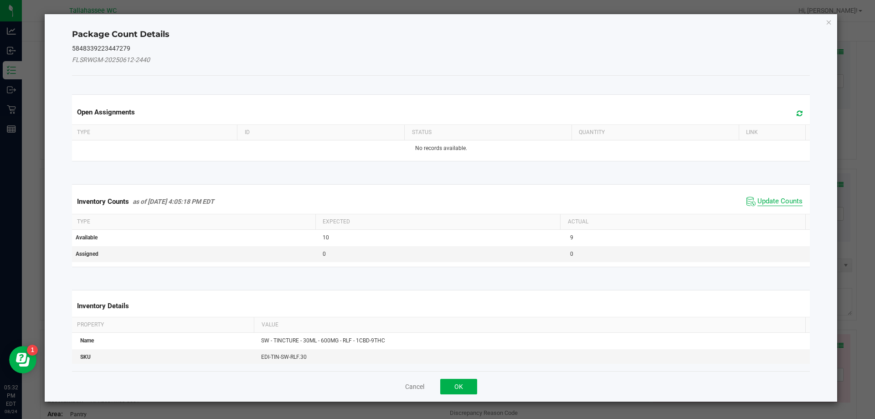
click at [760, 200] on span "Update Counts" at bounding box center [780, 201] width 45 height 9
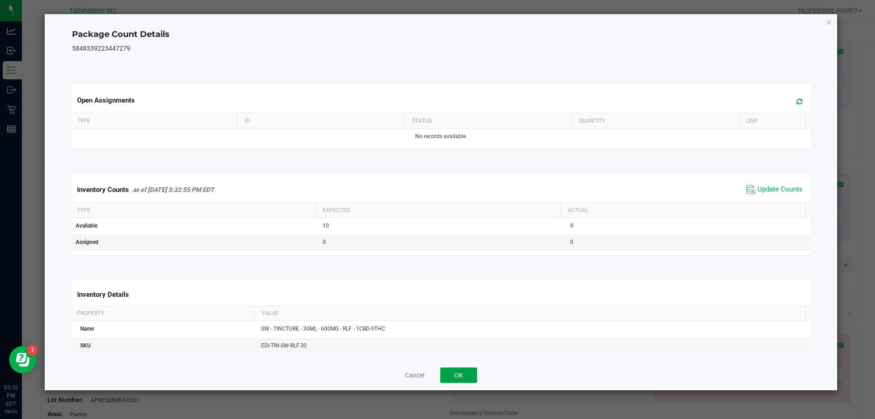
click at [459, 371] on button "OK" at bounding box center [458, 374] width 37 height 15
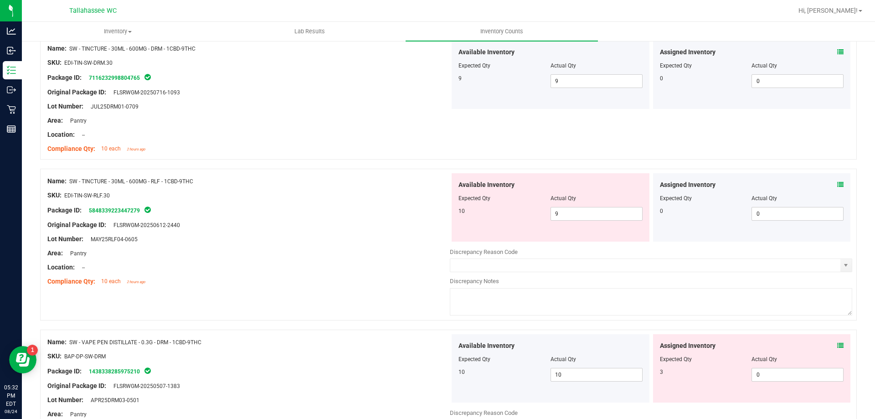
click at [837, 345] on icon at bounding box center [840, 345] width 6 height 6
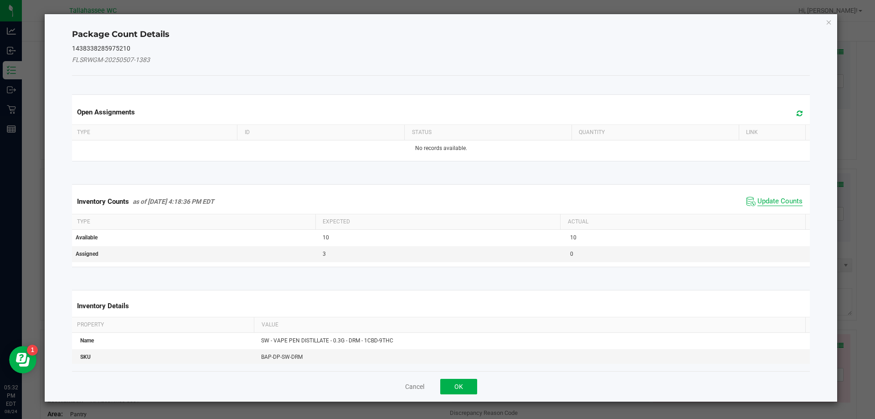
click at [764, 205] on span "Update Counts" at bounding box center [780, 201] width 45 height 9
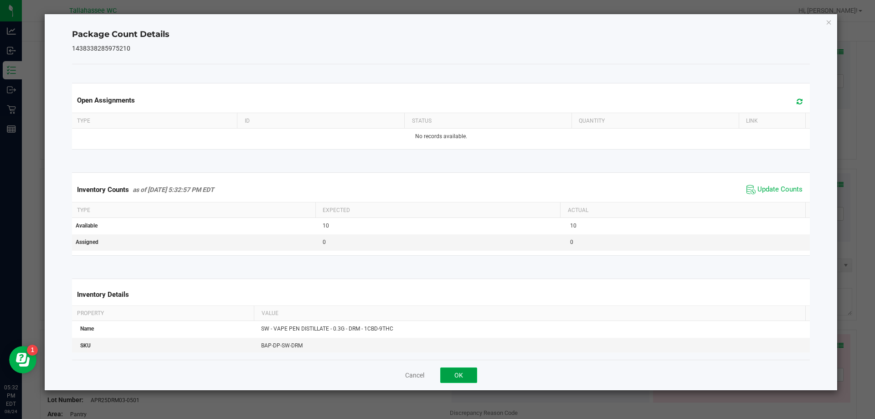
click at [462, 375] on button "OK" at bounding box center [458, 374] width 37 height 15
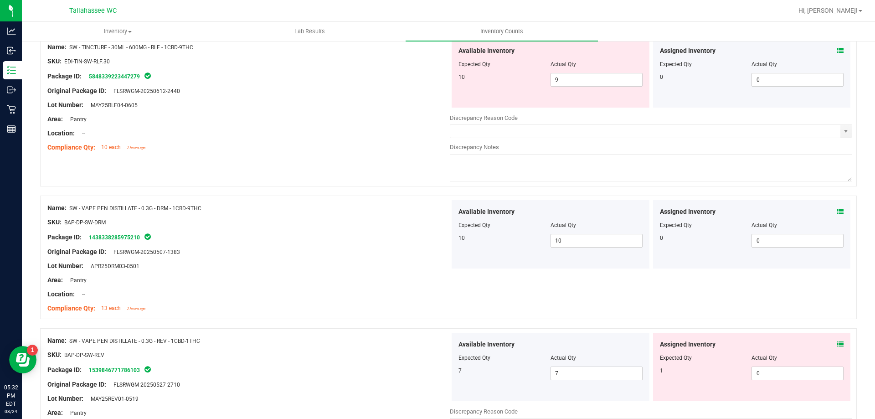
scroll to position [2245, 0]
click at [837, 346] on icon at bounding box center [840, 343] width 6 height 6
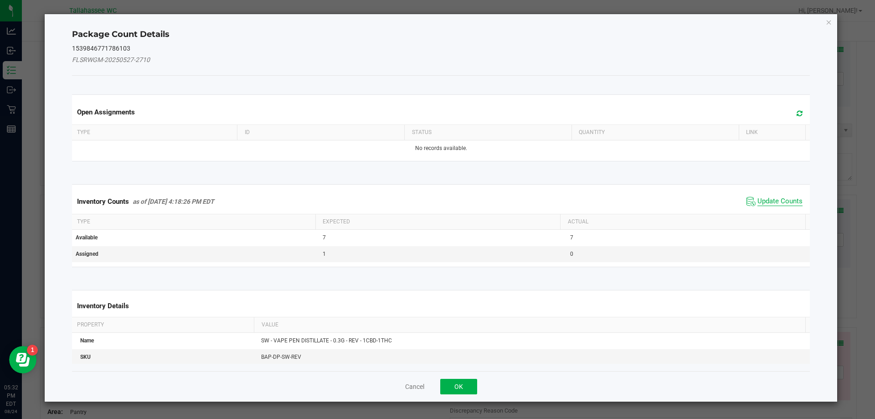
click at [765, 200] on span "Update Counts" at bounding box center [780, 201] width 45 height 9
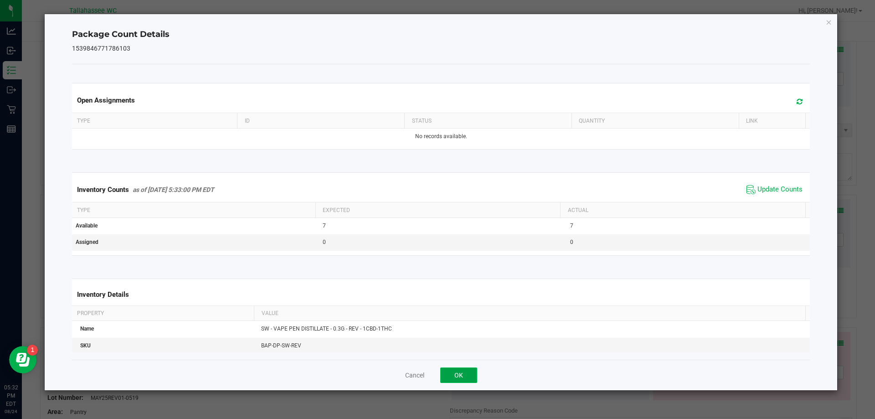
click at [460, 376] on button "OK" at bounding box center [458, 374] width 37 height 15
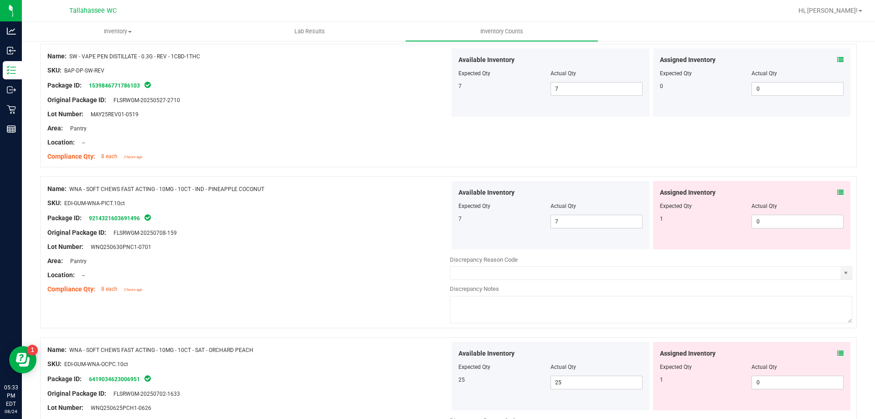
scroll to position [2550, 0]
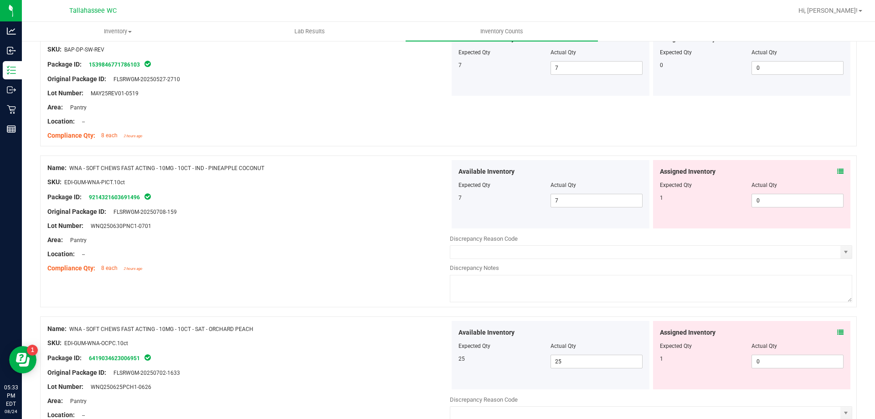
click at [837, 171] on icon at bounding box center [840, 171] width 6 height 6
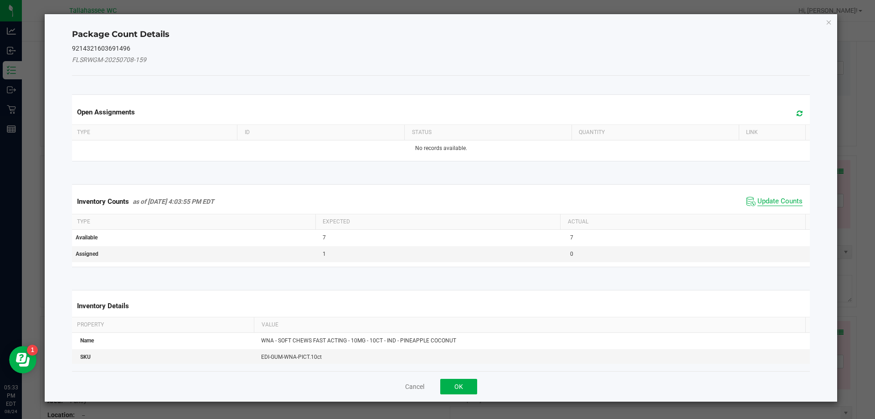
click at [766, 203] on span "Update Counts" at bounding box center [780, 201] width 45 height 9
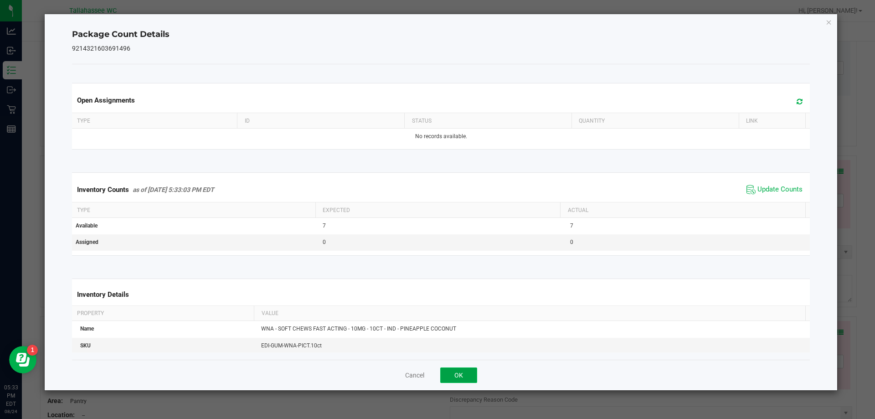
click at [465, 379] on button "OK" at bounding box center [458, 374] width 37 height 15
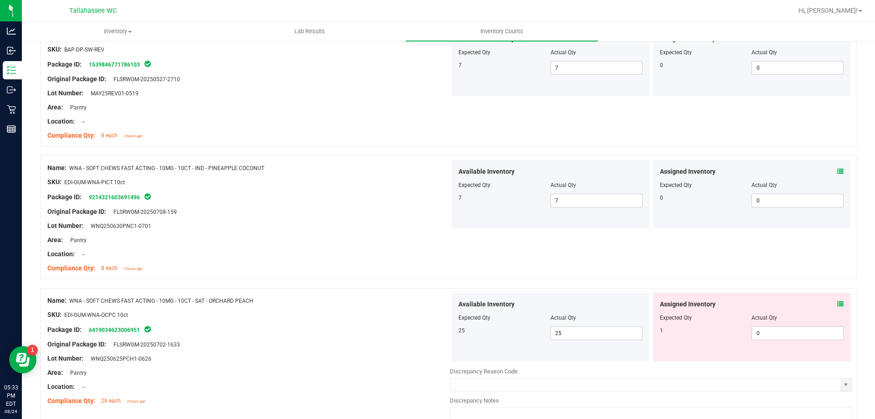
click at [837, 304] on icon at bounding box center [840, 304] width 6 height 6
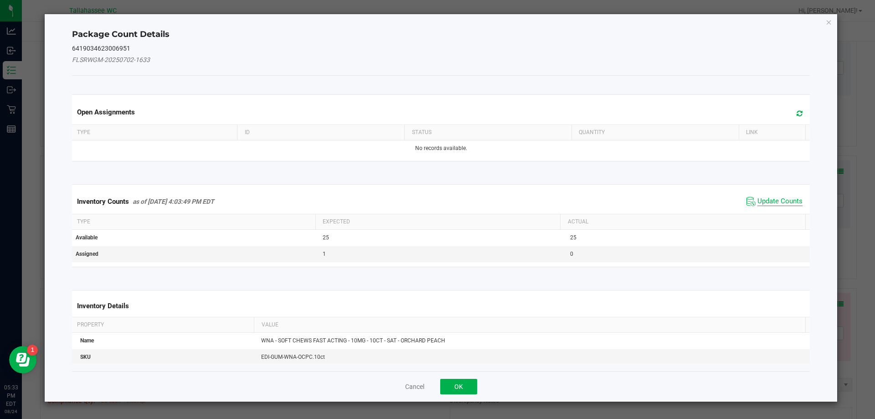
click at [766, 203] on span "Update Counts" at bounding box center [780, 201] width 45 height 9
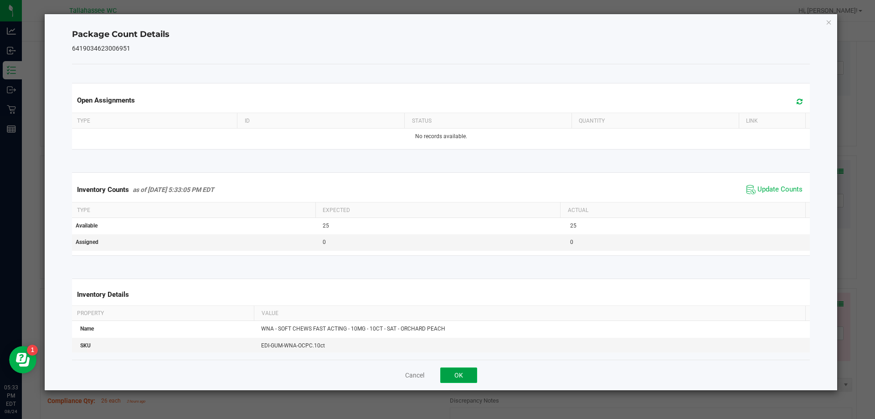
click at [467, 369] on button "OK" at bounding box center [458, 374] width 37 height 15
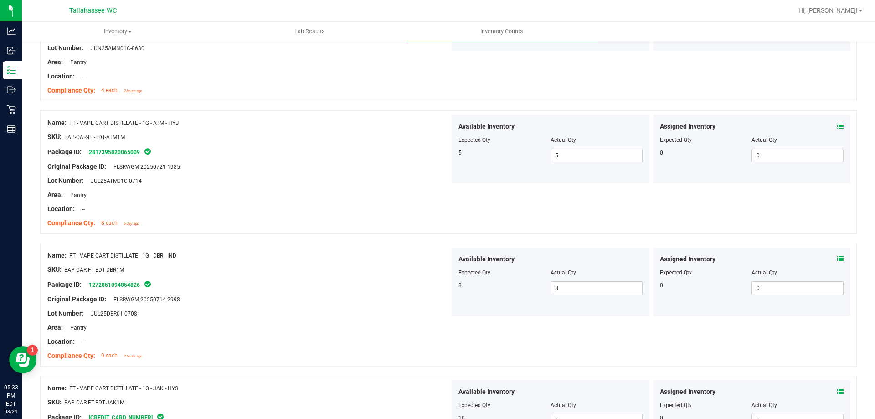
scroll to position [0, 0]
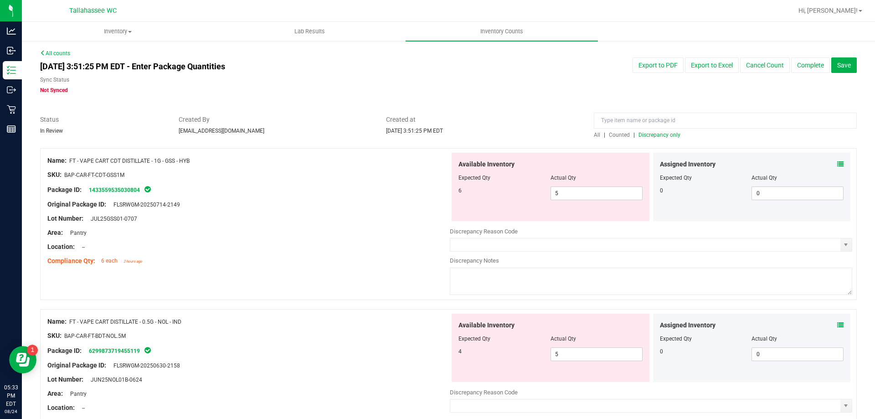
click at [658, 134] on span "Discrepancy only" at bounding box center [660, 135] width 42 height 6
click at [600, 196] on input "5" at bounding box center [596, 193] width 91 height 13
type input "6"
click at [373, 239] on div at bounding box center [248, 239] width 402 height 5
type input "6"
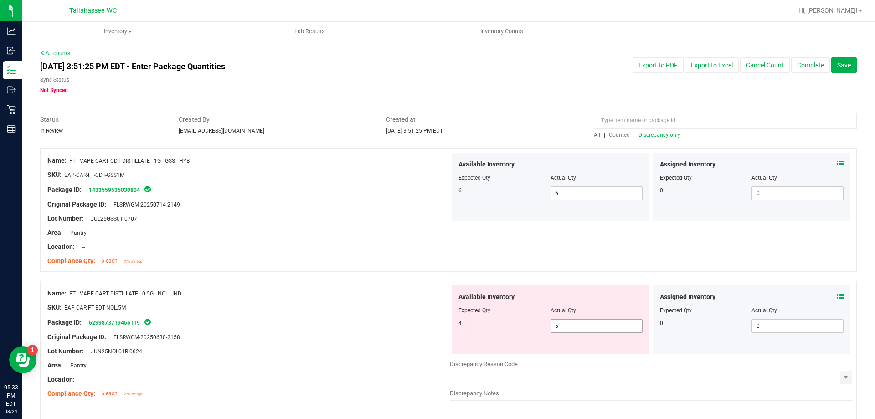
click at [594, 323] on span "5 5" at bounding box center [597, 326] width 92 height 14
type input "4"
click at [385, 342] on div at bounding box center [248, 344] width 402 height 5
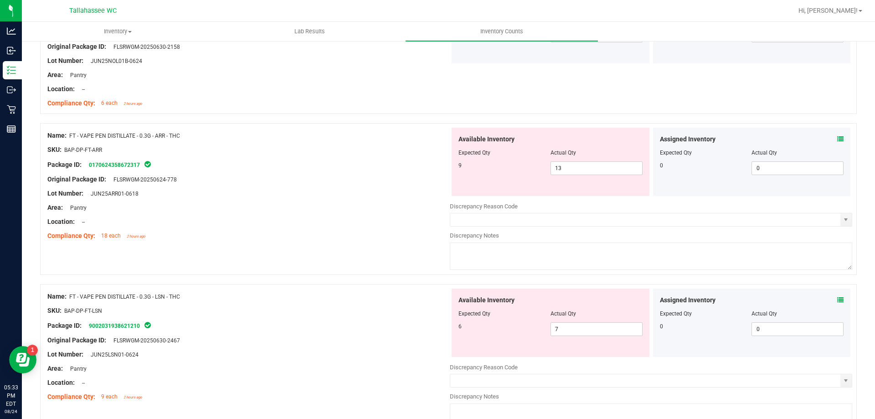
scroll to position [319, 0]
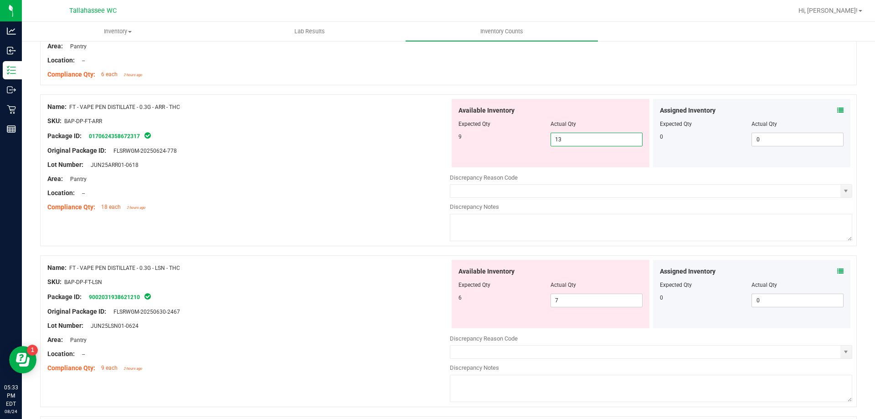
click at [571, 135] on span "13 13" at bounding box center [597, 140] width 92 height 14
type input "1"
type input "9"
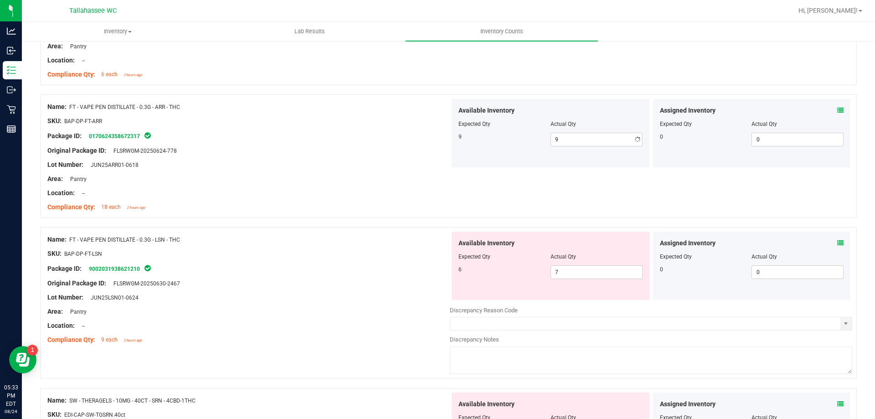
click at [274, 319] on div "Name: FT - VAPE PEN DISTILLATE - 0.3G - LSN - THC SKU: BAP-DP-FT-LSN Package ID…" at bounding box center [248, 290] width 402 height 116
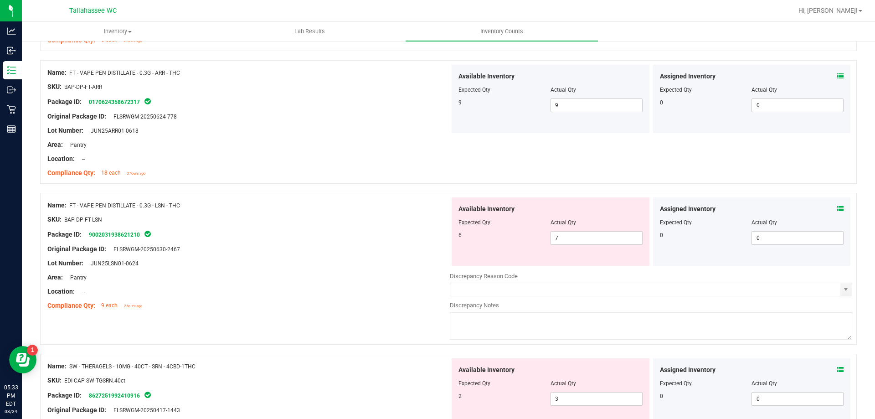
scroll to position [410, 0]
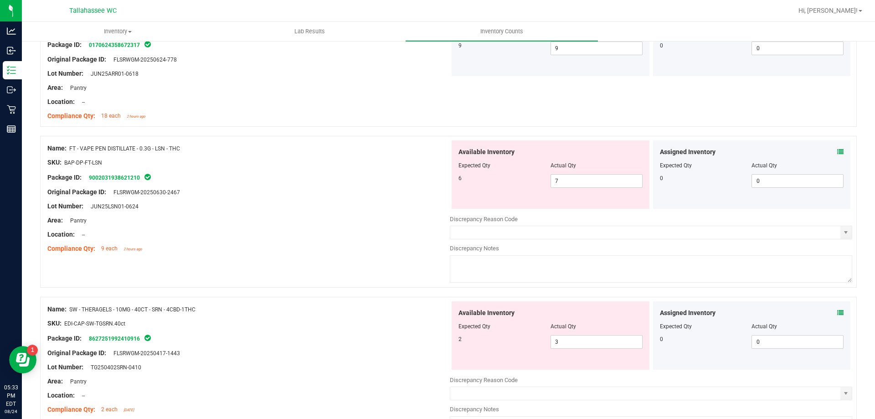
click at [837, 153] on icon at bounding box center [840, 152] width 6 height 6
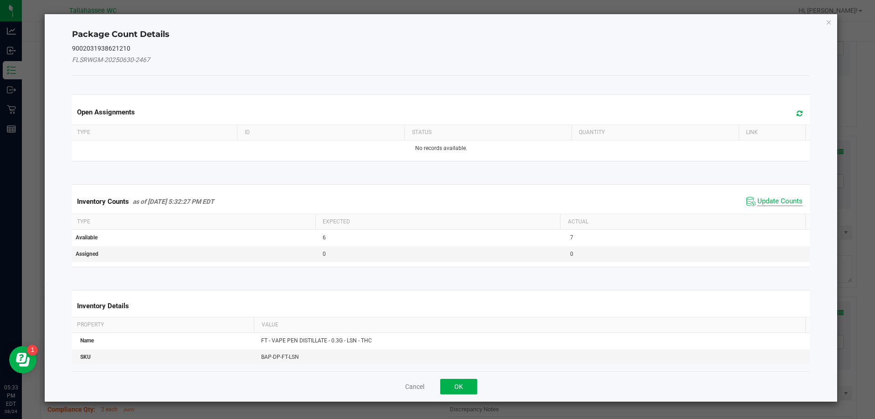
click at [776, 201] on span "Update Counts" at bounding box center [780, 201] width 45 height 9
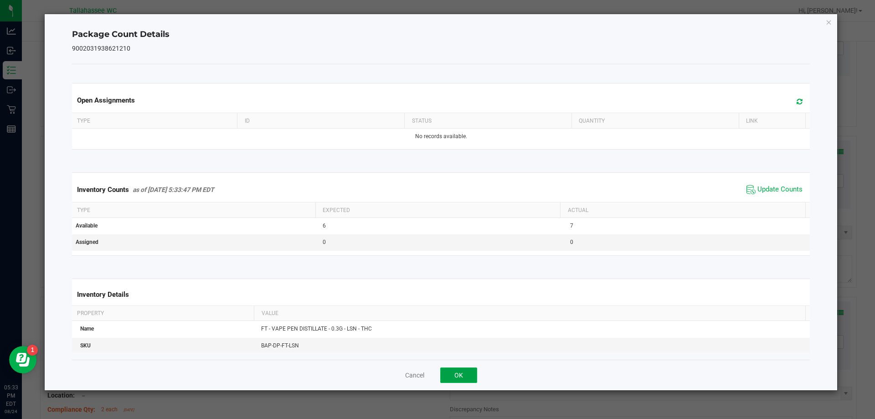
click at [453, 376] on button "OK" at bounding box center [458, 374] width 37 height 15
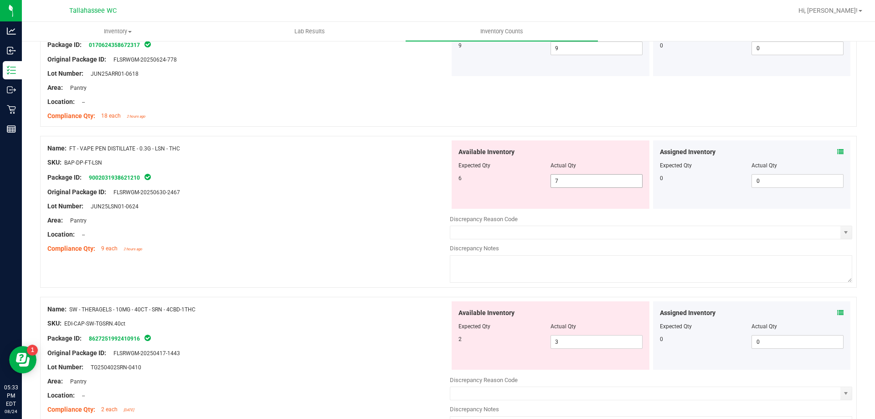
click at [607, 180] on span "7 7" at bounding box center [597, 181] width 92 height 14
type input "6"
click at [321, 201] on div at bounding box center [248, 199] width 402 height 5
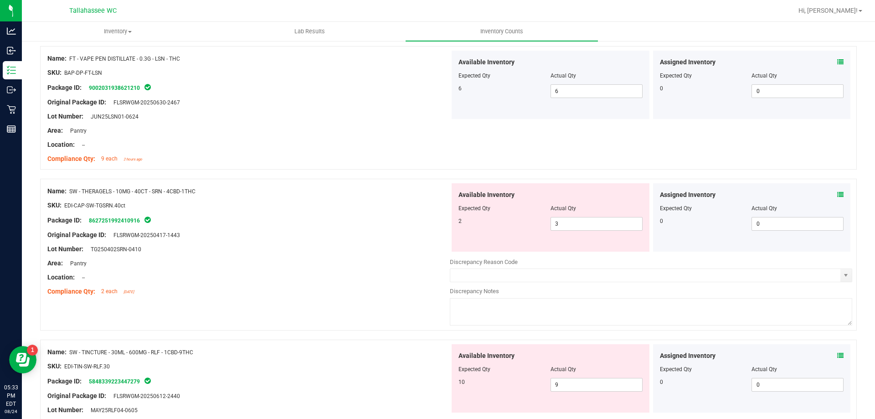
scroll to position [593, 0]
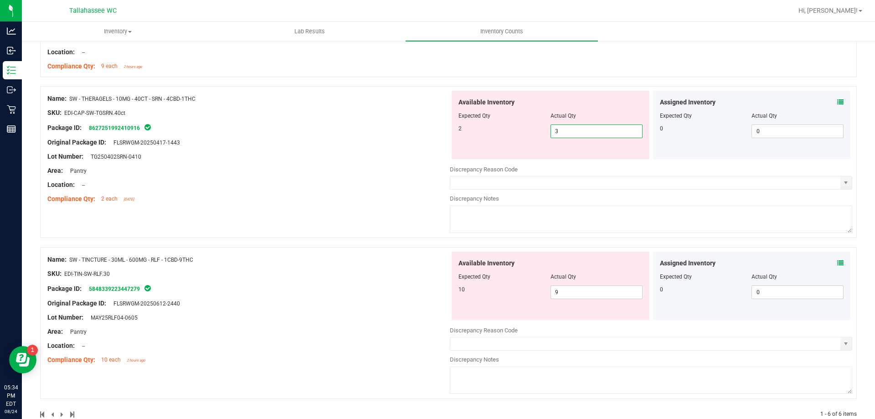
click at [581, 130] on span "3 3" at bounding box center [597, 131] width 92 height 14
type input "2"
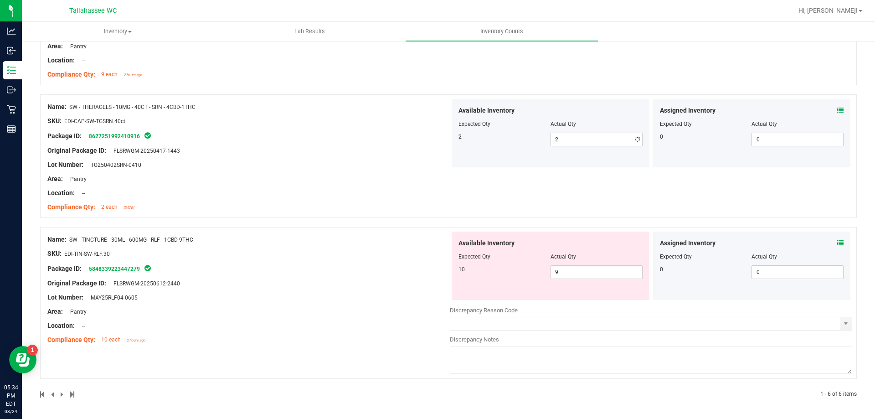
click at [376, 140] on div "Name: SW - THERAGELS - 10MG - 40CT - SRN - 4CBD-1THC SKU: EDI-CAP-SW-TGSRN.40ct…" at bounding box center [248, 157] width 402 height 116
click at [573, 271] on span "9 9" at bounding box center [597, 272] width 92 height 14
type input "10"
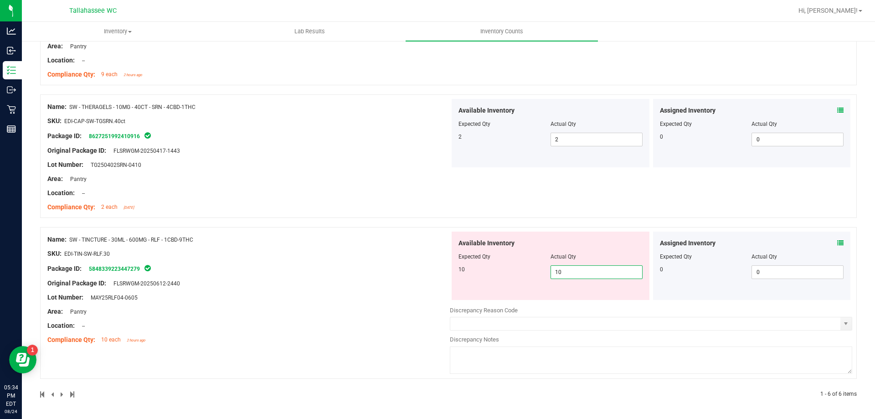
click at [333, 135] on div "Name: SW - THERAGELS - 10MG - 40CT - SRN - 4CBD-1THC SKU: EDI-CAP-SW-TGSRN.40ct…" at bounding box center [248, 157] width 402 height 116
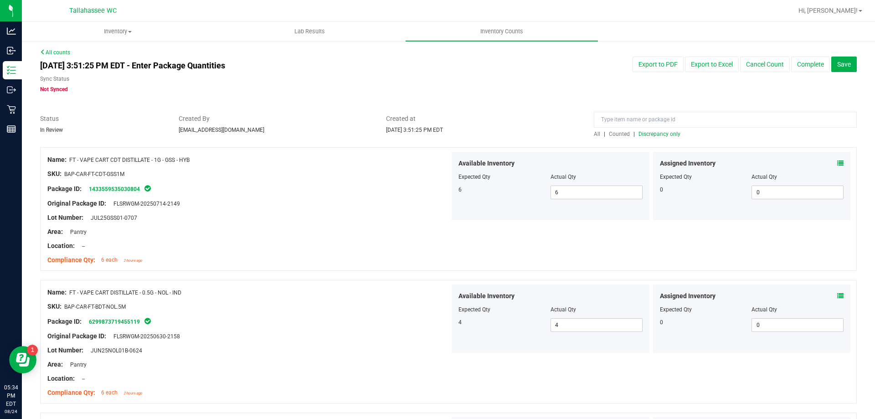
scroll to position [0, 0]
click at [654, 135] on span "Discrepancy only" at bounding box center [660, 135] width 42 height 6
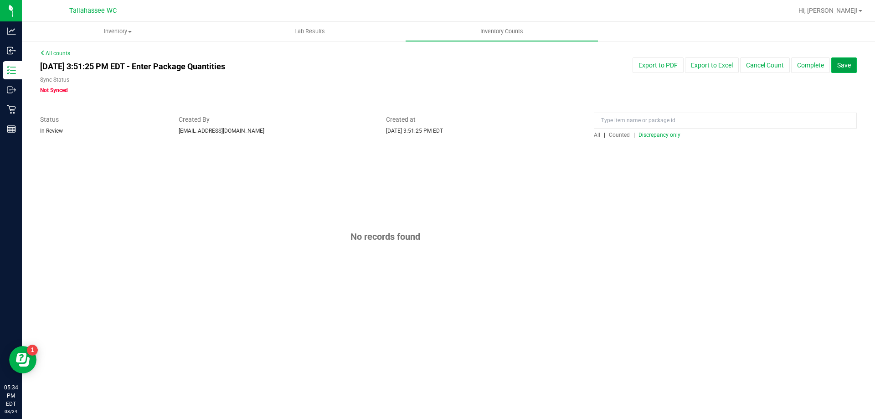
click at [843, 63] on span "Save" at bounding box center [844, 65] width 14 height 7
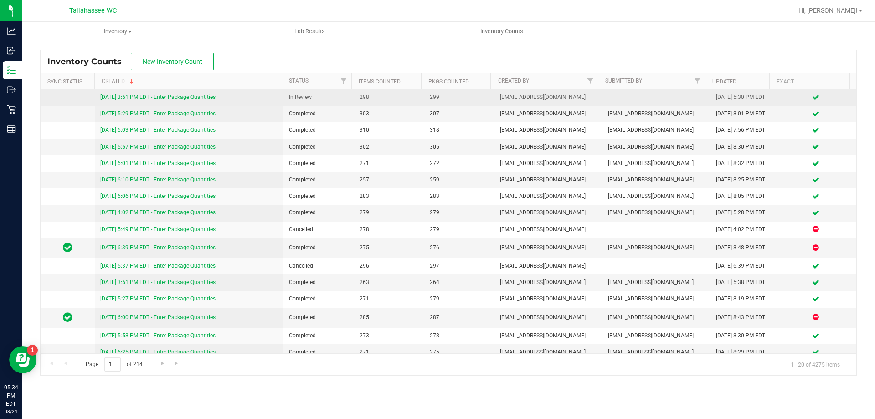
click at [144, 100] on link "8/24/25 3:51 PM EDT - Enter Package Quantities" at bounding box center [157, 97] width 115 height 6
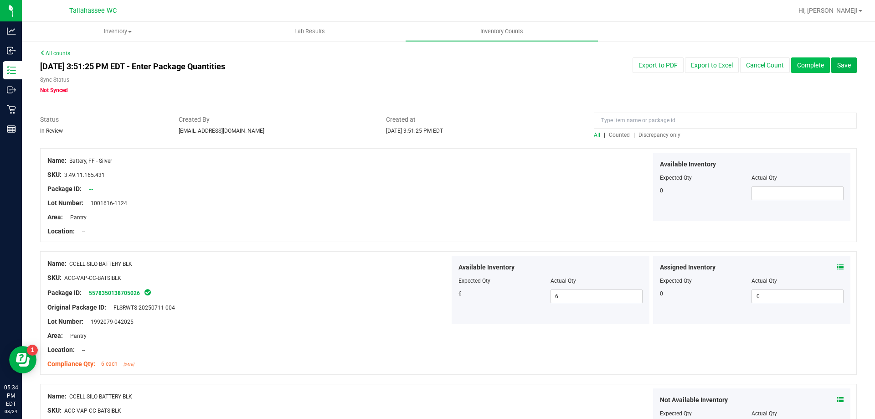
click at [794, 63] on button "Complete" at bounding box center [810, 64] width 39 height 15
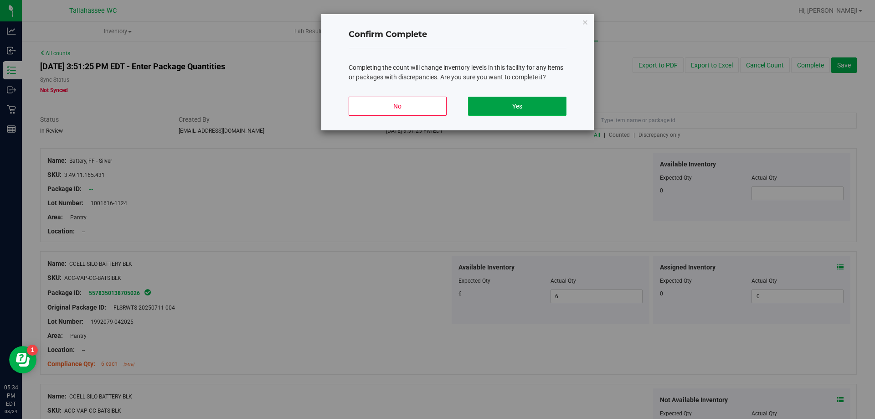
click at [559, 108] on button "Yes" at bounding box center [517, 106] width 98 height 19
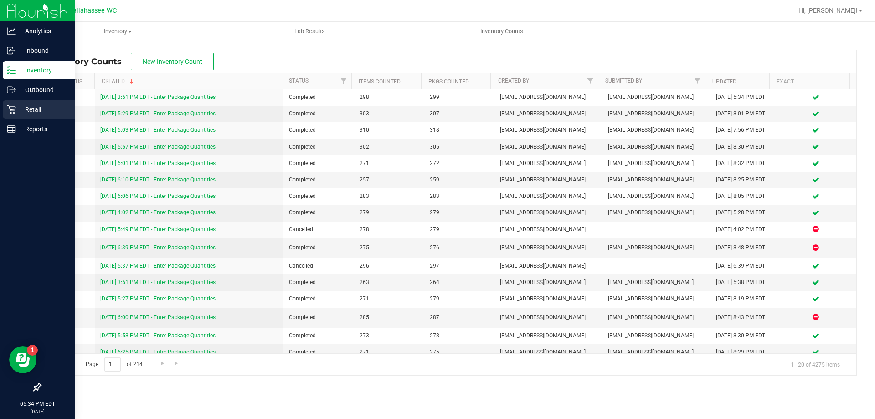
click at [15, 105] on icon at bounding box center [11, 109] width 9 height 9
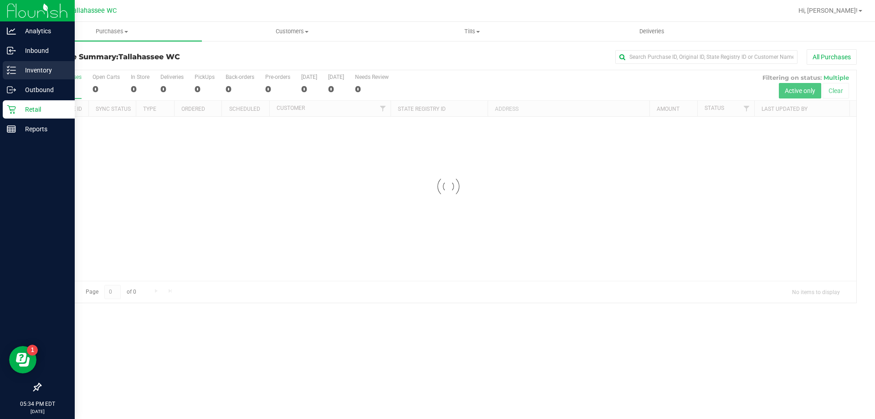
click at [11, 69] on icon at bounding box center [11, 70] width 9 height 9
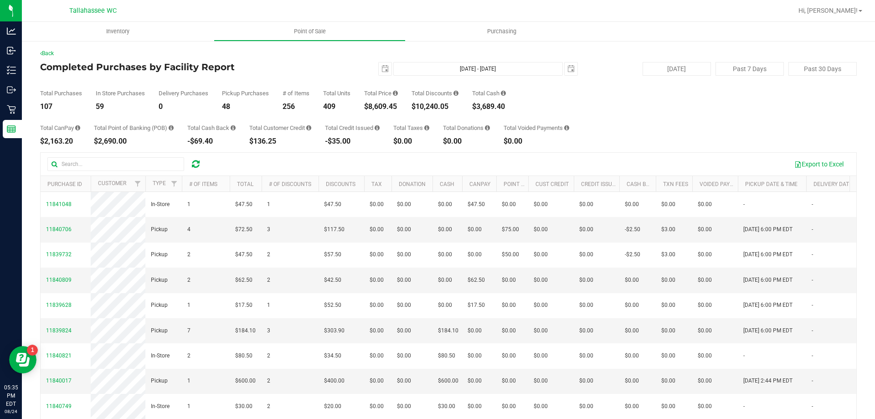
click at [371, 106] on div "$8,609.45" at bounding box center [381, 106] width 34 height 7
copy div "8,609.45"
click at [381, 70] on span "select" at bounding box center [384, 68] width 7 height 7
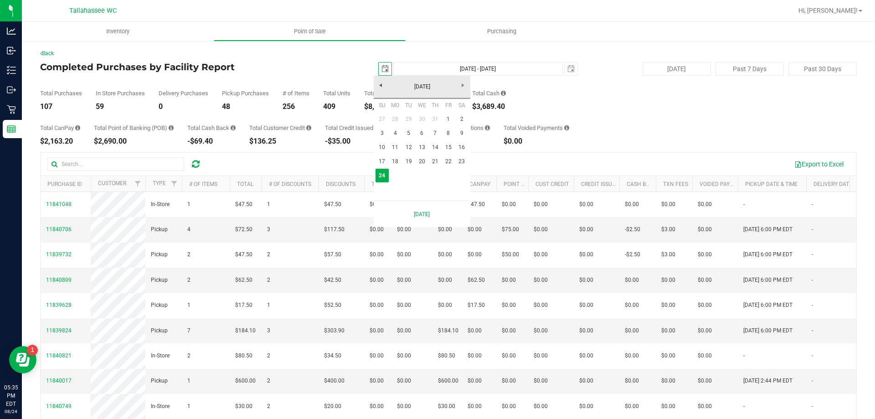
scroll to position [0, 23]
click at [399, 162] on link "18" at bounding box center [395, 162] width 13 height 14
type input "2025-08-18"
type input "Aug 18, 2025 - Aug 24, 2025"
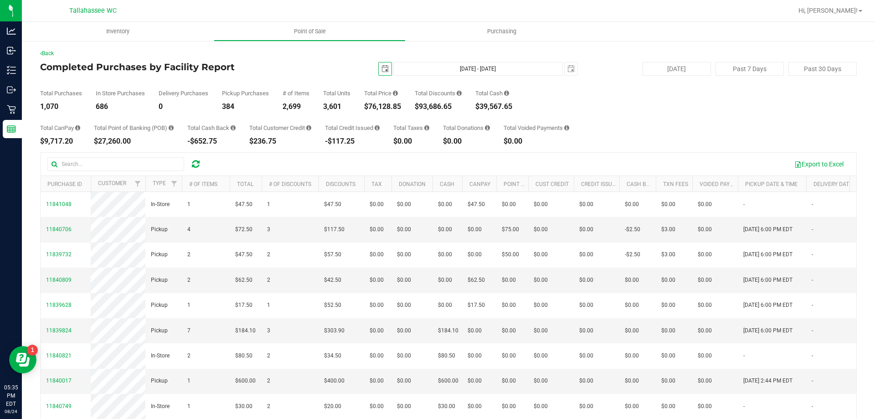
click at [371, 106] on div "$76,128.85" at bounding box center [382, 106] width 37 height 7
copy div "76,128.85"
click at [381, 67] on span "select" at bounding box center [384, 68] width 7 height 7
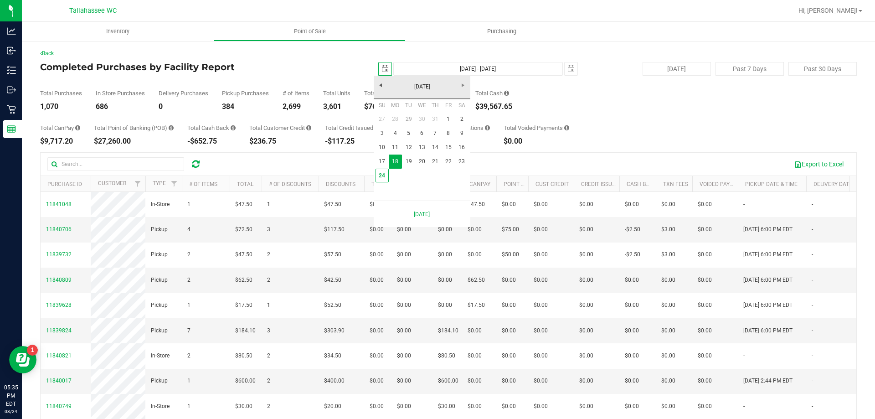
scroll to position [0, 23]
click at [444, 118] on link "1" at bounding box center [448, 119] width 13 height 14
type input "2025-08-01"
type input "Aug 1, 2025 - Aug 24, 2025"
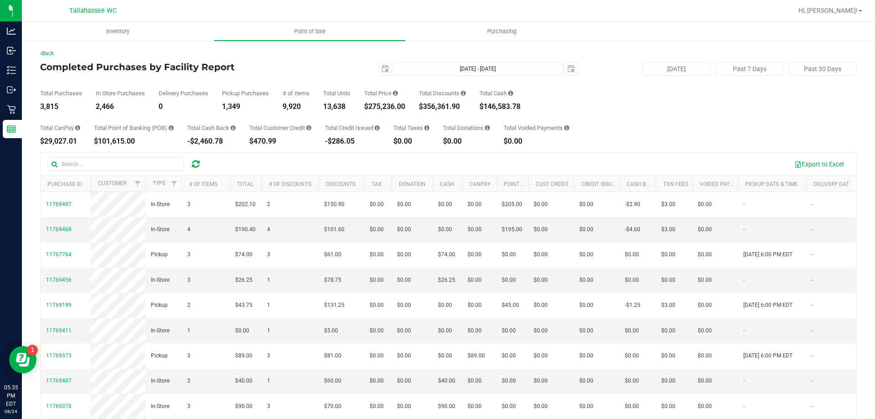
click at [371, 105] on div "$275,236.00" at bounding box center [384, 106] width 41 height 7
copy div "275,236.00"
click at [381, 65] on span "select" at bounding box center [384, 68] width 7 height 7
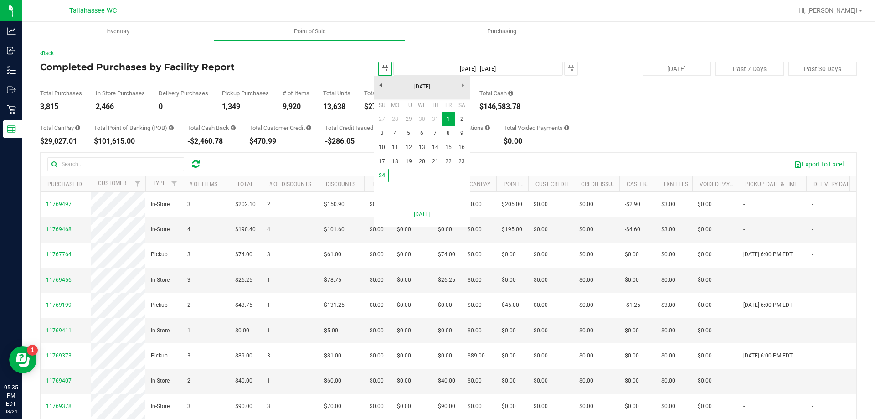
scroll to position [0, 23]
drag, startPoint x: 382, startPoint y: 177, endPoint x: 441, endPoint y: 139, distance: 69.9
click at [382, 177] on link "24" at bounding box center [382, 176] width 13 height 14
type input "2025-08-24"
type input "Aug 24, 2025 - Aug 24, 2025"
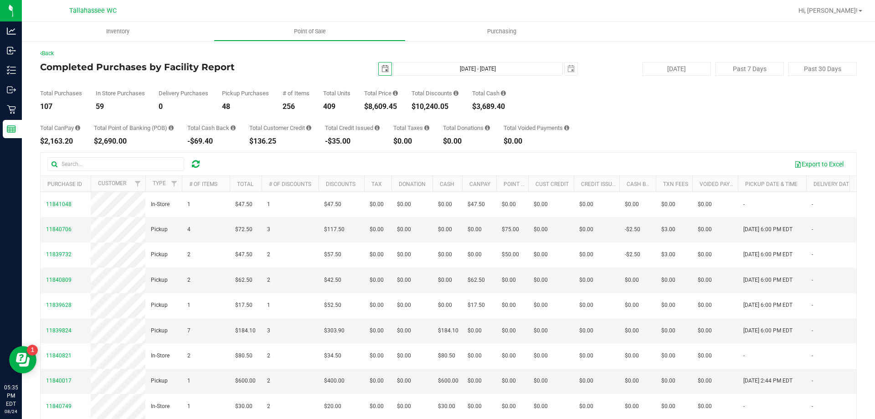
click at [418, 107] on div "$10,240.05" at bounding box center [435, 106] width 47 height 7
click at [419, 107] on div "$10,240.05" at bounding box center [435, 106] width 47 height 7
copy div "10,240.05"
click at [42, 105] on div "107" at bounding box center [61, 106] width 42 height 7
click at [43, 105] on div "107" at bounding box center [61, 106] width 42 height 7
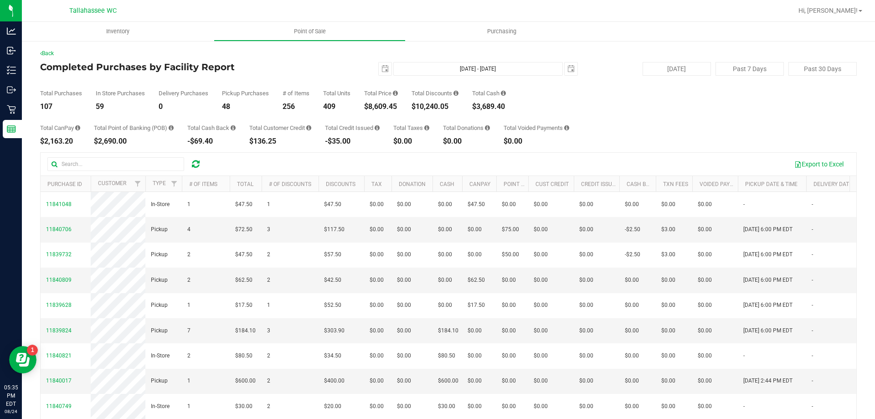
click at [41, 106] on div "107" at bounding box center [61, 106] width 42 height 7
copy div "107"
click at [371, 104] on div "$8,609.45" at bounding box center [381, 106] width 34 height 7
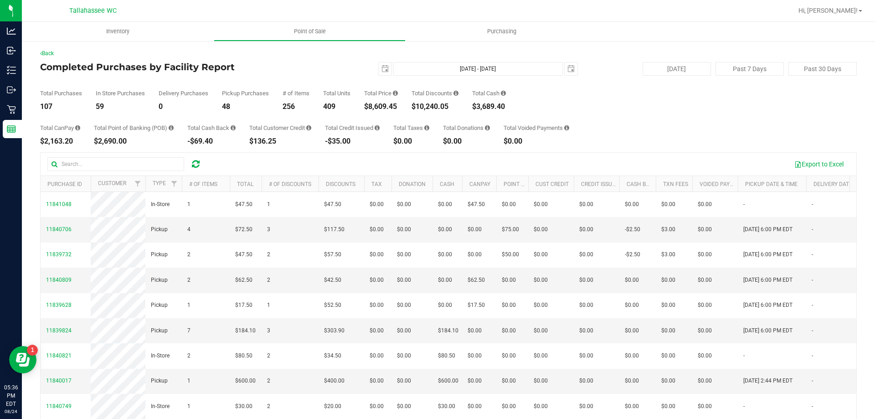
copy div "8,609.45"
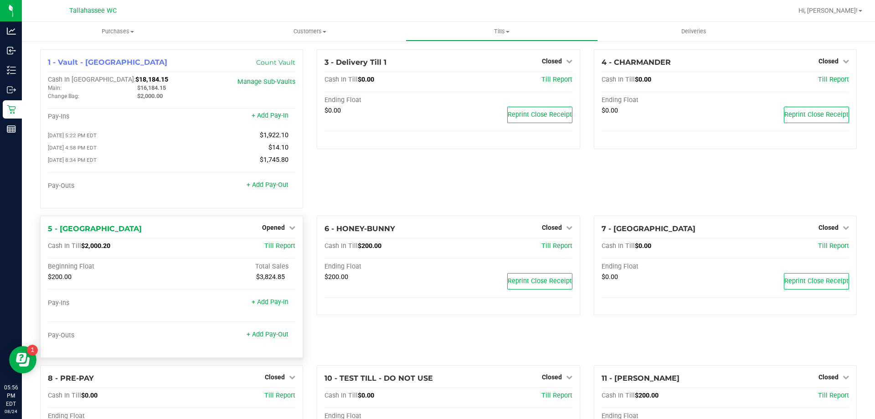
click at [85, 247] on span "$2,000.20" at bounding box center [95, 246] width 29 height 8
copy span "2,000.20"
click at [268, 231] on span "Opened" at bounding box center [273, 227] width 23 height 7
click at [276, 249] on link "Close Till" at bounding box center [275, 245] width 25 height 7
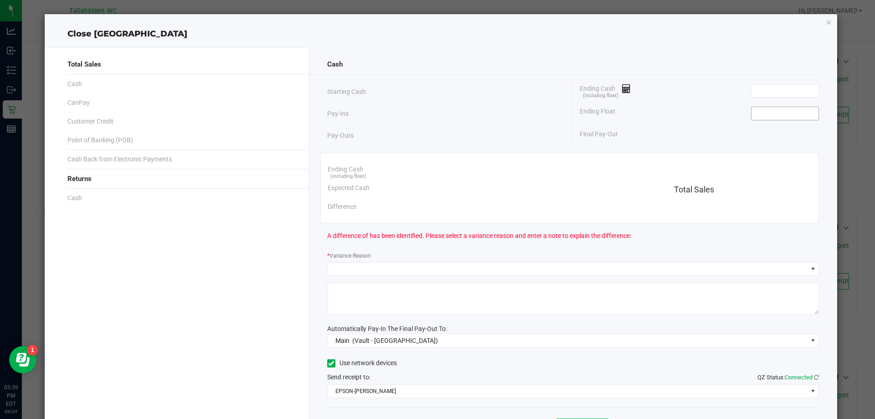
click at [763, 112] on input at bounding box center [785, 113] width 67 height 13
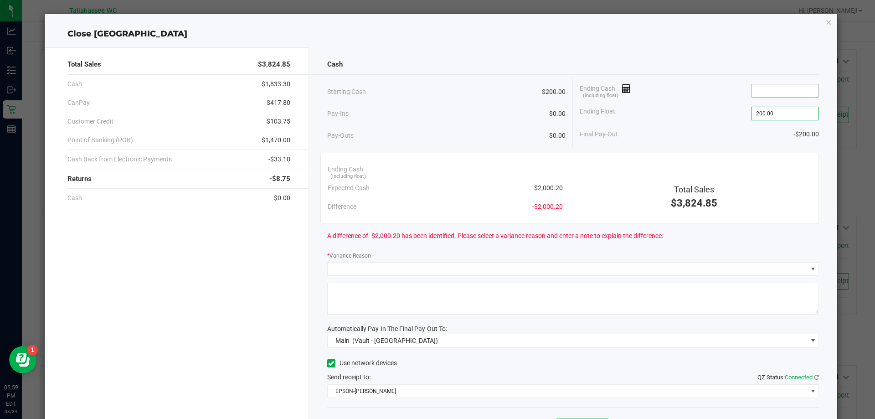
type input "$200.00"
click at [769, 93] on input at bounding box center [785, 90] width 67 height 13
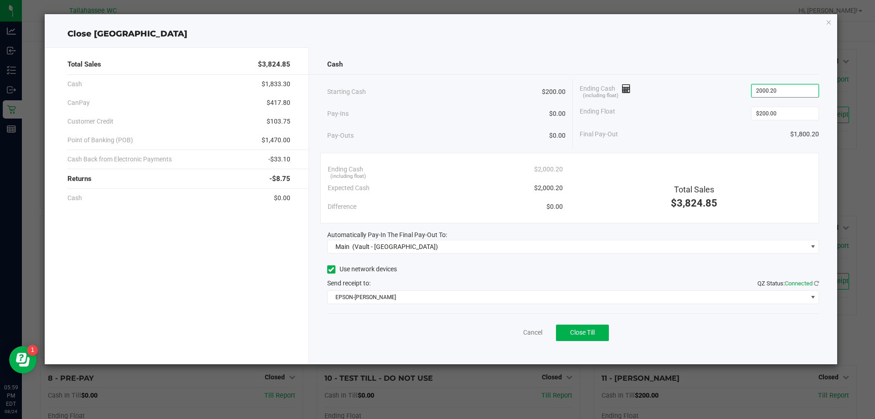
type input "$2,000.20"
click at [273, 160] on span "-$33.10" at bounding box center [279, 160] width 22 height 10
click at [274, 160] on span "-$33.10" at bounding box center [279, 160] width 22 height 10
copy span "33.10"
click at [272, 102] on span "$417.80" at bounding box center [279, 103] width 24 height 10
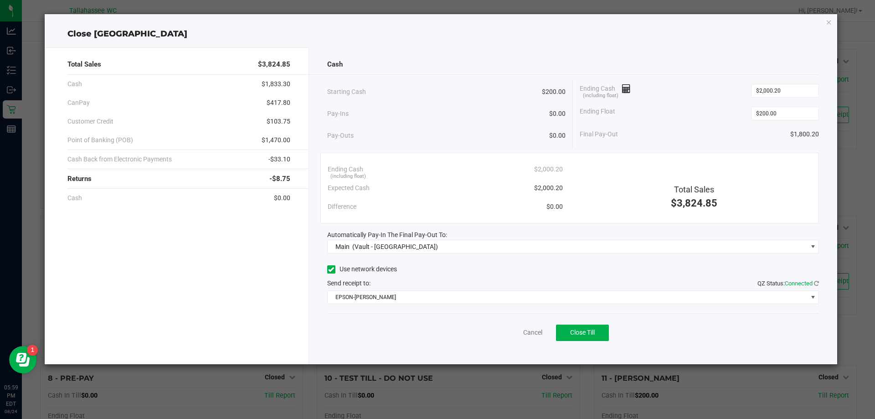
click at [272, 102] on span "$417.80" at bounding box center [279, 103] width 24 height 10
copy span "417.80"
click at [266, 140] on span "$1,470.00" at bounding box center [276, 140] width 29 height 10
copy span "1,470.00"
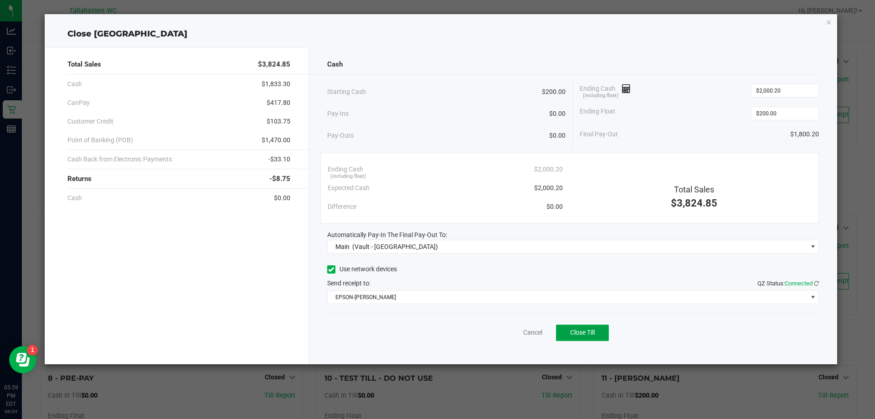
click at [592, 336] on button "Close Till" at bounding box center [582, 333] width 53 height 16
click at [513, 330] on link "Dismiss" at bounding box center [513, 333] width 22 height 10
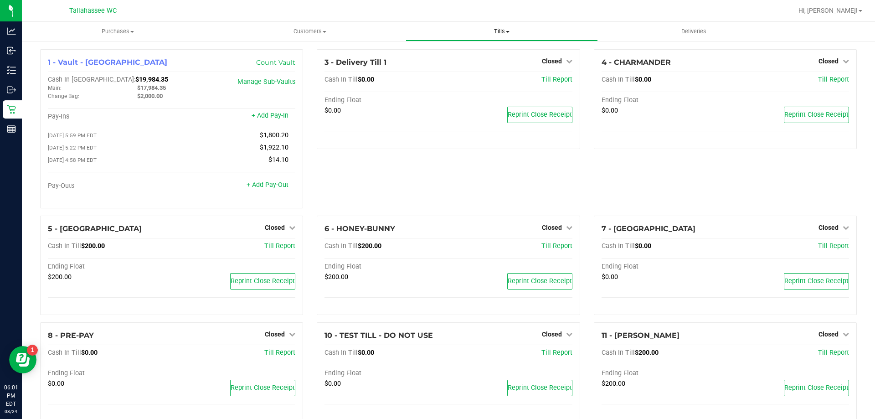
click at [508, 33] on span "Tills" at bounding box center [501, 31] width 191 height 8
click at [479, 52] on li "Manage tills" at bounding box center [502, 55] width 192 height 11
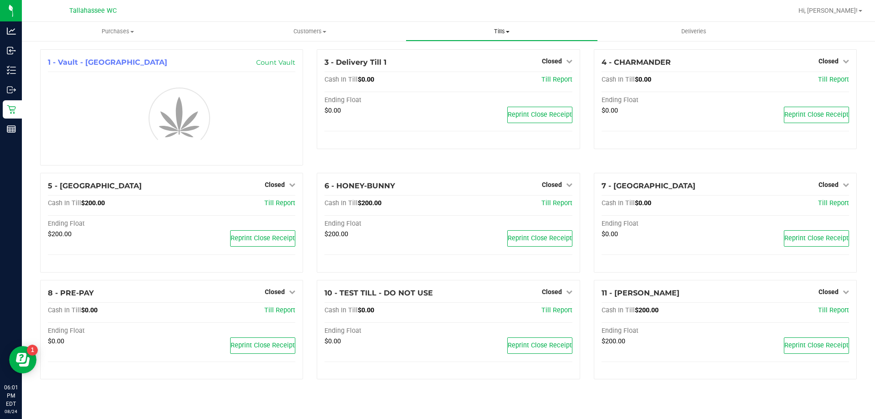
click at [505, 29] on span "Tills" at bounding box center [501, 31] width 191 height 8
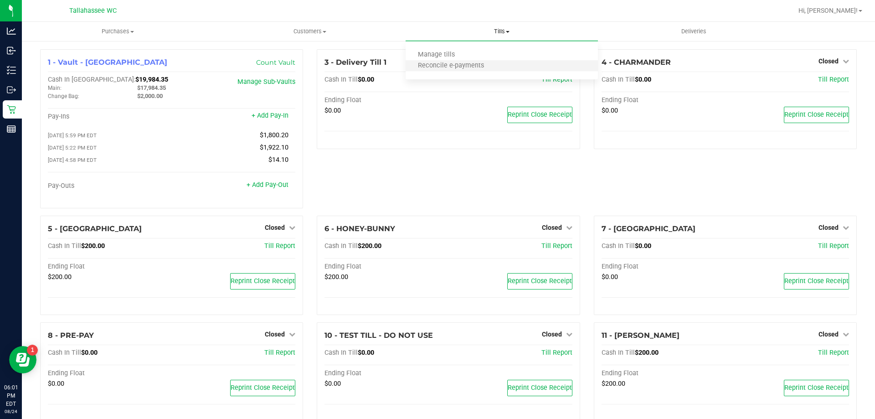
click at [500, 66] on li "Reconcile e-payments" at bounding box center [502, 66] width 192 height 11
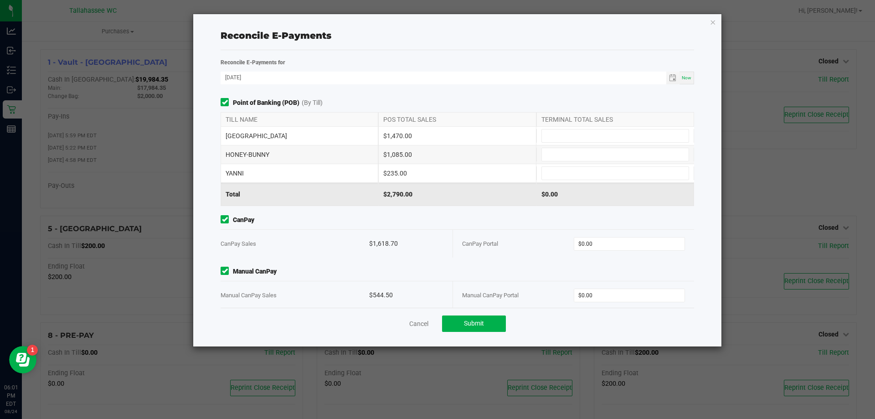
click at [385, 136] on div "$1,470.00" at bounding box center [457, 136] width 158 height 18
copy div "1,470.00"
click at [652, 136] on input at bounding box center [615, 135] width 147 height 13
paste input "1470"
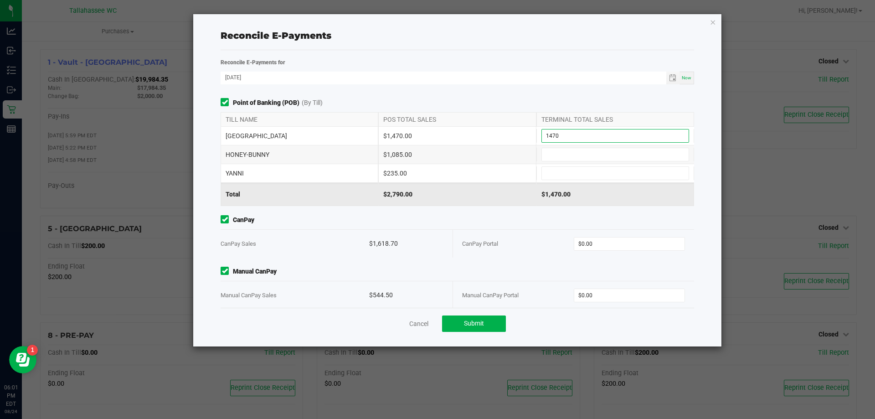
type input "$1,470.00"
click at [387, 153] on div "$1,085.00" at bounding box center [457, 154] width 158 height 18
click at [387, 152] on div "$1,085.00" at bounding box center [457, 154] width 158 height 18
copy div "1,085.00"
click at [544, 155] on input at bounding box center [615, 154] width 147 height 13
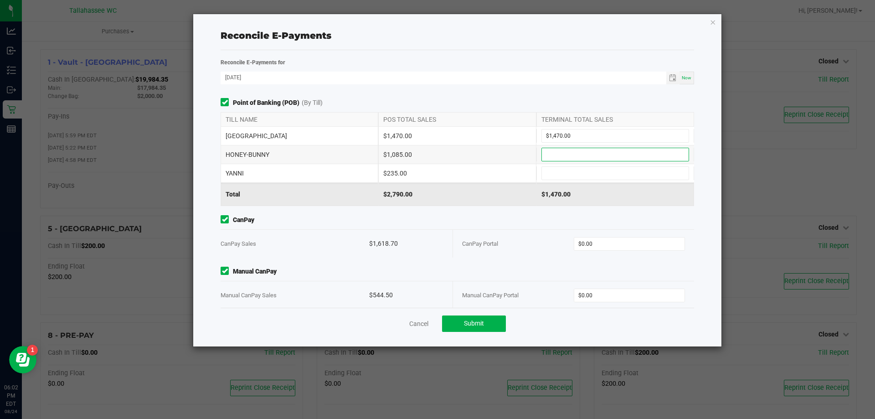
paste input "1085"
type input "$1,085.00"
click at [385, 171] on div "$235.00" at bounding box center [457, 173] width 158 height 18
copy div "235.00"
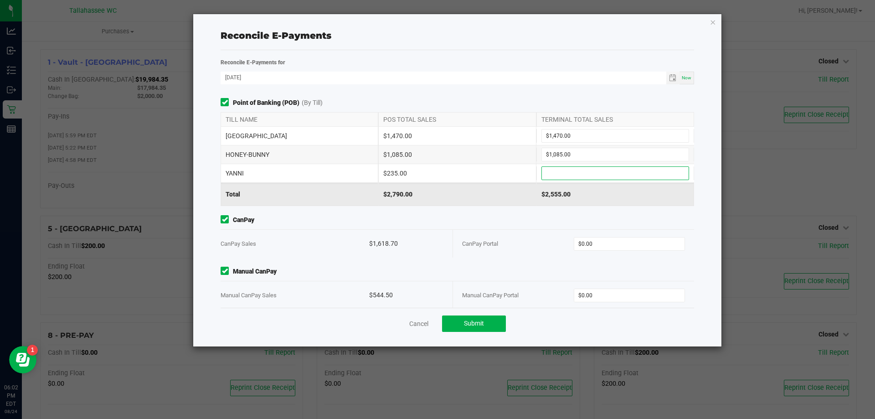
click at [591, 175] on input at bounding box center [615, 173] width 147 height 13
paste input "235"
type input "$235.00"
click at [372, 242] on div "$1,618.70" at bounding box center [406, 244] width 74 height 28
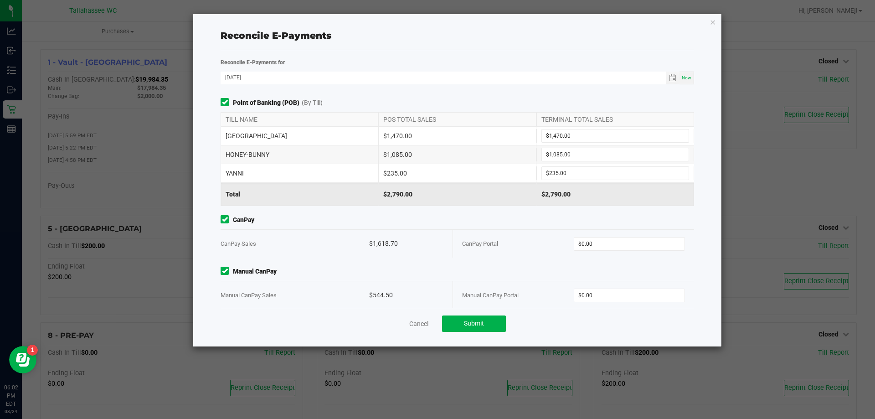
copy div "1,618.70"
click at [618, 242] on input "0" at bounding box center [629, 243] width 111 height 13
paste input "1618.7"
type input "$1,618.70"
click at [372, 290] on div "$544.50" at bounding box center [406, 295] width 74 height 28
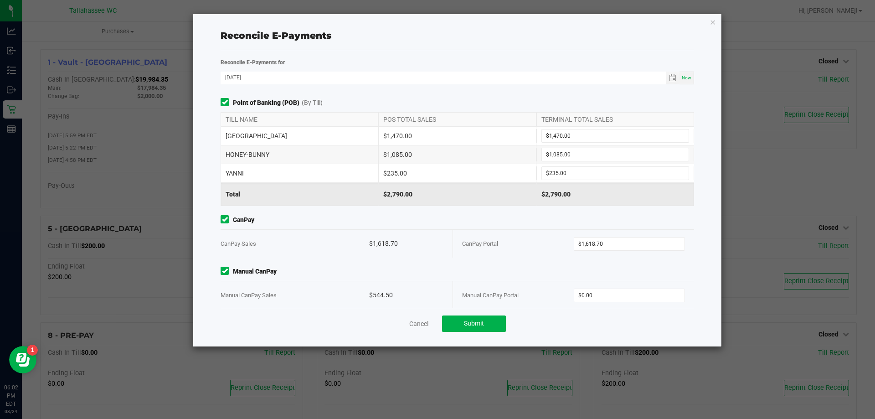
click at [372, 292] on div "$544.50" at bounding box center [406, 295] width 74 height 28
copy div "544.50"
click at [610, 295] on input "0" at bounding box center [629, 295] width 111 height 13
paste input "544.5"
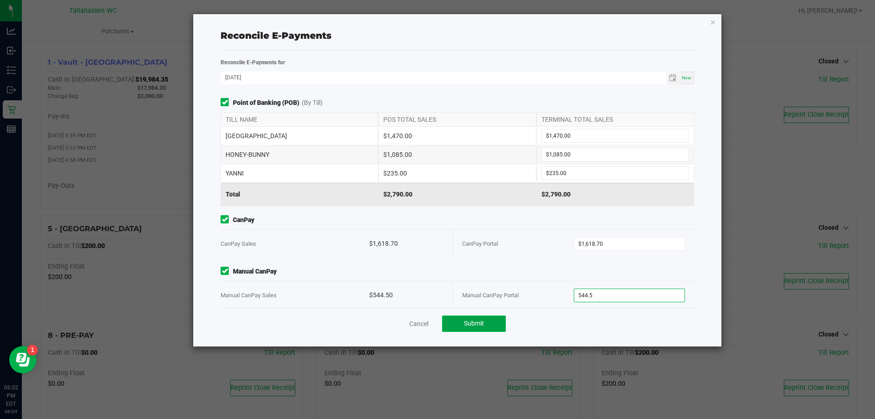
type input "$544.50"
click at [495, 325] on button "Submit" at bounding box center [474, 323] width 64 height 16
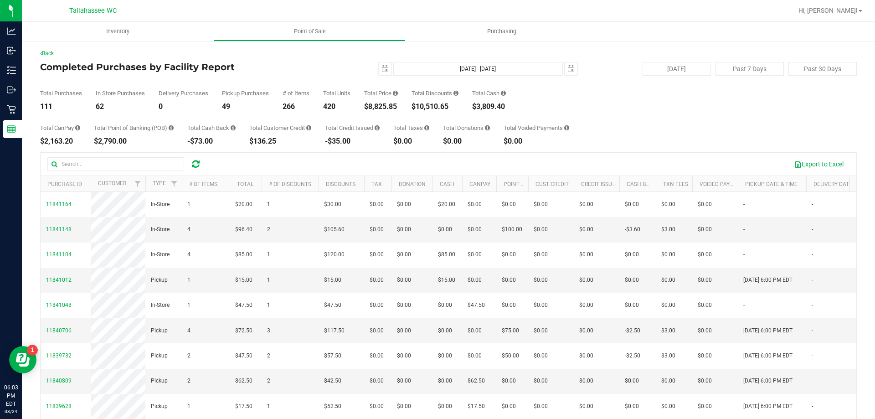
click at [98, 139] on div "$2,790.00" at bounding box center [134, 141] width 80 height 7
copy div "2,790.00"
click at [481, 105] on div "$3,809.40" at bounding box center [489, 106] width 34 height 7
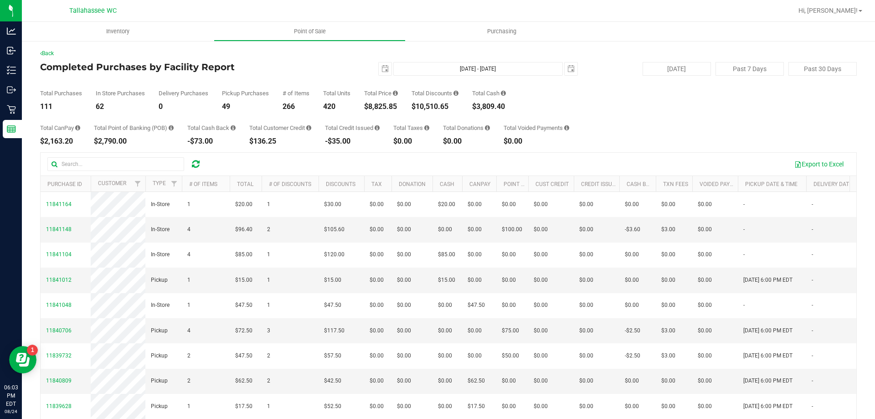
copy div "3,809.40"
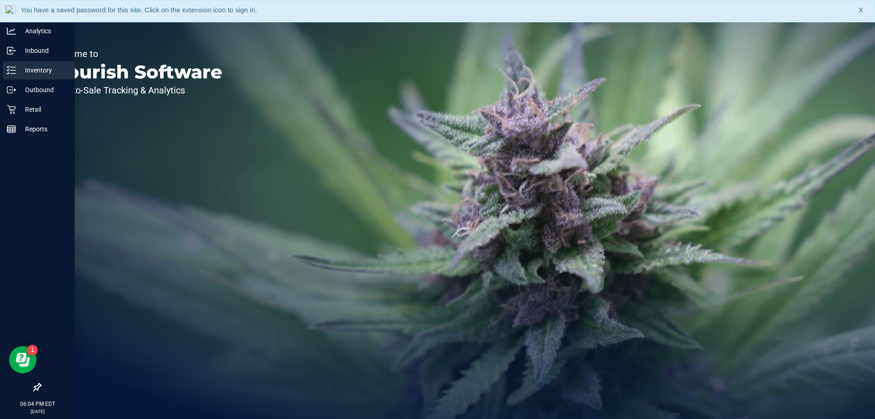
click at [15, 66] on icon at bounding box center [11, 70] width 9 height 9
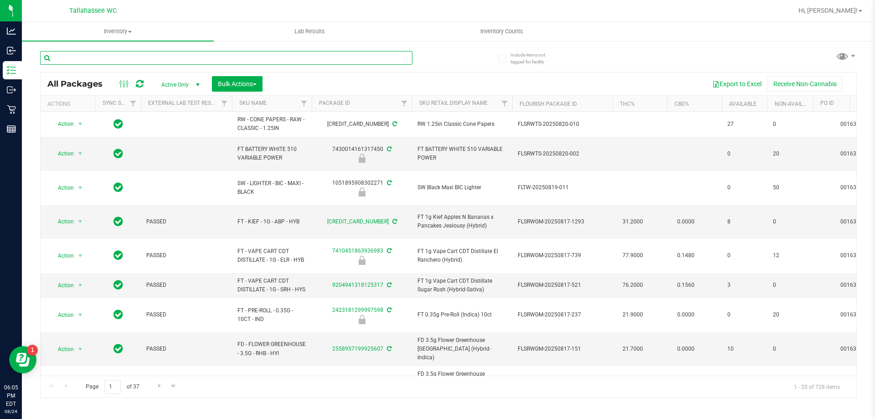
click at [117, 57] on input "text" at bounding box center [226, 58] width 372 height 14
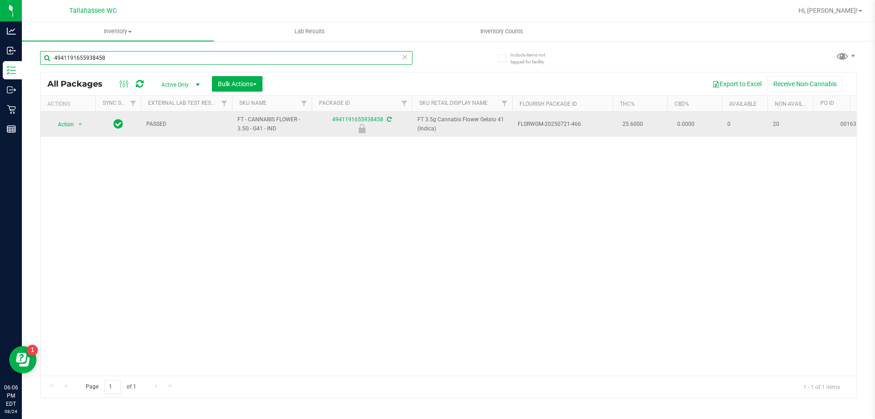
type input "4941191655938458"
drag, startPoint x: 237, startPoint y: 117, endPoint x: 280, endPoint y: 131, distance: 44.8
click at [279, 131] on span "FT - CANNABIS FLOWER - 3.5G - G41 - IND" at bounding box center [271, 123] width 69 height 17
copy span "FT - CANNABIS FLOWER - 3.5G - G41 - IND"
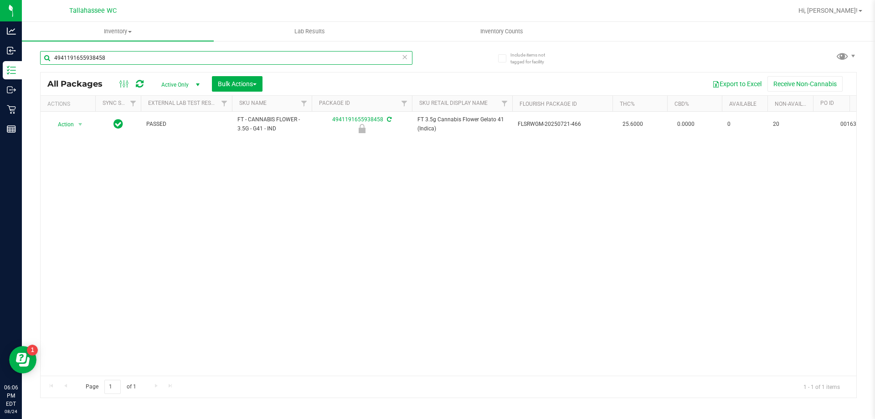
click at [182, 59] on input "4941191655938458" at bounding box center [226, 58] width 372 height 14
paste input "FT - CANNABIS FLOWER - 3.5G - G41 - IND"
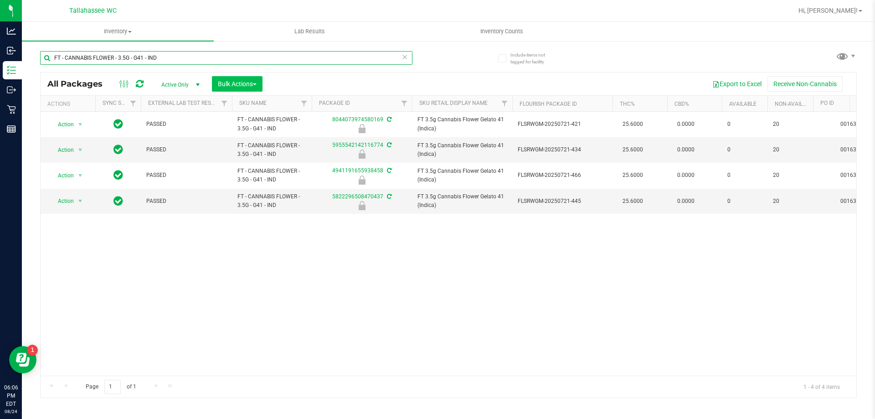
type input "FT - CANNABIS FLOWER - 3.5G - G41 - IND"
click at [216, 83] on button "Bulk Actions" at bounding box center [237, 83] width 51 height 15
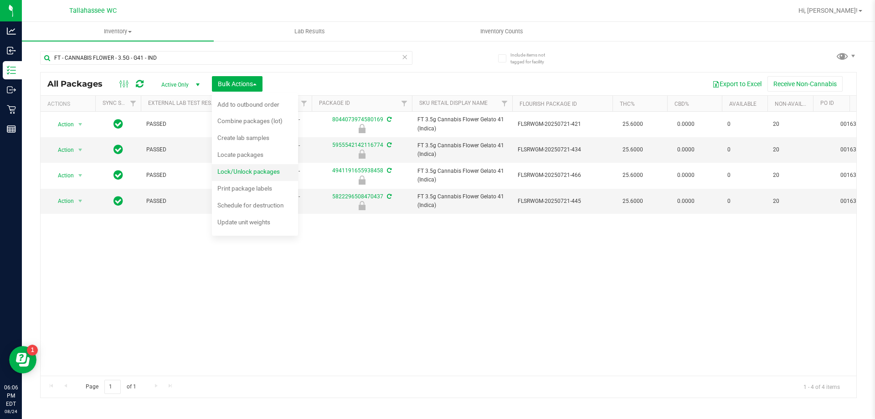
click at [231, 173] on span "Lock/Unlock packages" at bounding box center [248, 171] width 62 height 7
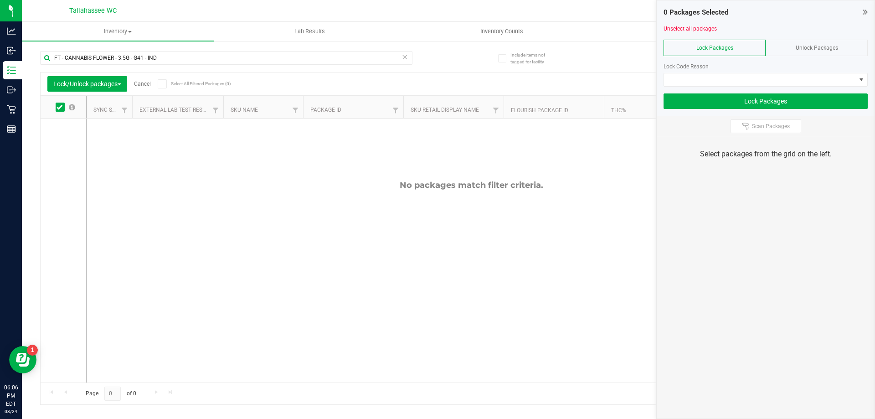
click at [798, 49] on span "Unlock Packages" at bounding box center [817, 48] width 42 height 6
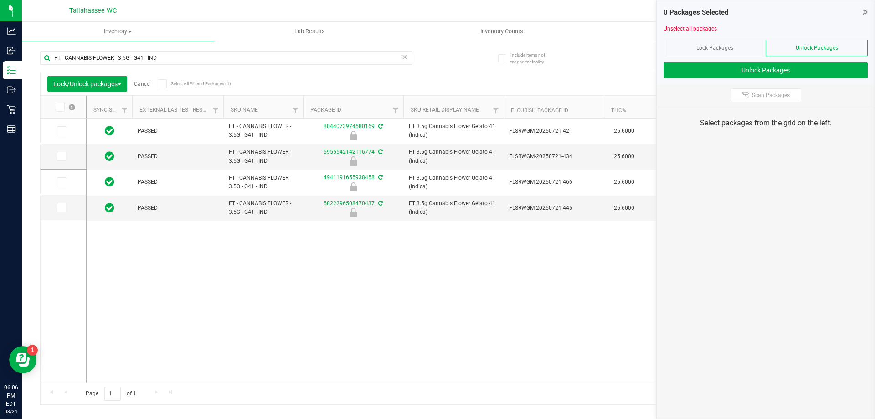
click at [165, 84] on icon at bounding box center [162, 84] width 6 height 0
click at [0, 0] on input "Select All Filtered Packages (4)" at bounding box center [0, 0] width 0 height 0
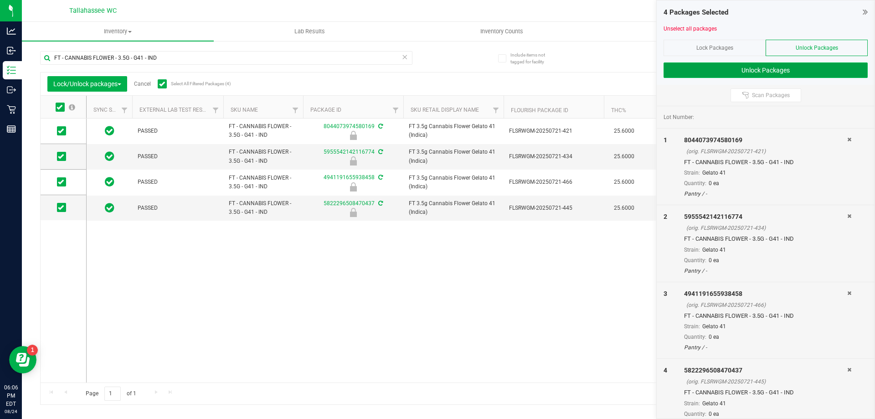
click at [741, 68] on button "Unlock Packages" at bounding box center [766, 69] width 204 height 15
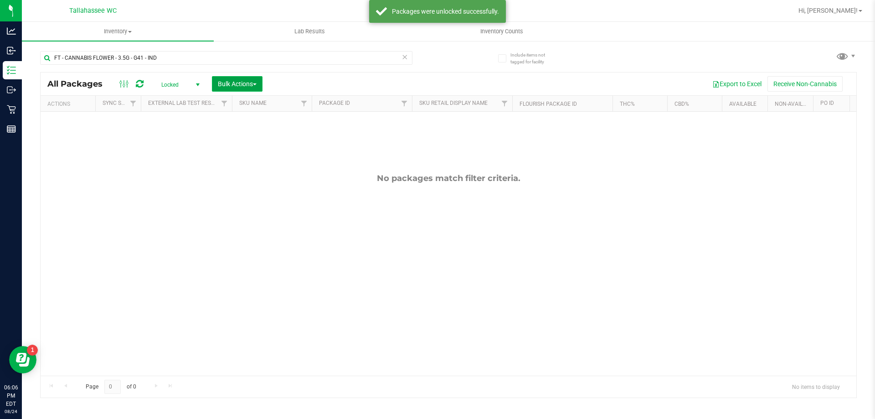
click at [233, 88] on button "Bulk Actions" at bounding box center [237, 83] width 51 height 15
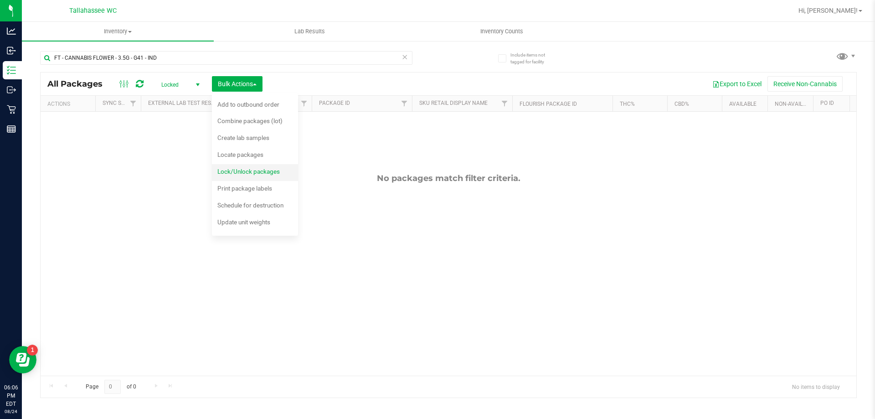
click at [258, 170] on span "Lock/Unlock packages" at bounding box center [248, 171] width 62 height 7
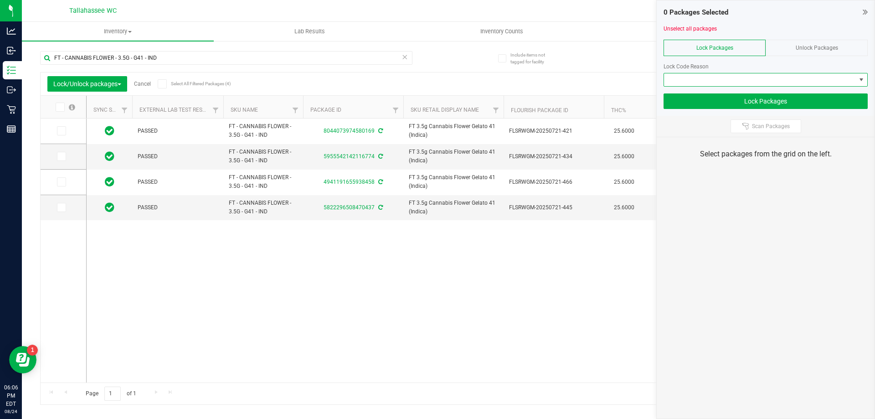
click at [758, 82] on span at bounding box center [760, 79] width 192 height 13
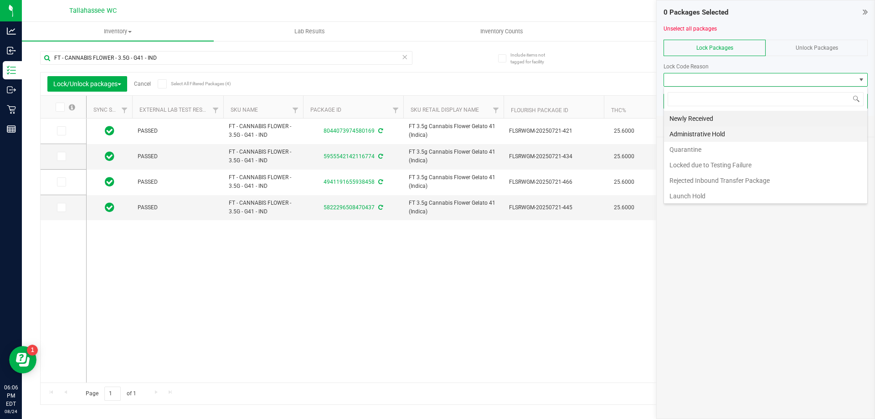
scroll to position [14, 204]
click at [740, 117] on li "Newly Received" at bounding box center [765, 118] width 203 height 15
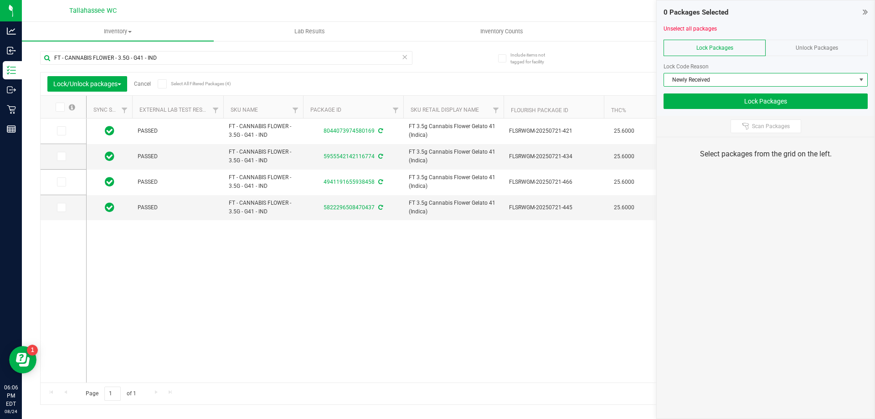
click at [166, 82] on span at bounding box center [162, 83] width 9 height 9
click at [0, 0] on input "Select All Filtered Packages (4)" at bounding box center [0, 0] width 0 height 0
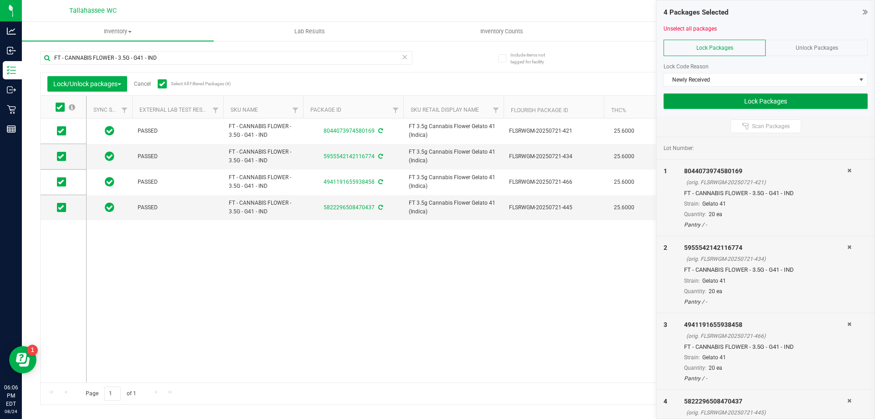
click at [767, 100] on button "Lock Packages" at bounding box center [766, 100] width 204 height 15
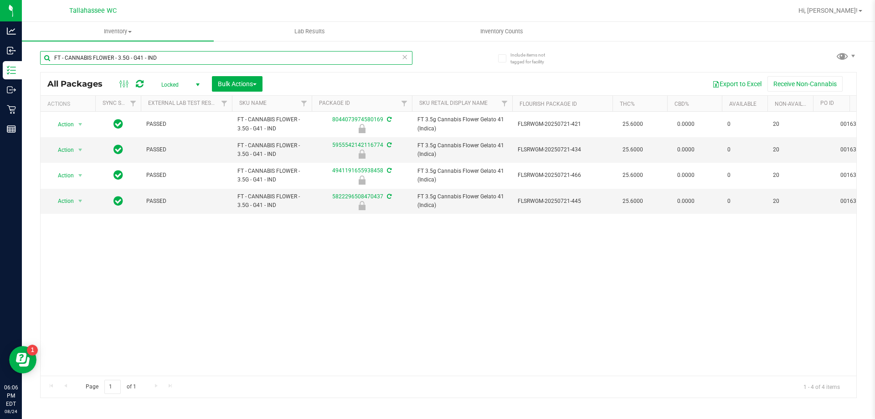
click at [223, 60] on input "FT - CANNABIS FLOWER - 3.5G - G41 - IND" at bounding box center [226, 58] width 372 height 14
click at [224, 59] on input "FT - CANNABIS FLOWER - 3.5G - G41 - IND" at bounding box center [226, 58] width 372 height 14
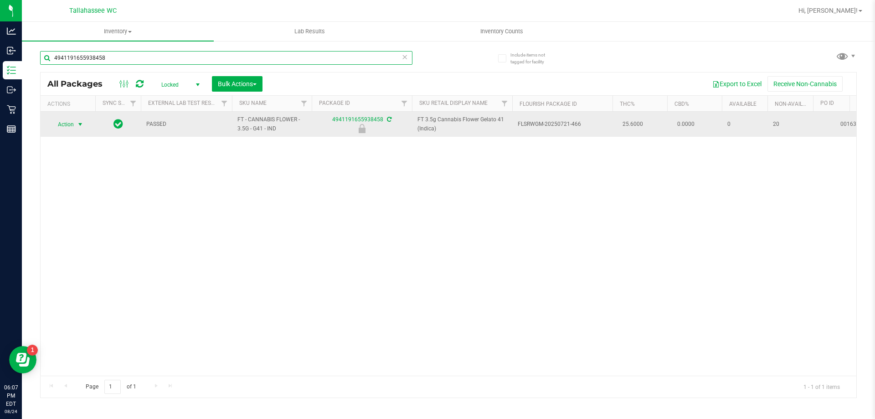
type input "4941191655938458"
click at [79, 123] on span "select" at bounding box center [80, 124] width 7 height 7
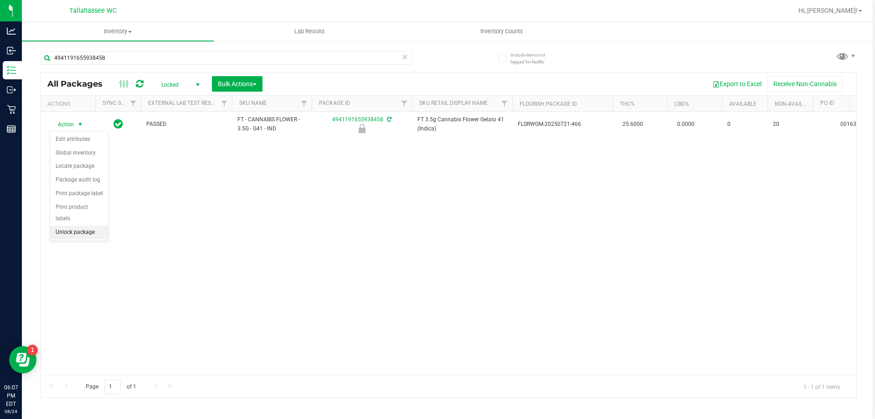
click at [87, 226] on li "Unlock package" at bounding box center [79, 233] width 58 height 14
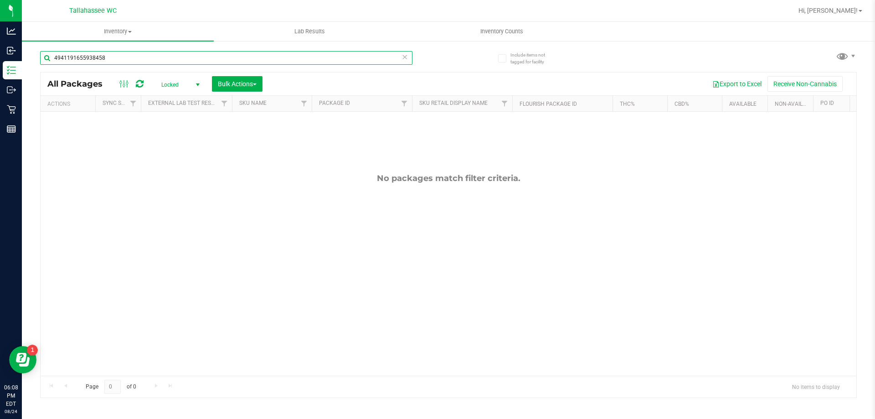
click at [155, 57] on input "4941191655938458" at bounding box center [226, 58] width 372 height 14
type input "4891067809405125"
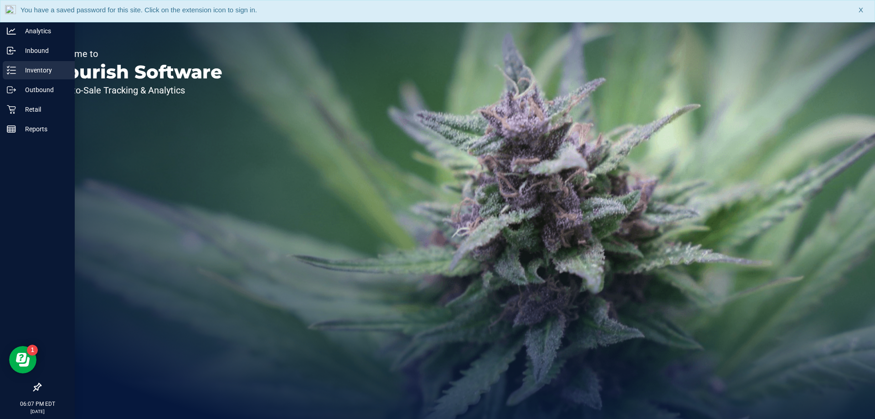
click at [12, 73] on line at bounding box center [12, 73] width 5 height 0
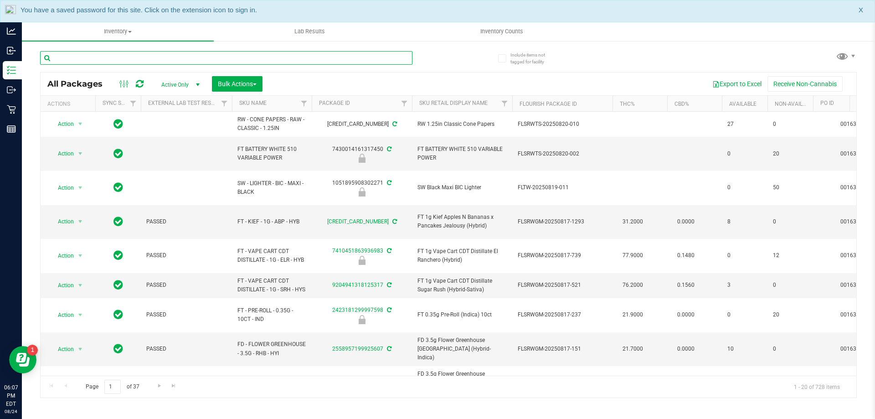
click at [305, 57] on input "text" at bounding box center [226, 58] width 372 height 14
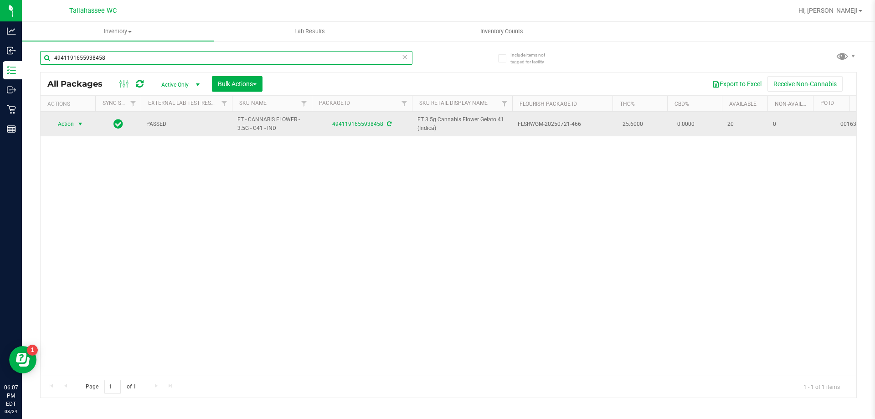
type input "4941191655938458"
click at [80, 123] on span "select" at bounding box center [80, 123] width 7 height 7
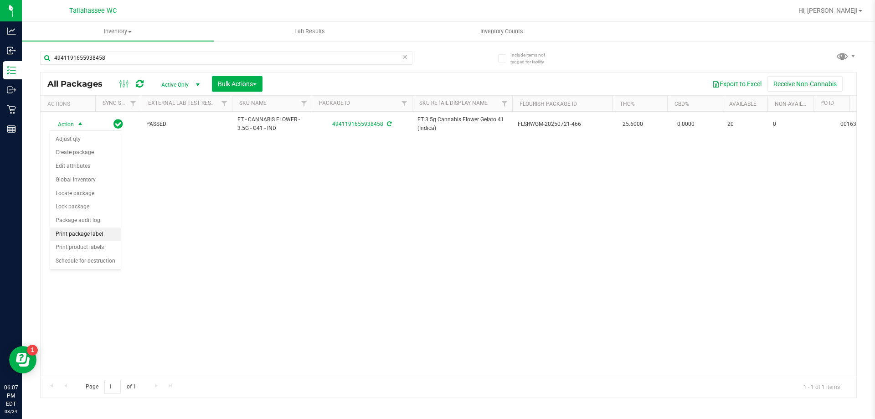
click at [88, 234] on li "Print package label" at bounding box center [85, 234] width 71 height 14
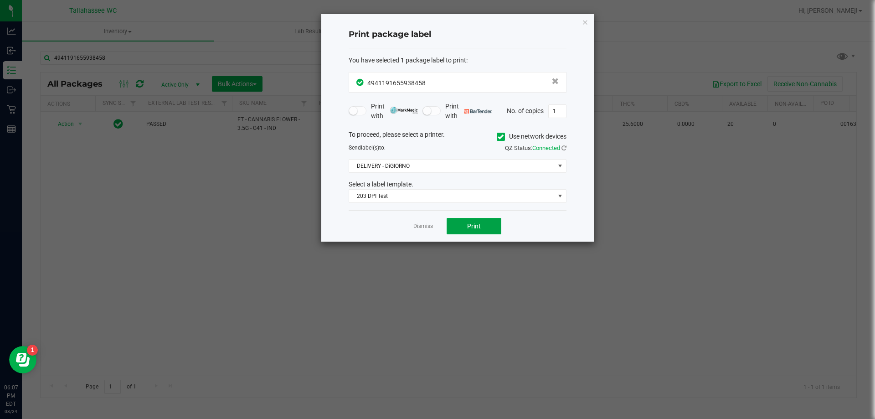
click at [487, 223] on button "Print" at bounding box center [474, 226] width 55 height 16
click at [433, 227] on link "Dismiss" at bounding box center [423, 226] width 20 height 8
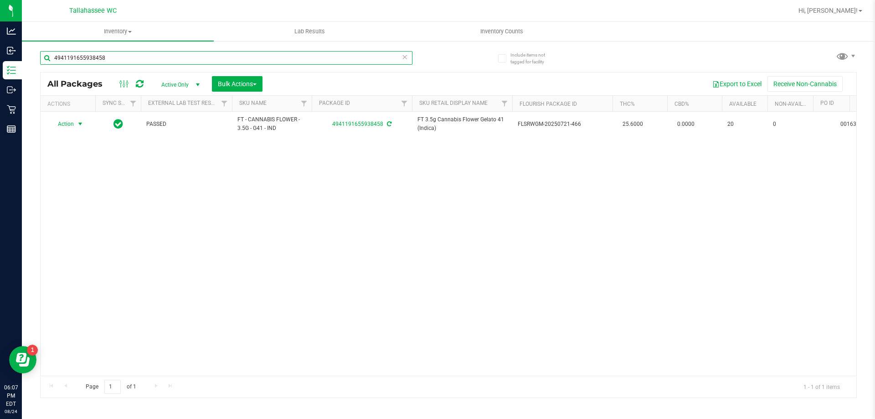
click at [173, 60] on input "4941191655938458" at bounding box center [226, 58] width 372 height 14
click at [173, 58] on input "4941191655938458" at bounding box center [226, 58] width 372 height 14
click at [175, 59] on input "4941191655938458" at bounding box center [226, 58] width 372 height 14
click at [176, 58] on input "4941191655938458" at bounding box center [226, 58] width 372 height 14
click at [176, 57] on input "4941191655938458" at bounding box center [226, 58] width 372 height 14
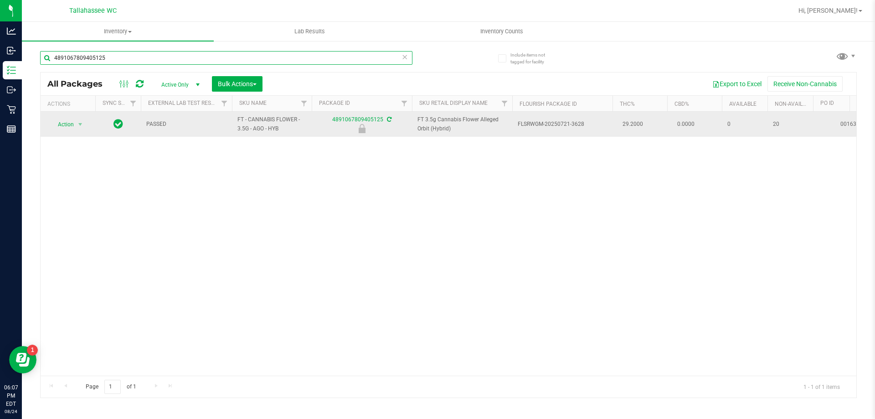
type input "4891067809405125"
drag, startPoint x: 237, startPoint y: 117, endPoint x: 280, endPoint y: 130, distance: 45.0
click at [280, 130] on span "FT - CANNABIS FLOWER - 3.5G - AGO - HYB" at bounding box center [271, 123] width 69 height 17
copy span "FT - CANNABIS FLOWER - 3.5G - AGO - HYB"
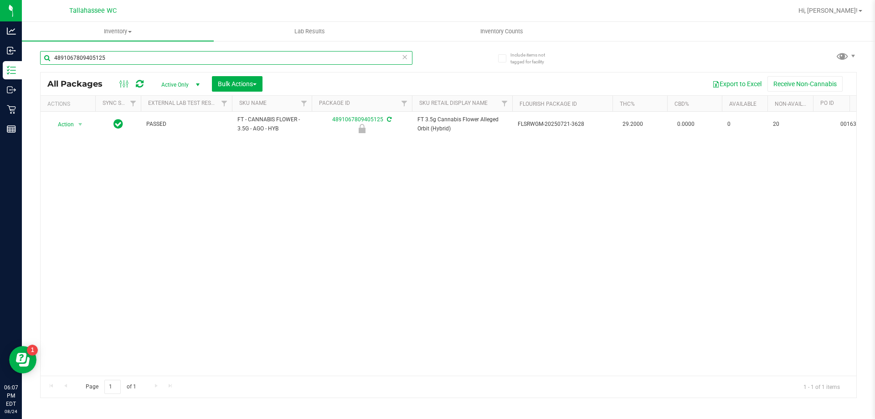
click at [171, 62] on input "4891067809405125" at bounding box center [226, 58] width 372 height 14
paste input "FT - CANNABIS FLOWER - 3.5G - AGO - HYB"
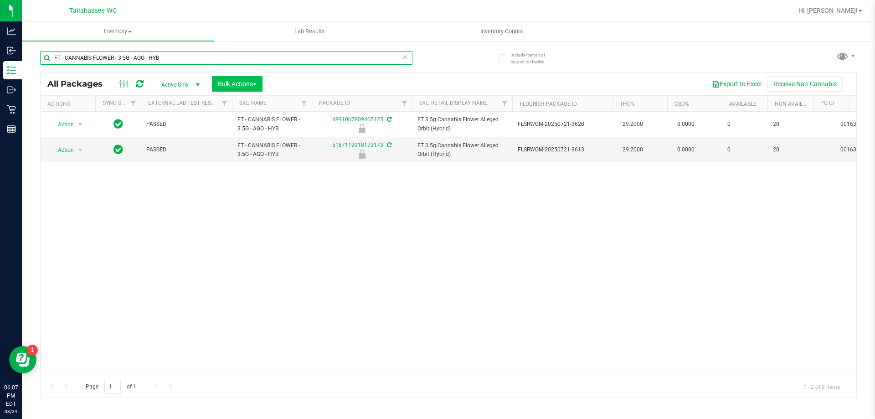
type input "FT - CANNABIS FLOWER - 3.5G - AGO - HYB"
click at [253, 83] on span "Bulk Actions" at bounding box center [237, 83] width 39 height 7
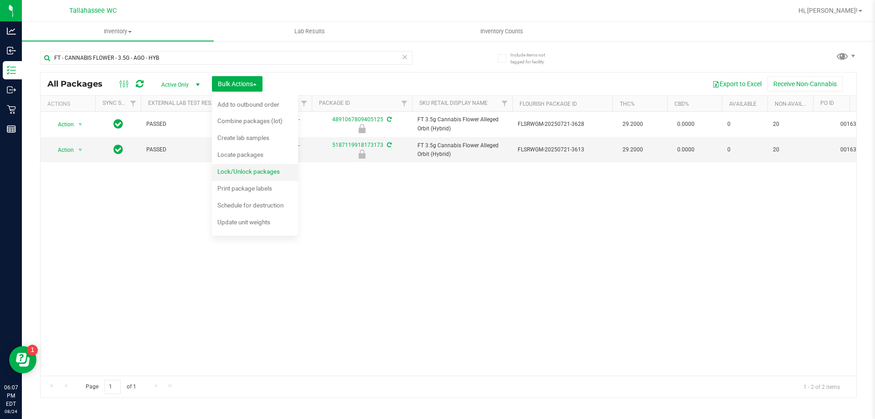
click at [264, 170] on span "Lock/Unlock packages" at bounding box center [248, 171] width 62 height 7
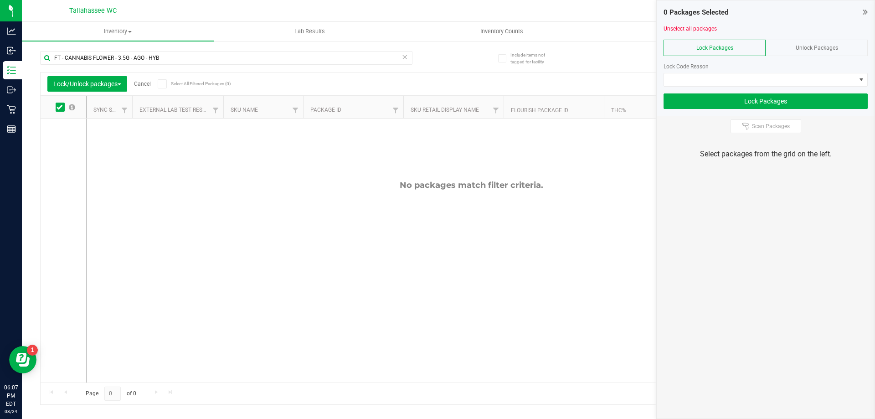
drag, startPoint x: 793, startPoint y: 48, endPoint x: 730, endPoint y: 54, distance: 63.2
click at [792, 48] on div "Unlock Packages" at bounding box center [817, 48] width 102 height 16
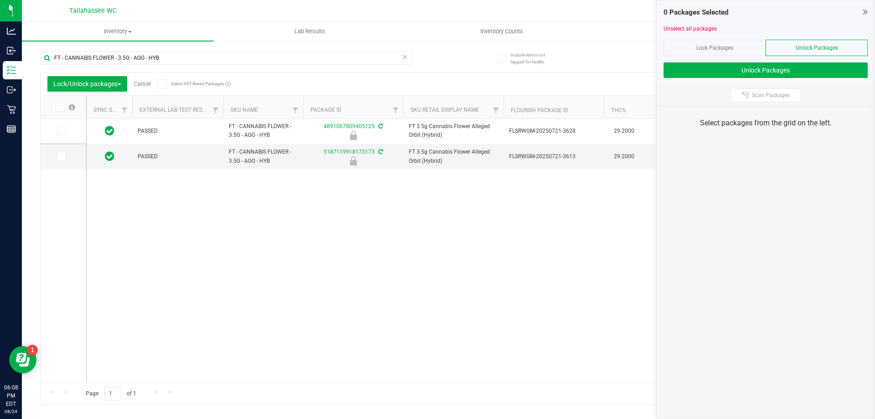
drag, startPoint x: 163, startPoint y: 83, endPoint x: 258, endPoint y: 80, distance: 95.3
click at [163, 84] on icon at bounding box center [162, 84] width 6 height 0
click at [0, 0] on input "Select All Filtered Packages (2)" at bounding box center [0, 0] width 0 height 0
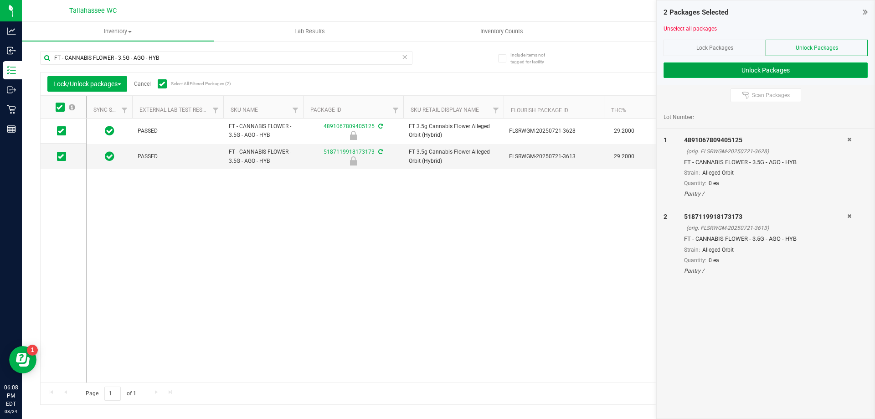
click at [707, 72] on button "Unlock Packages" at bounding box center [766, 69] width 204 height 15
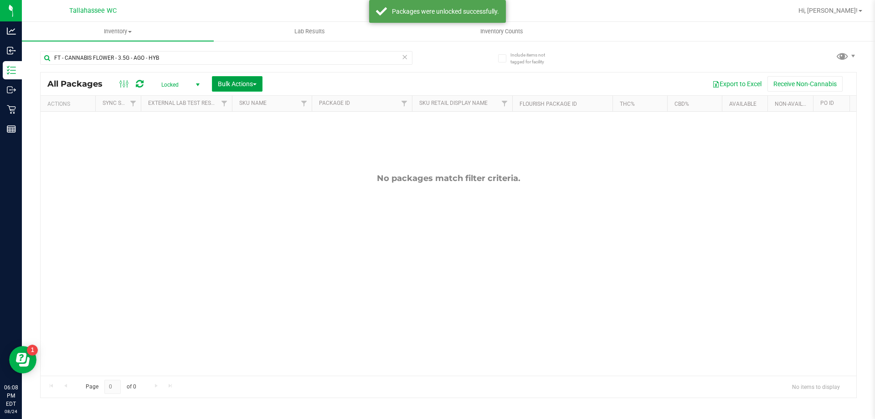
click at [252, 85] on span "Bulk Actions" at bounding box center [237, 83] width 39 height 7
click at [263, 173] on span "Lock/Unlock packages" at bounding box center [248, 171] width 62 height 7
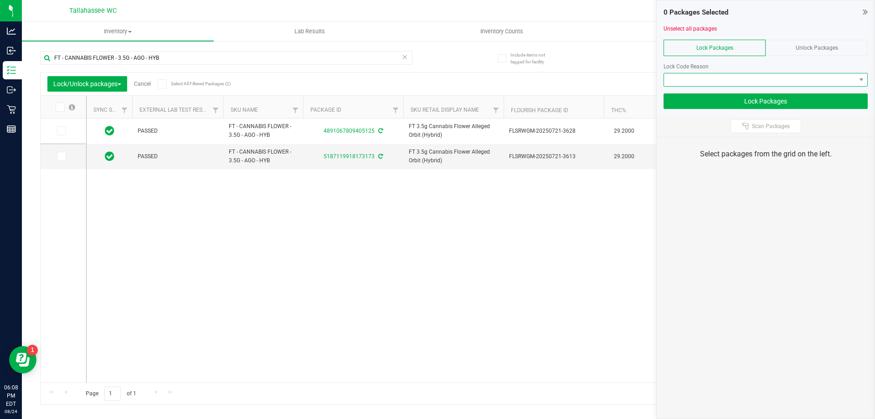
click at [783, 77] on span at bounding box center [760, 79] width 192 height 13
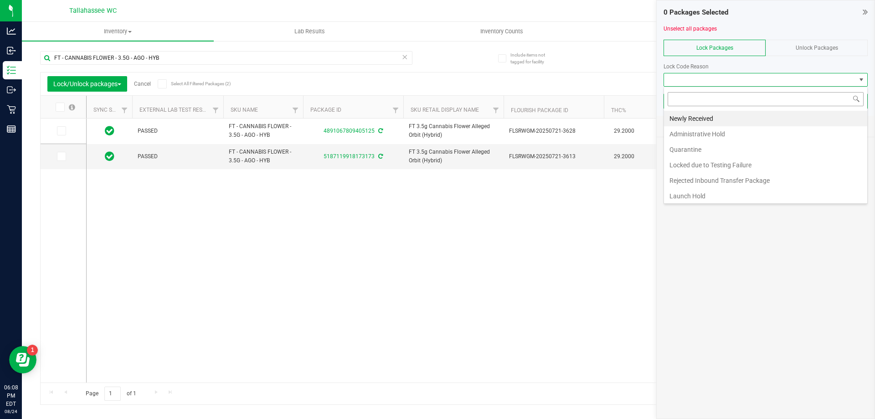
scroll to position [14, 204]
click at [167, 82] on span at bounding box center [162, 83] width 9 height 9
click at [0, 0] on input "Select All Filtered Packages (2)" at bounding box center [0, 0] width 0 height 0
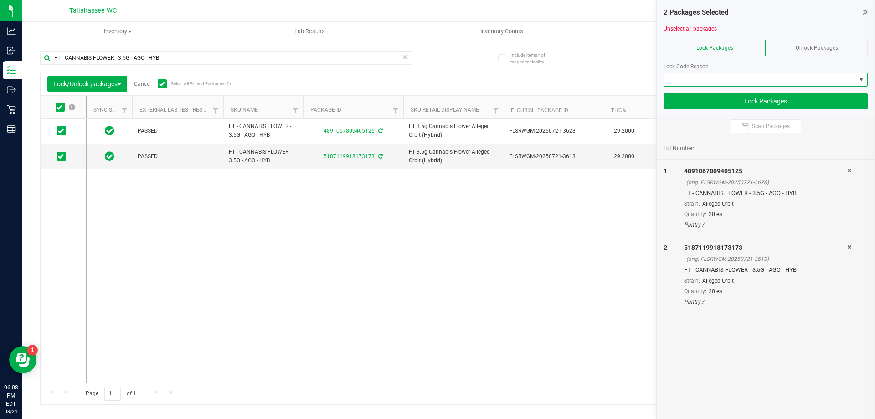
click at [724, 82] on span at bounding box center [760, 79] width 192 height 13
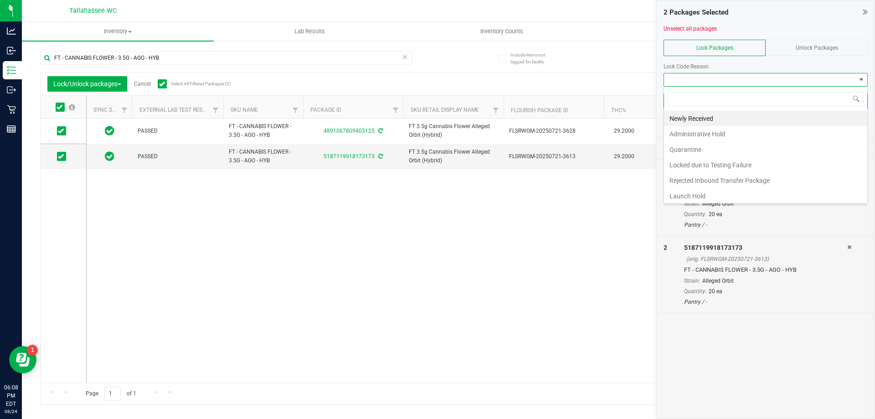
click at [704, 116] on li "Newly Received" at bounding box center [765, 118] width 203 height 15
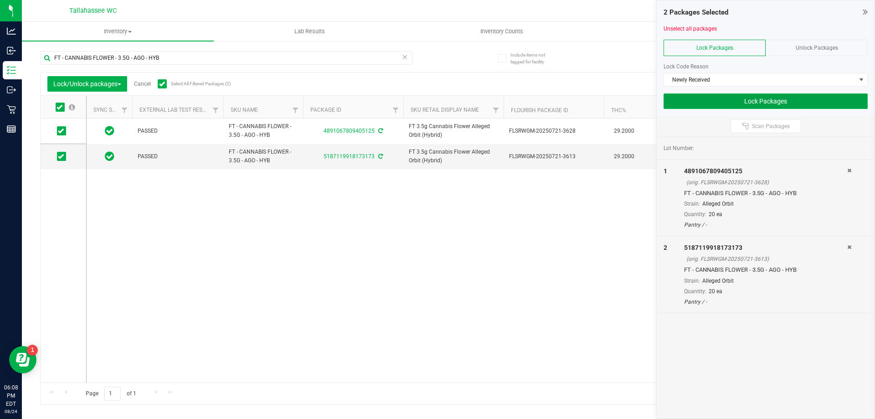
click at [707, 105] on button "Lock Packages" at bounding box center [766, 100] width 204 height 15
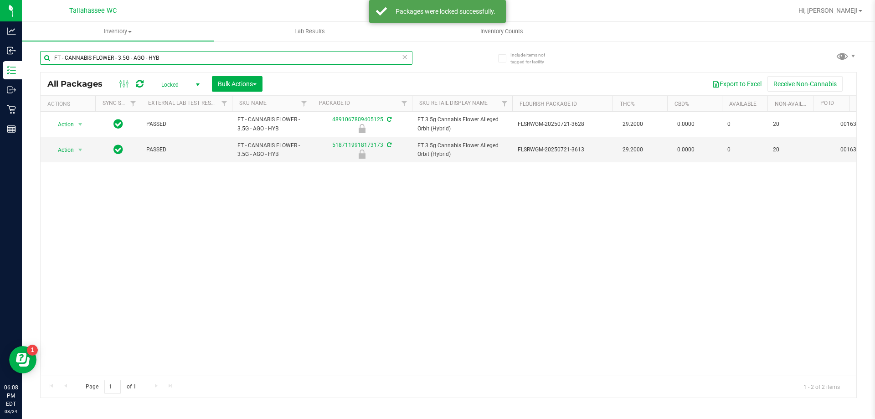
click at [183, 59] on input "FT - CANNABIS FLOWER - 3.5G - AGO - HYB" at bounding box center [226, 58] width 372 height 14
type input "F"
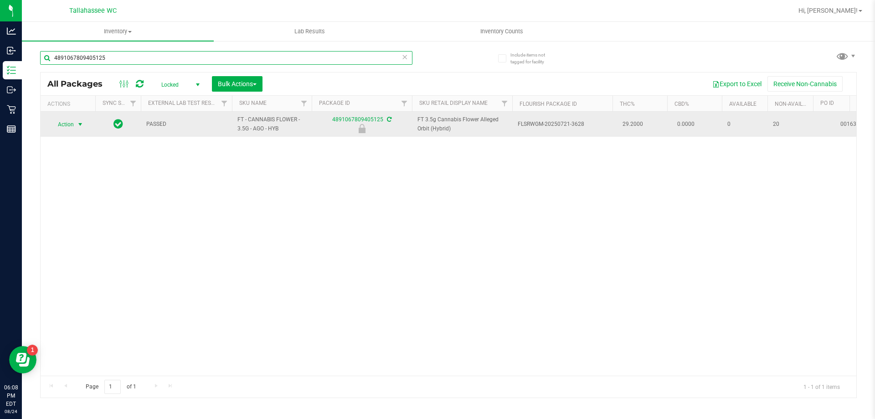
type input "4891067809405125"
click at [76, 127] on span "select" at bounding box center [80, 124] width 11 height 13
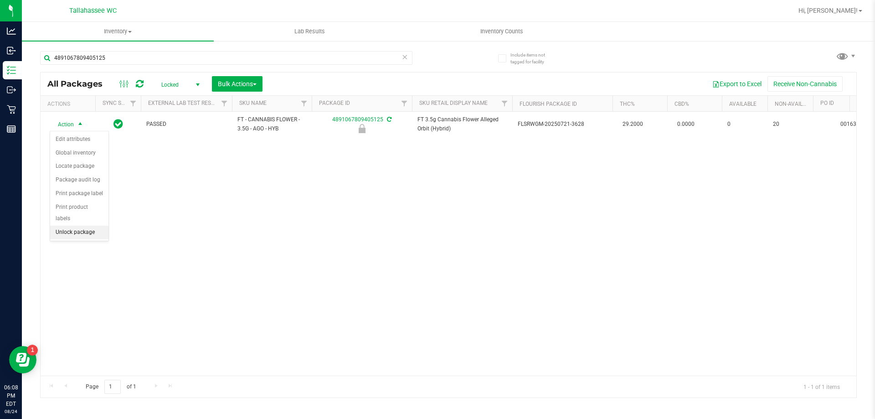
drag, startPoint x: 89, startPoint y: 217, endPoint x: 85, endPoint y: 177, distance: 40.3
click at [89, 226] on li "Unlock package" at bounding box center [79, 233] width 58 height 14
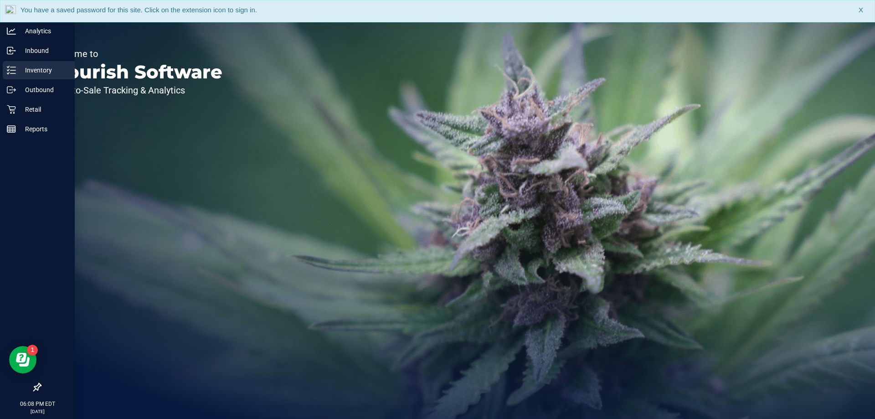
click at [14, 70] on line at bounding box center [12, 70] width 5 height 0
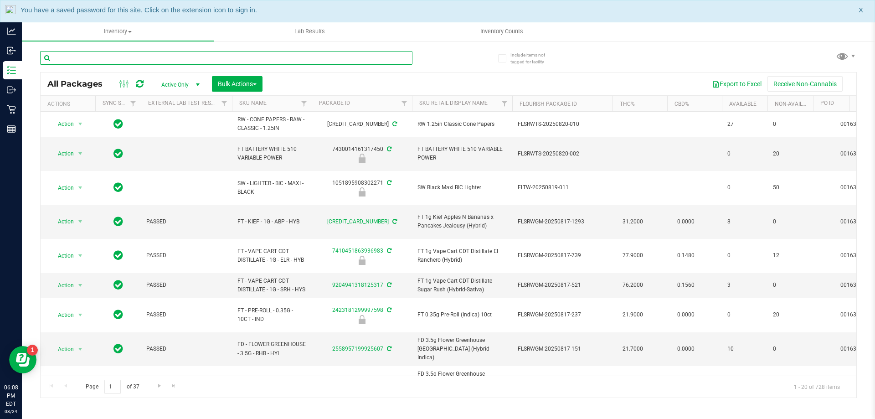
click at [359, 54] on input "text" at bounding box center [226, 58] width 372 height 14
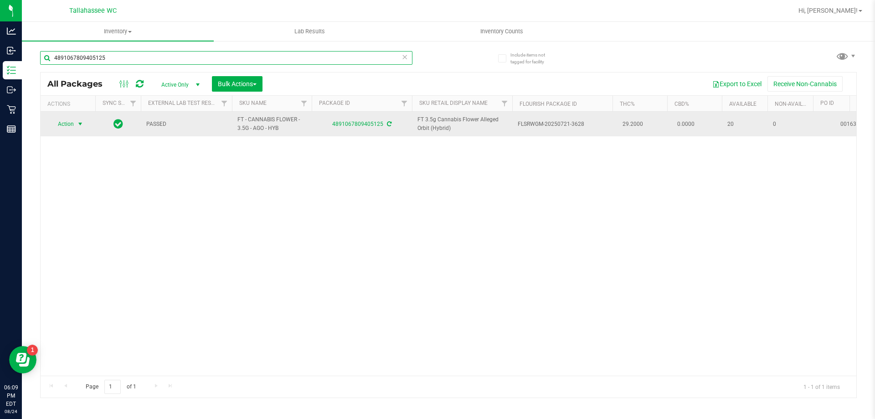
type input "4891067809405125"
click at [77, 124] on span "select" at bounding box center [80, 123] width 7 height 7
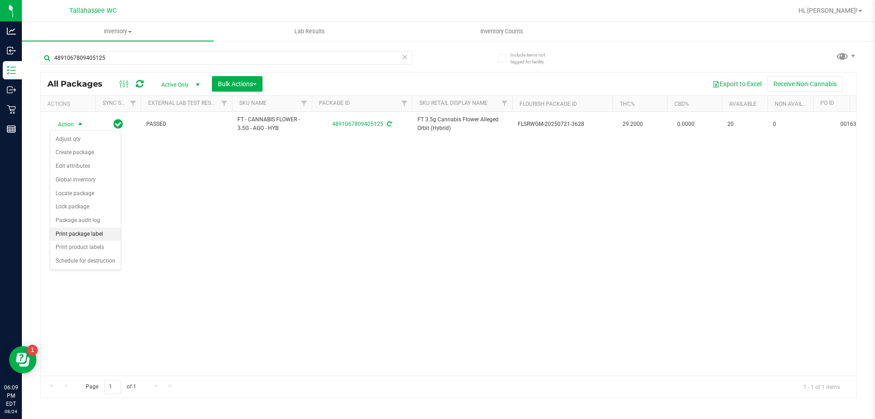
drag, startPoint x: 84, startPoint y: 237, endPoint x: 94, endPoint y: 237, distance: 9.6
click at [84, 237] on li "Print package label" at bounding box center [85, 234] width 71 height 14
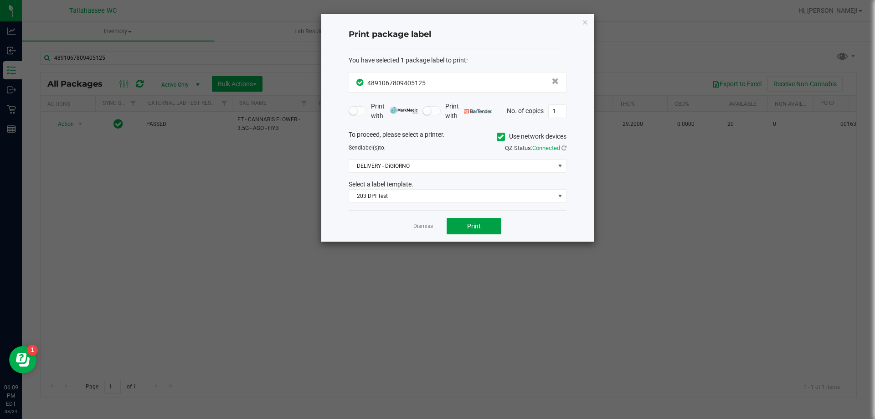
click at [467, 225] on button "Print" at bounding box center [474, 226] width 55 height 16
